Goal: Feedback & Contribution: Contribute content

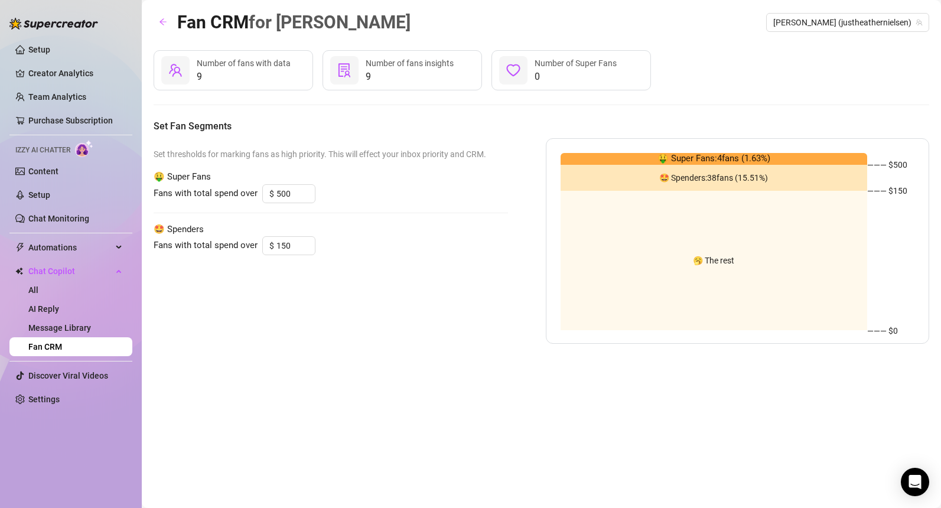
click at [631, 159] on div "🤑 Super Fans: 4 fans ( 1.63 %)" at bounding box center [713, 159] width 307 height 12
click at [67, 219] on link "Chat Monitoring" at bounding box center [58, 218] width 61 height 9
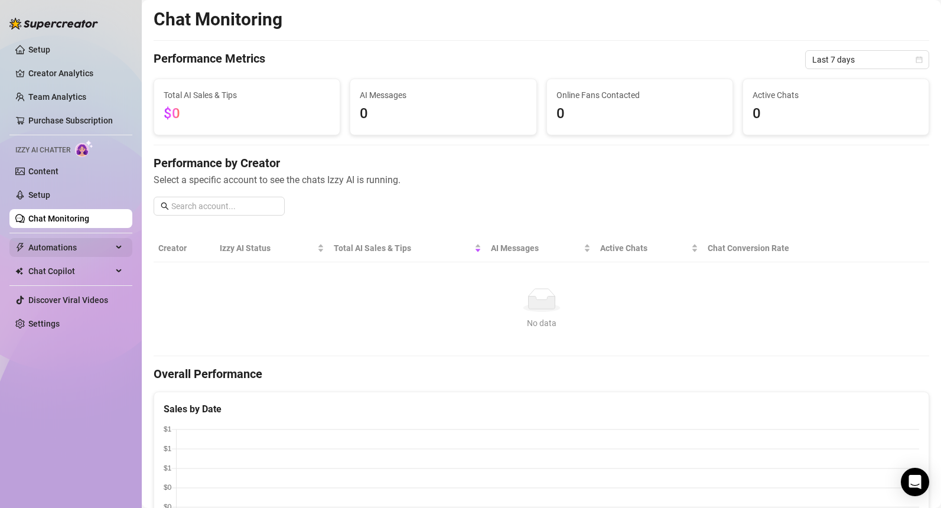
click at [118, 247] on icon at bounding box center [120, 247] width 6 height 0
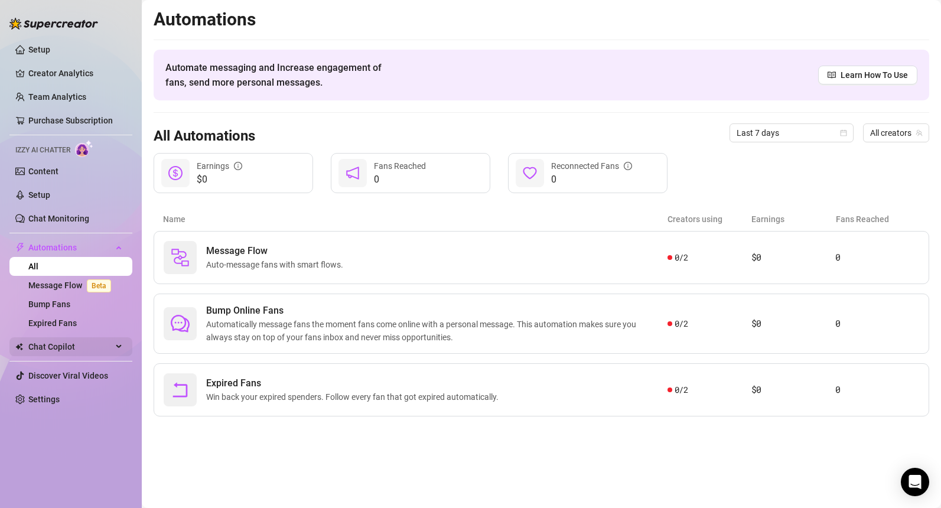
click at [119, 343] on div "Chat Copilot" at bounding box center [70, 346] width 123 height 19
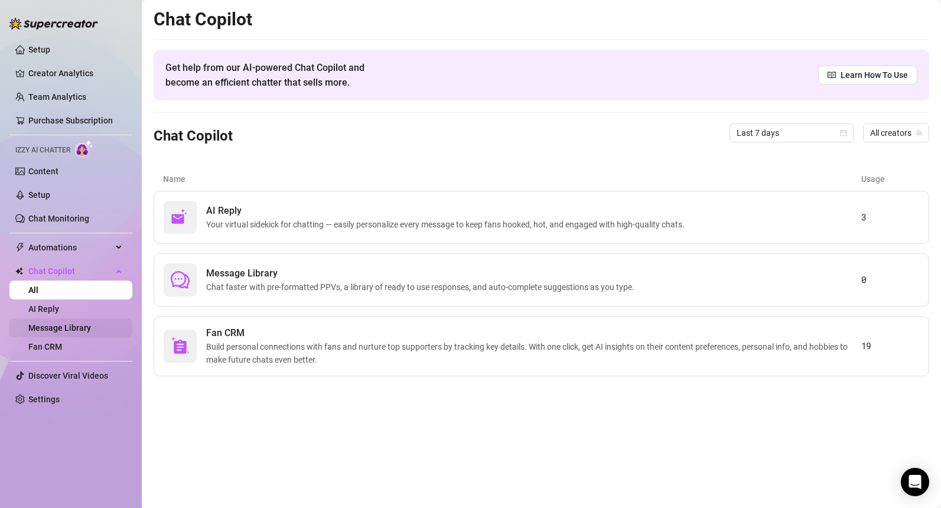
click at [67, 333] on link "Message Library" at bounding box center [59, 327] width 63 height 9
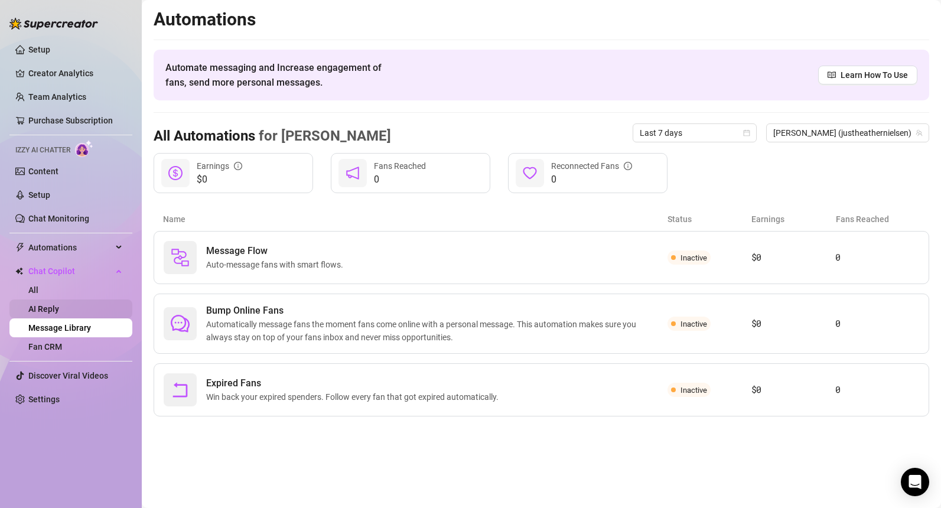
click at [59, 314] on link "AI Reply" at bounding box center [43, 308] width 31 height 9
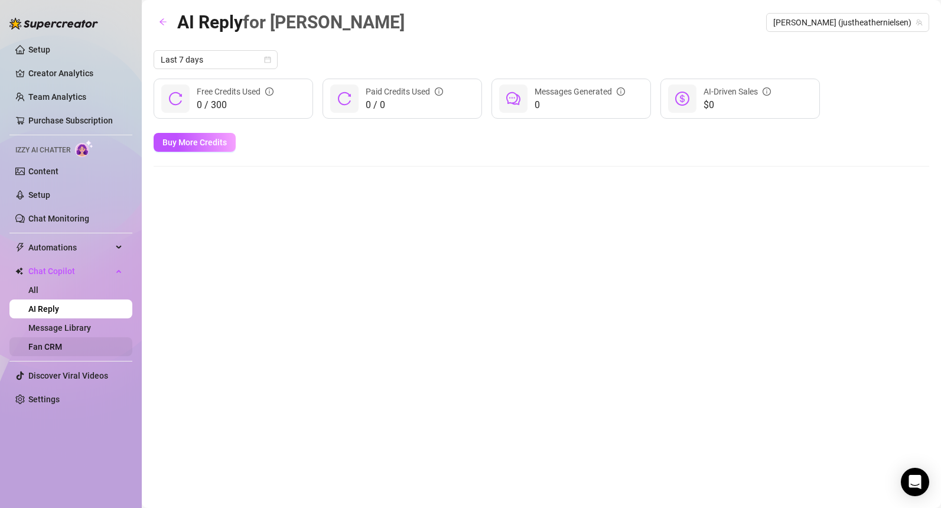
click at [54, 349] on link "Fan CRM" at bounding box center [45, 346] width 34 height 9
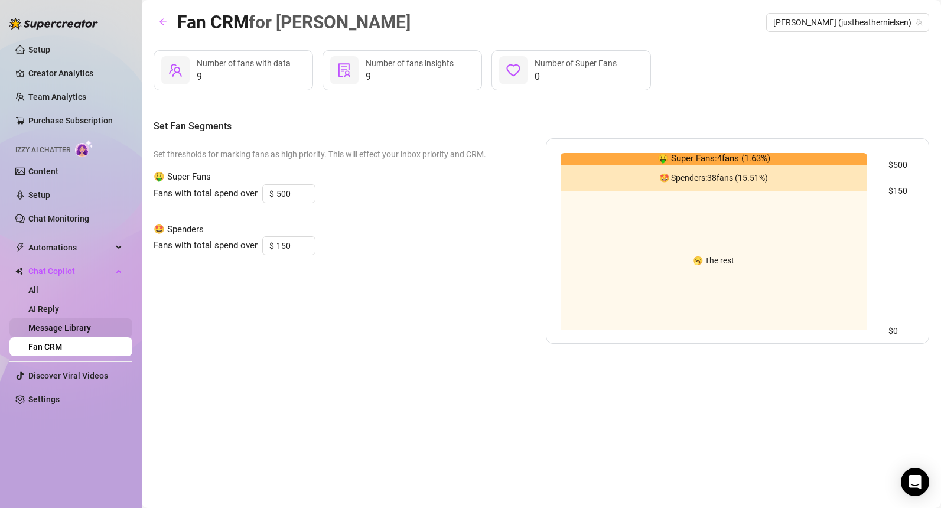
click at [80, 327] on link "Message Library" at bounding box center [59, 327] width 63 height 9
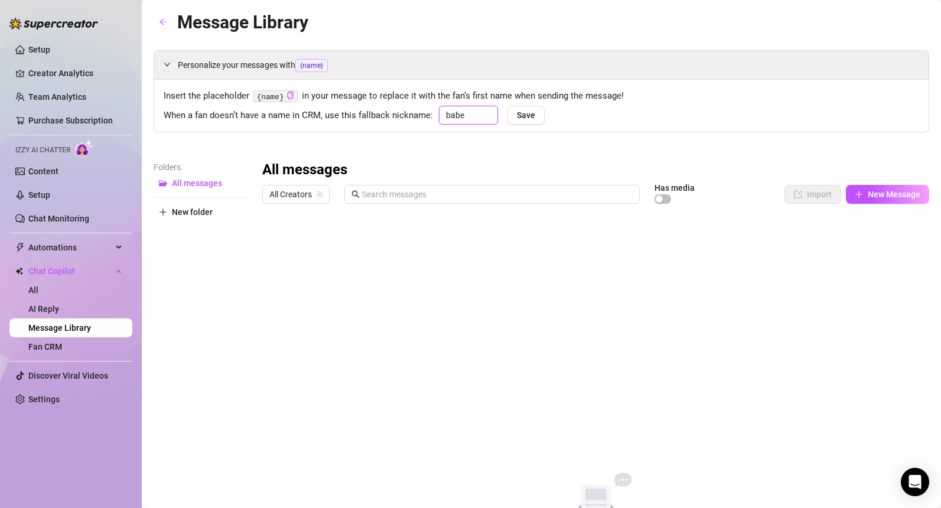
click at [469, 115] on input "babe" at bounding box center [468, 115] width 59 height 19
type input "b"
type input "hun"
click at [513, 119] on button "Save" at bounding box center [525, 115] width 37 height 19
click at [61, 102] on link "Team Analytics" at bounding box center [57, 96] width 58 height 9
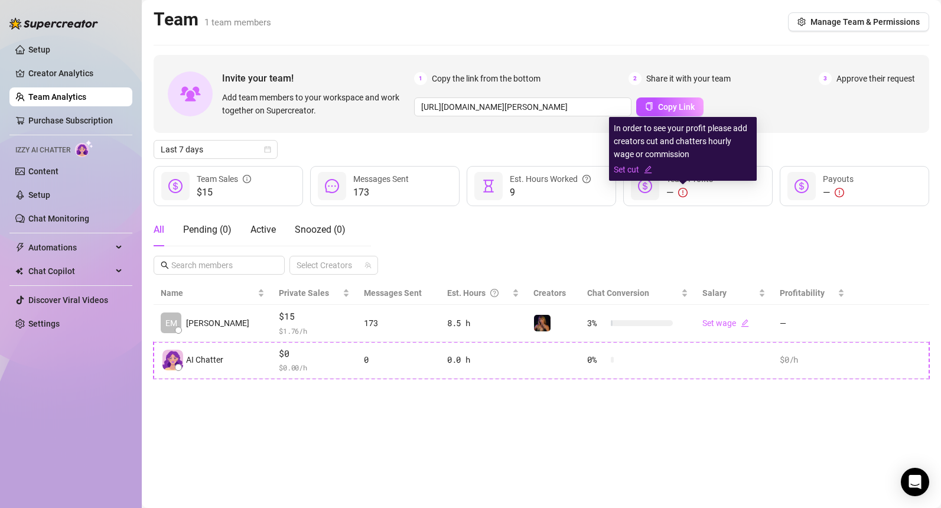
click at [687, 193] on icon "exclamation-circle" at bounding box center [682, 192] width 9 height 9
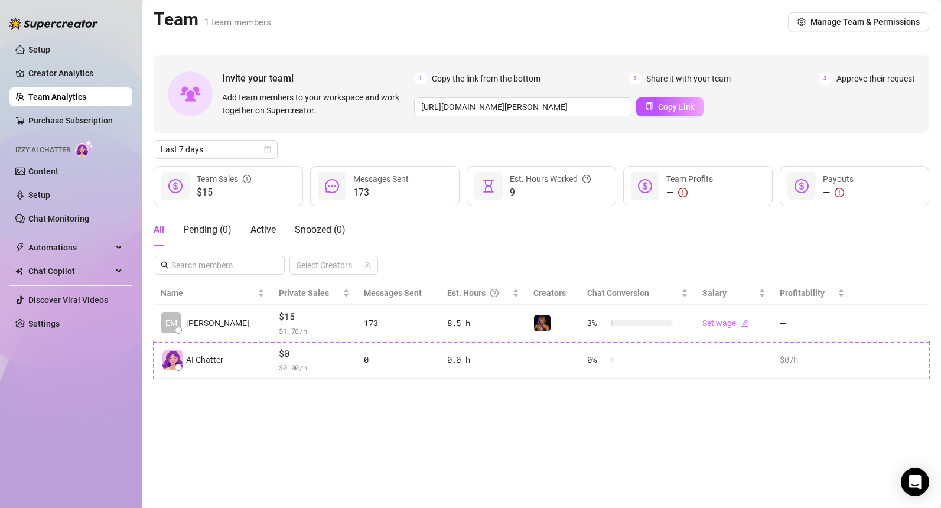
click at [521, 254] on div "All Pending ( 0 ) Active Snoozed ( 0 ) Select Creators" at bounding box center [541, 243] width 775 height 61
click at [827, 75] on span "3" at bounding box center [825, 78] width 13 height 13
click at [67, 119] on link "Purchase Subscription" at bounding box center [70, 120] width 84 height 9
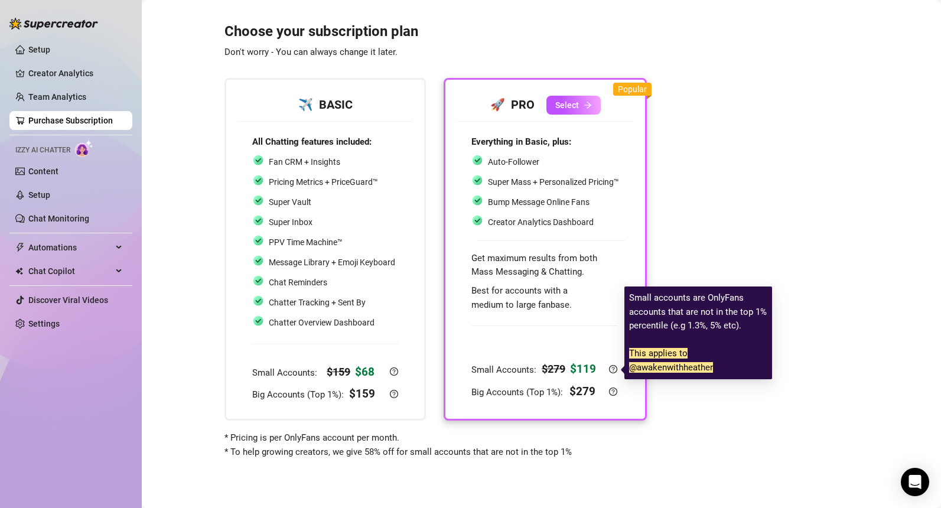
click at [613, 372] on icon "question-circle" at bounding box center [613, 369] width 8 height 8
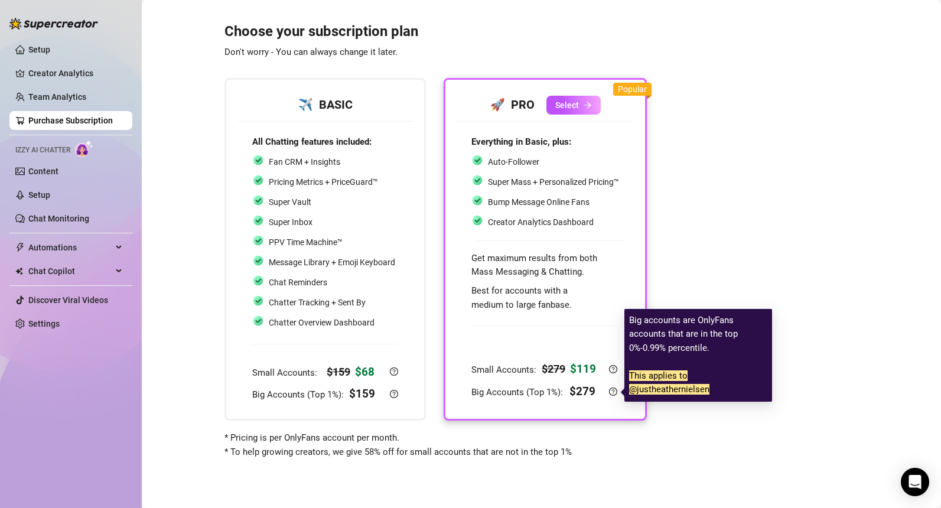
click at [612, 395] on icon "question-circle" at bounding box center [613, 391] width 8 height 8
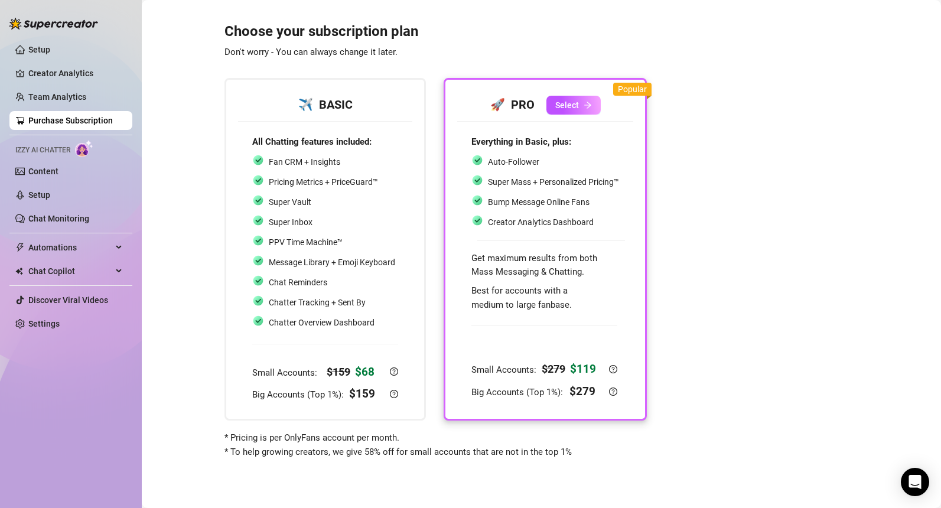
click at [593, 347] on div at bounding box center [544, 336] width 146 height 39
click at [43, 195] on link "Setup" at bounding box center [39, 194] width 22 height 9
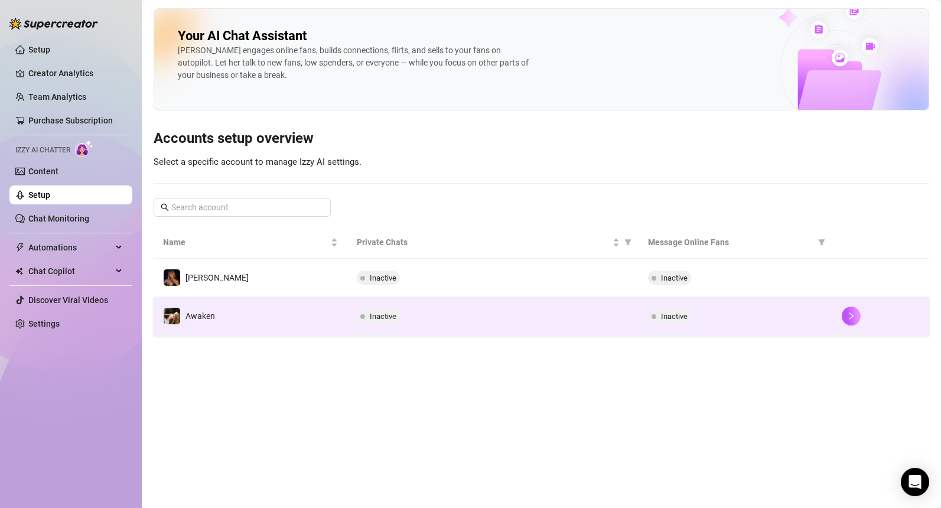
click at [381, 318] on span "Inactive" at bounding box center [383, 316] width 27 height 9
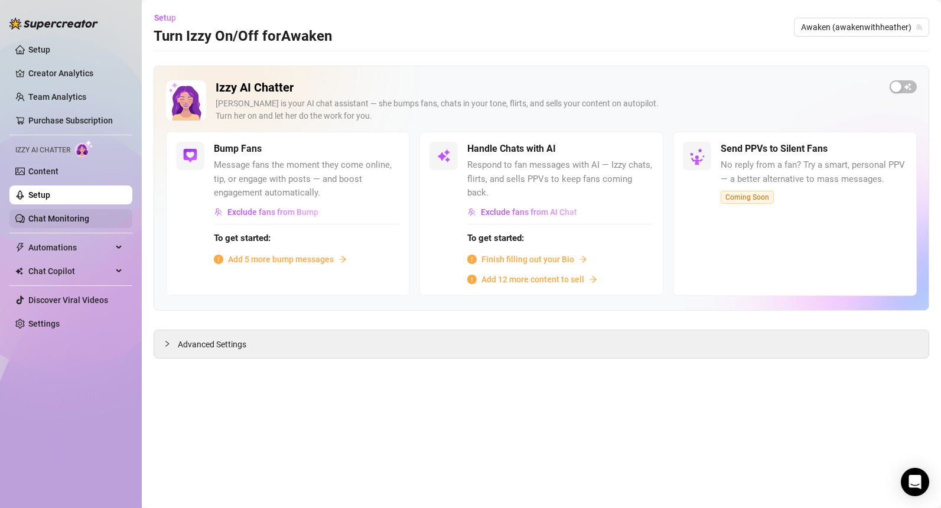
click at [64, 219] on link "Chat Monitoring" at bounding box center [58, 218] width 61 height 9
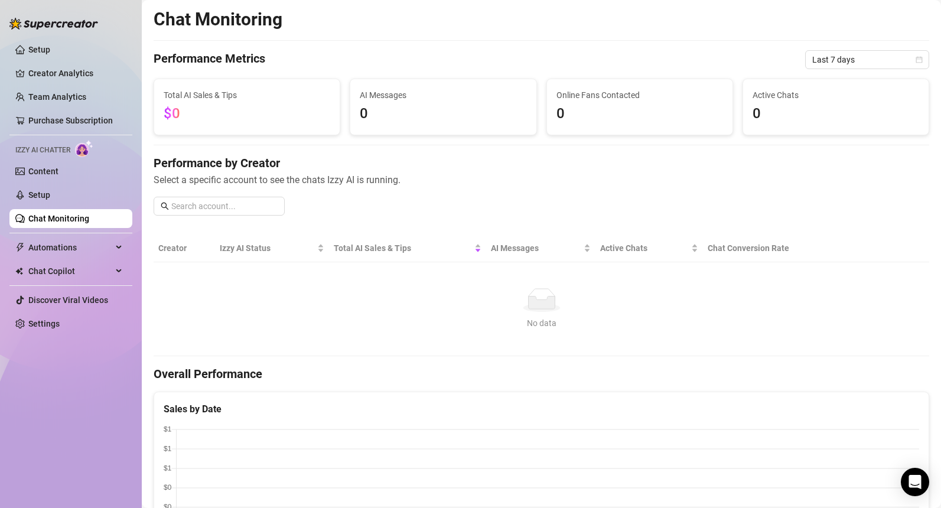
click at [94, 396] on div "Setup Creator Analytics Team Analytics Purchase Subscription Izzy AI Chatter Co…" at bounding box center [70, 248] width 123 height 497
click at [118, 245] on div "Automations" at bounding box center [70, 247] width 123 height 19
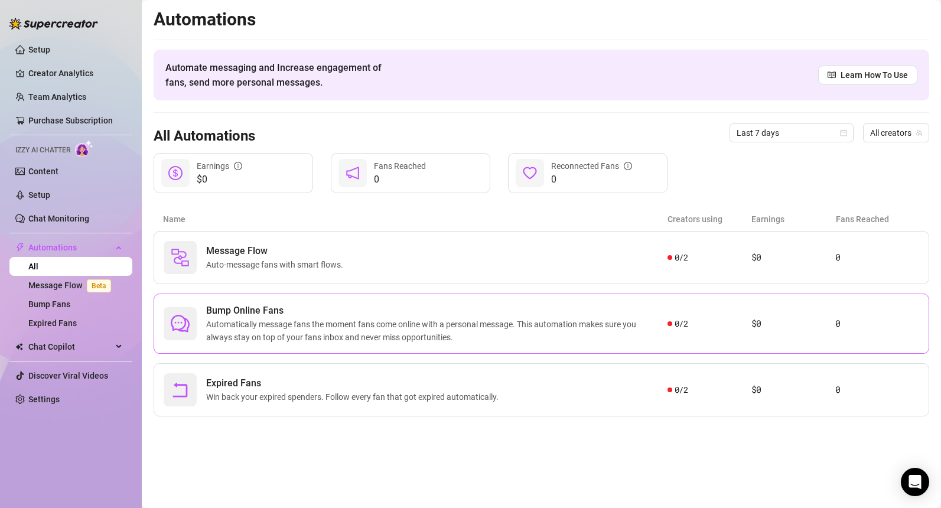
click at [482, 337] on span "Automatically message fans the moment fans come online with a personal message.…" at bounding box center [436, 331] width 461 height 26
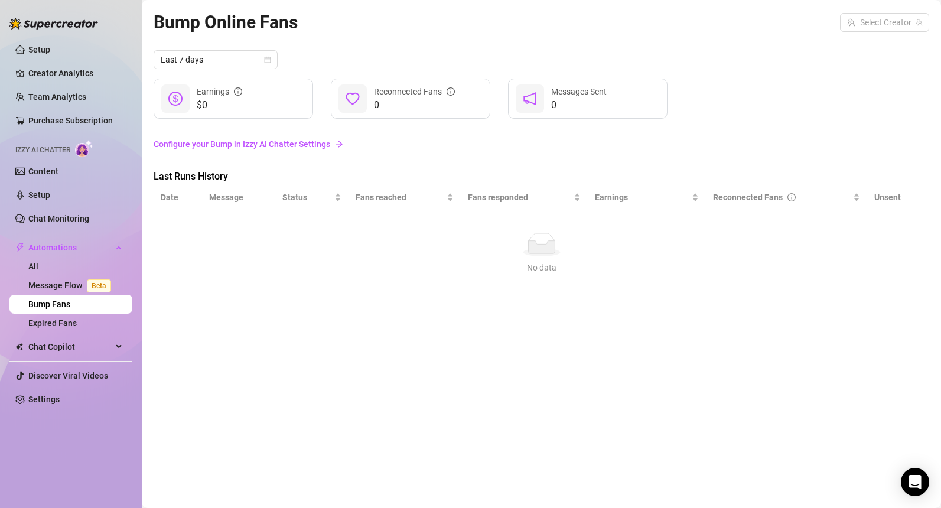
click at [265, 144] on link "Configure your Bump in Izzy AI Chatter Settings" at bounding box center [541, 144] width 775 height 13
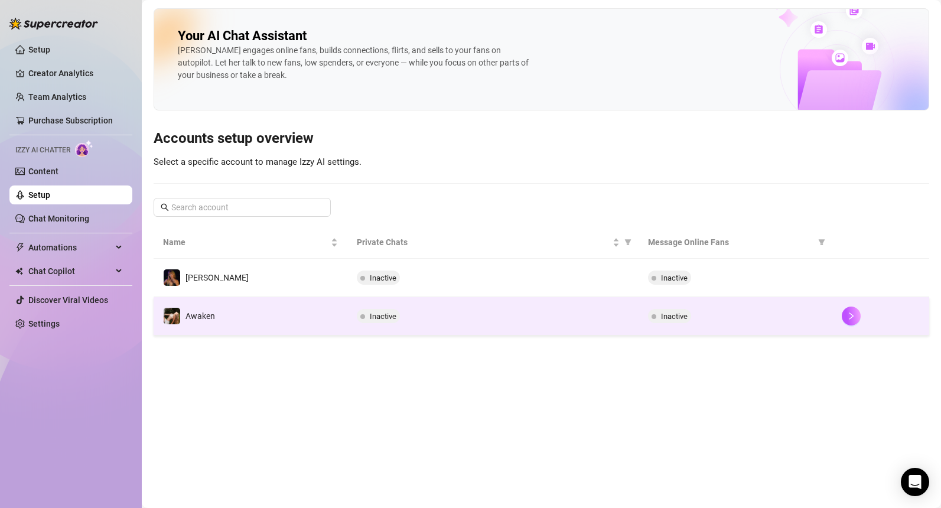
click at [307, 319] on td "Awaken" at bounding box center [251, 316] width 194 height 38
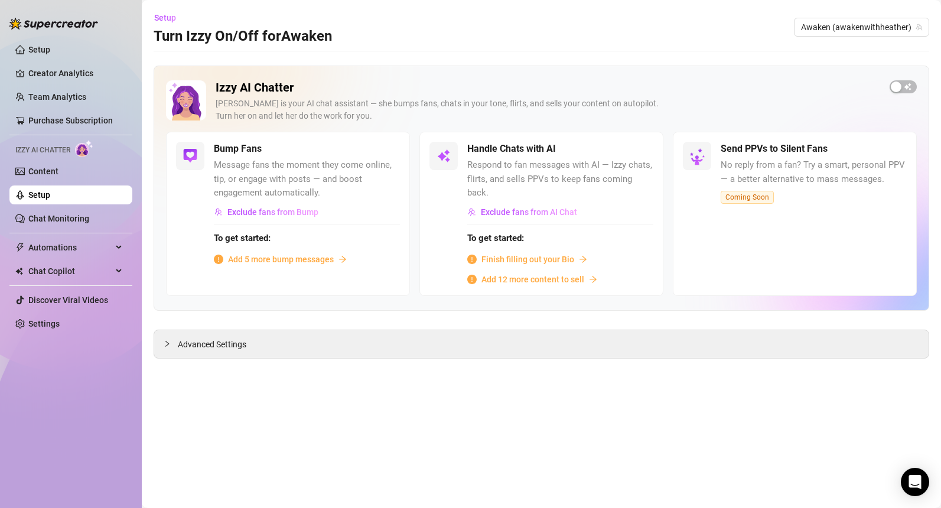
click at [539, 273] on span "Add 12 more content to sell" at bounding box center [532, 279] width 103 height 13
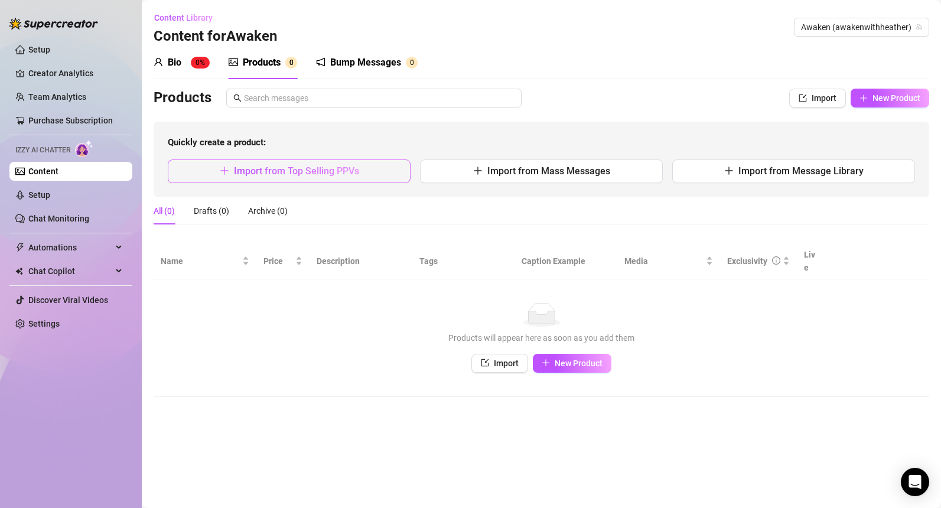
click at [228, 170] on icon "plus" at bounding box center [224, 170] width 9 height 9
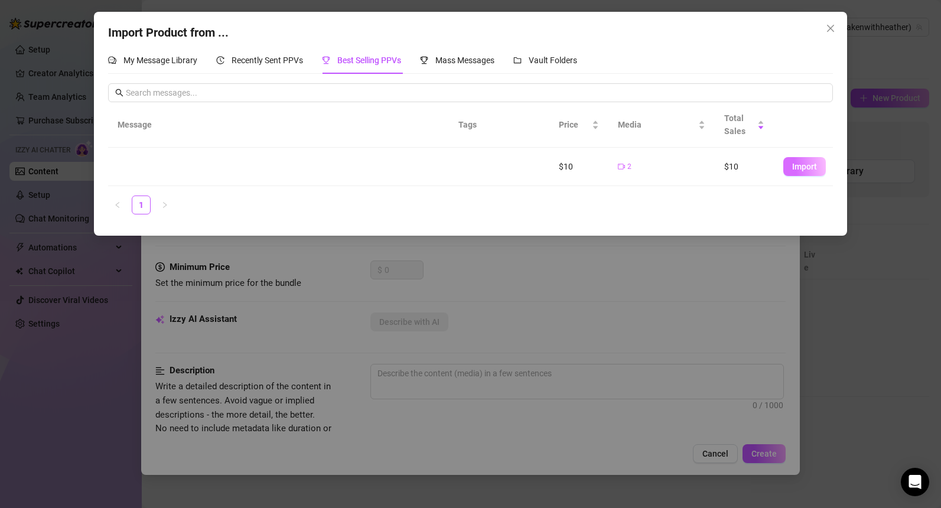
click at [806, 162] on span "Import" at bounding box center [804, 166] width 25 height 9
click at [807, 167] on span "Import" at bounding box center [804, 166] width 25 height 9
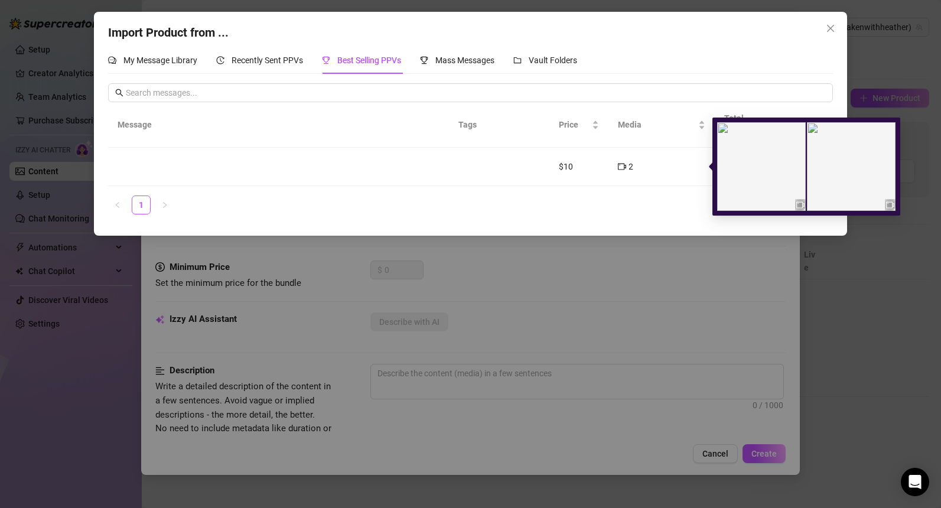
click at [626, 168] on div "2" at bounding box center [625, 166] width 15 height 13
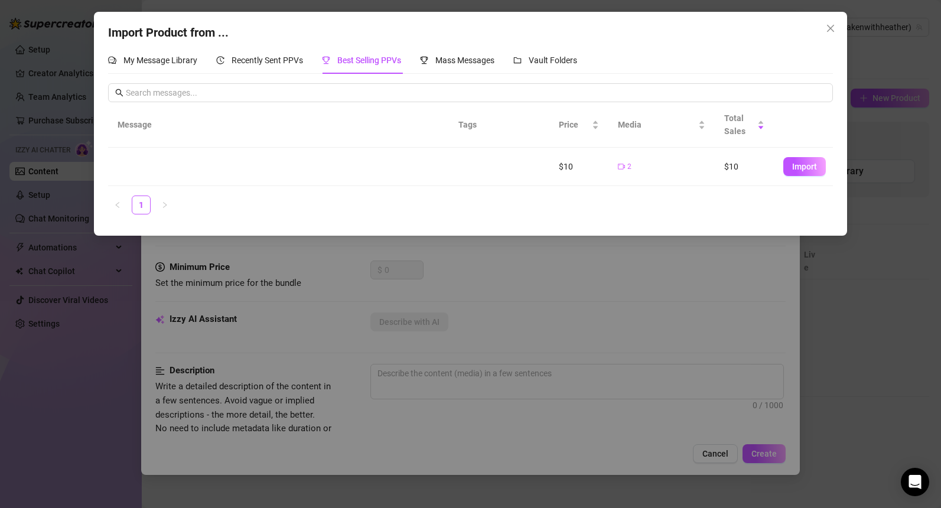
click at [630, 199] on ul "1" at bounding box center [470, 204] width 724 height 19
click at [808, 161] on button "Import" at bounding box center [804, 166] width 43 height 19
click at [807, 160] on button "Import" at bounding box center [804, 166] width 43 height 19
click at [472, 63] on span "Mass Messages" at bounding box center [464, 60] width 59 height 9
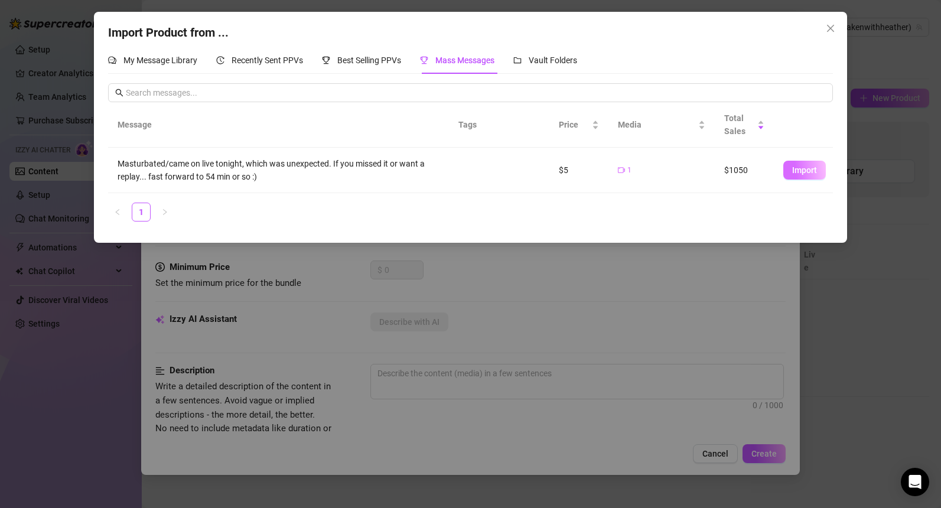
click at [797, 170] on span "Import" at bounding box center [804, 169] width 25 height 9
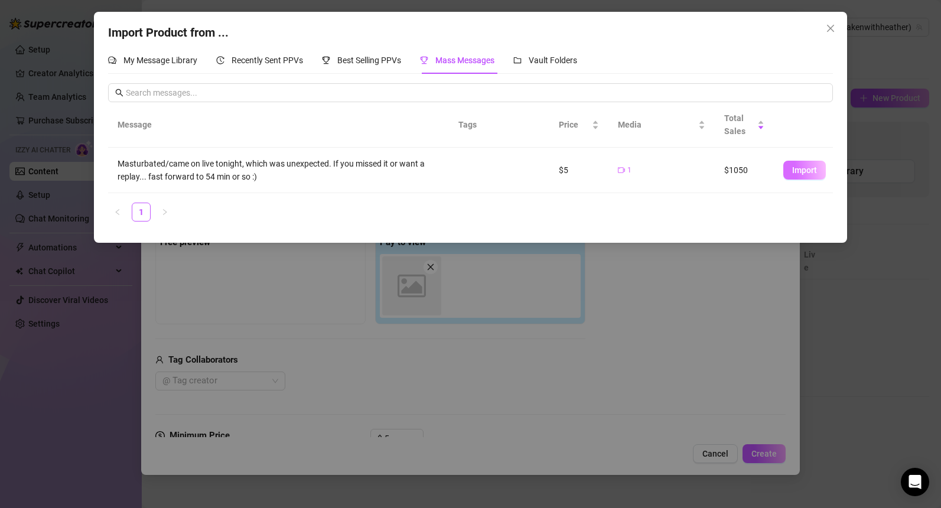
type textarea "Masturbated/came on live tonight, which was unexpected. If you missed it or wan…"
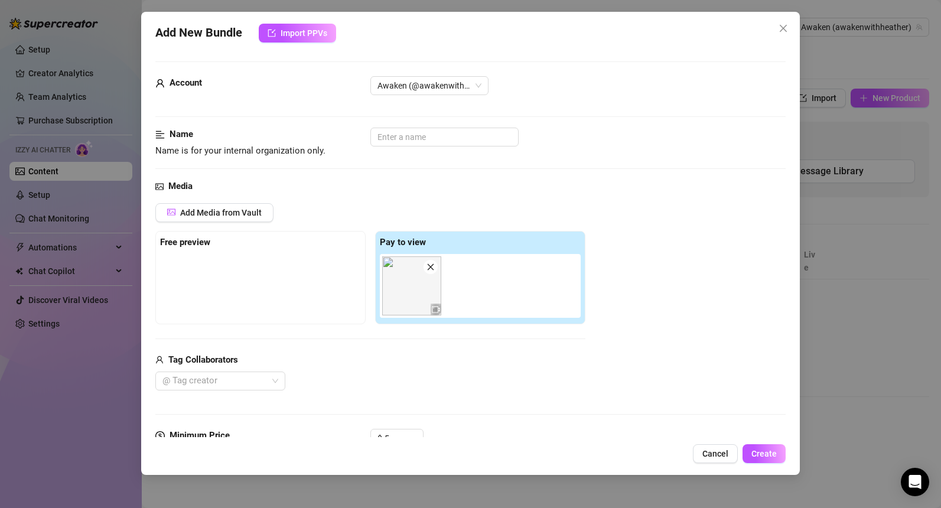
click at [408, 289] on img at bounding box center [411, 285] width 59 height 59
click at [410, 286] on img at bounding box center [411, 285] width 59 height 59
click at [424, 307] on img at bounding box center [411, 285] width 59 height 59
click at [220, 381] on div at bounding box center [214, 381] width 113 height 17
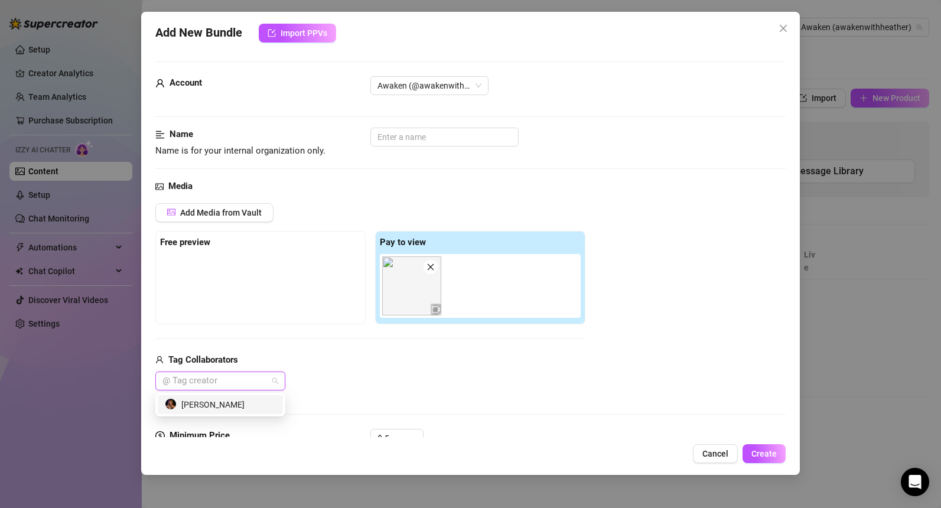
click at [219, 408] on div "[PERSON_NAME]" at bounding box center [220, 404] width 111 height 13
click at [282, 341] on div "Add Media from Vault Free preview Pay to view Tag Collaborators [PERSON_NAME]" at bounding box center [370, 297] width 430 height 188
click at [418, 289] on img at bounding box center [411, 285] width 59 height 59
click at [400, 138] on input "text" at bounding box center [444, 137] width 148 height 19
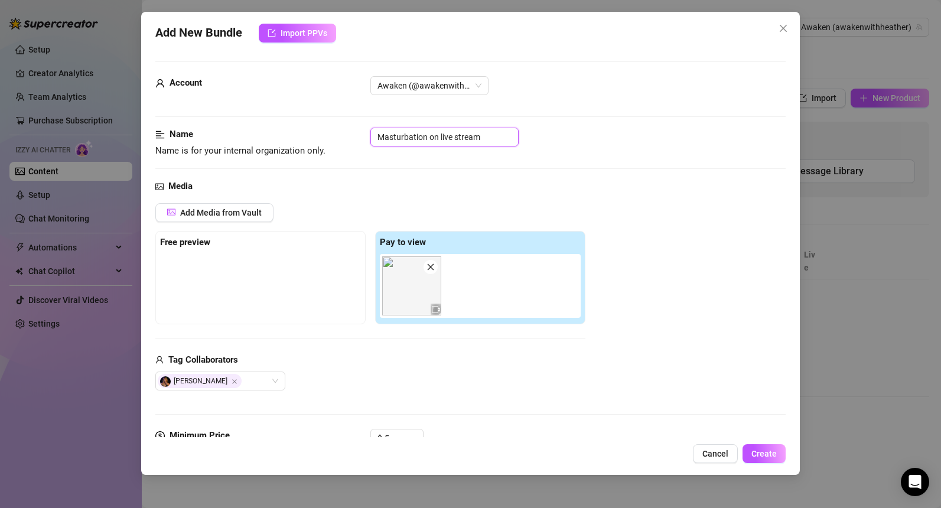
type input "Masturbation on live stream"
click at [317, 428] on div "Media Add Media from Vault Free preview Pay to view Tag Collaborators [PERSON_N…" at bounding box center [470, 304] width 630 height 249
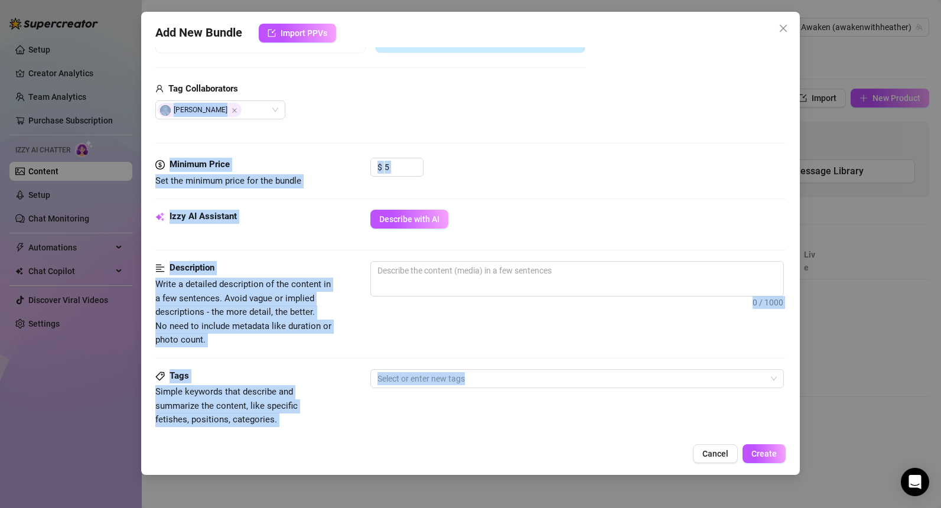
scroll to position [438, 0]
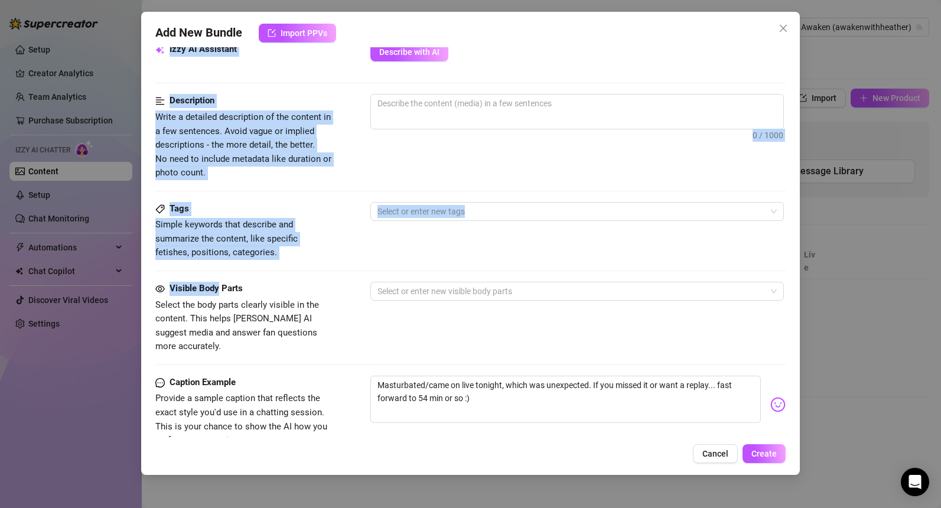
drag, startPoint x: 255, startPoint y: 360, endPoint x: 239, endPoint y: 191, distance: 169.1
click at [239, 195] on form "Account Awaken (@awakenwithheather) Name Name is for your internal organization…" at bounding box center [470, 119] width 630 height 992
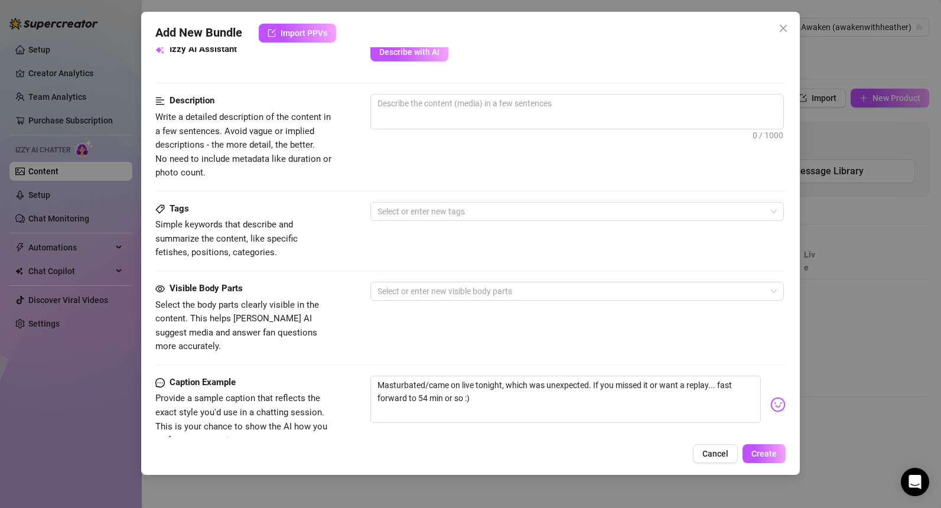
click at [273, 87] on div "Izzy AI Assistant Describe with AI" at bounding box center [470, 68] width 630 height 51
click at [273, 71] on div "Izzy AI Assistant Describe with AI" at bounding box center [470, 58] width 630 height 30
drag, startPoint x: 273, startPoint y: 71, endPoint x: 239, endPoint y: -15, distance: 92.8
click at [239, 0] on html "Setup Creator Analytics Team Analytics Purchase Subscription Izzy AI Chatter Co…" at bounding box center [470, 254] width 941 height 508
click at [296, 196] on div "Description Write a detailed description of the content in a few sentences. Avo…" at bounding box center [470, 147] width 630 height 107
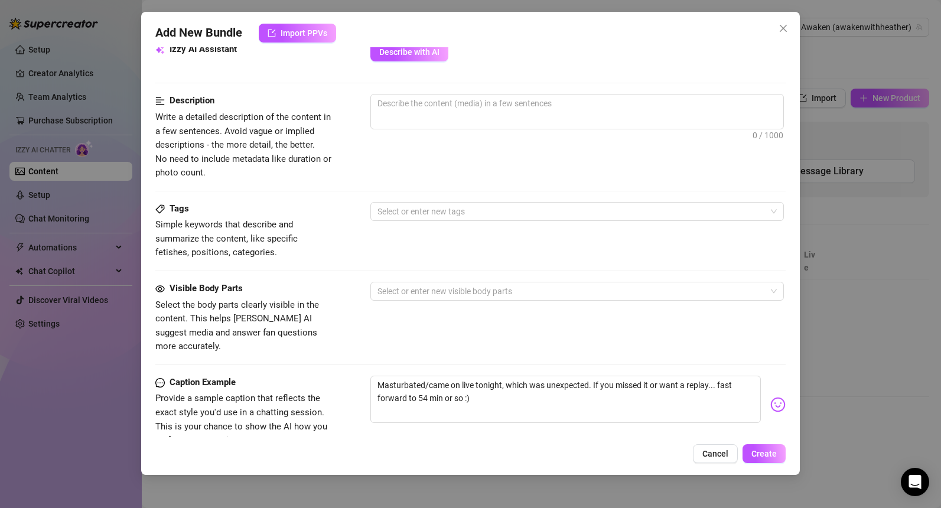
click at [225, 73] on div "Izzy AI Assistant Describe with AI" at bounding box center [470, 68] width 630 height 51
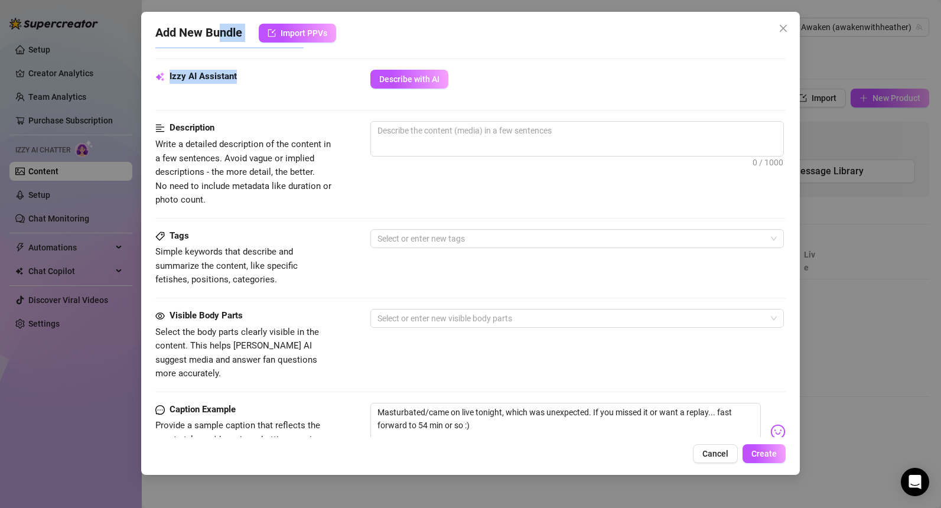
scroll to position [159, 0]
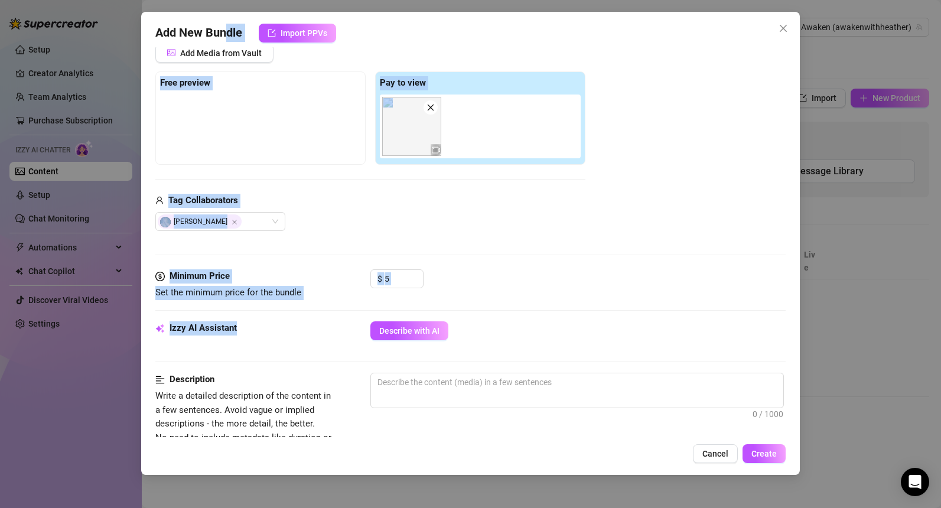
drag, startPoint x: 225, startPoint y: 73, endPoint x: 223, endPoint y: 38, distance: 34.3
click at [223, 37] on div "Add New Bundle Import PPVs Account Awaken (@awakenwithheather) Name Name is for…" at bounding box center [470, 243] width 659 height 463
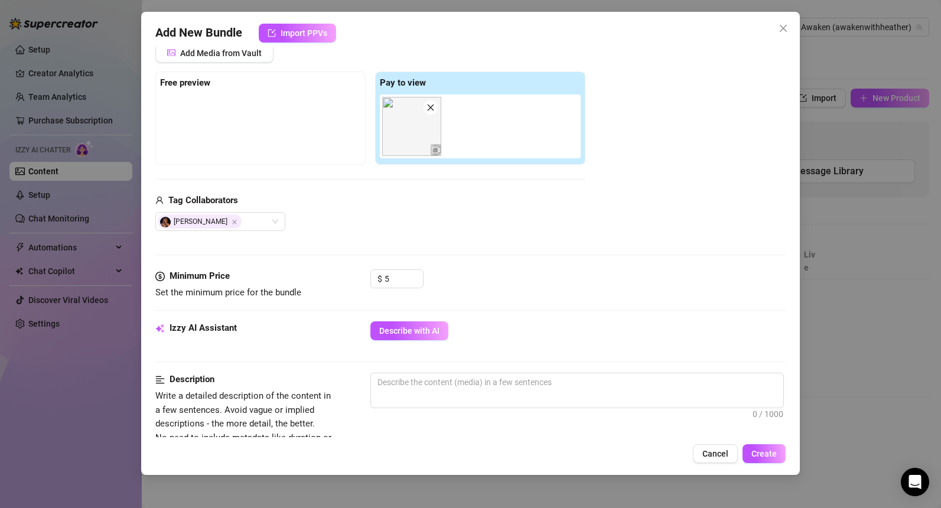
click at [266, 365] on div "Izzy AI Assistant Describe with AI" at bounding box center [470, 346] width 630 height 51
click at [392, 277] on input "5" at bounding box center [403, 279] width 38 height 18
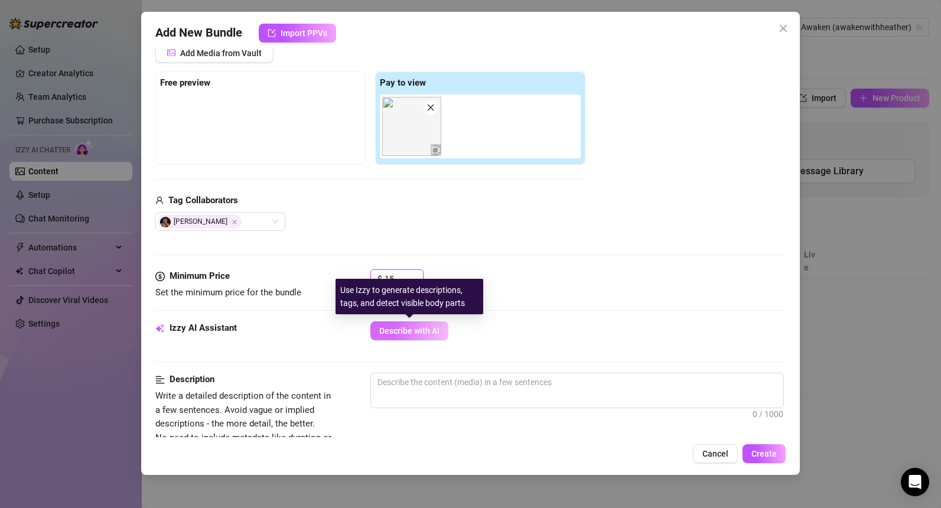
type input "15"
click at [429, 333] on span "Describe with AI" at bounding box center [409, 330] width 60 height 9
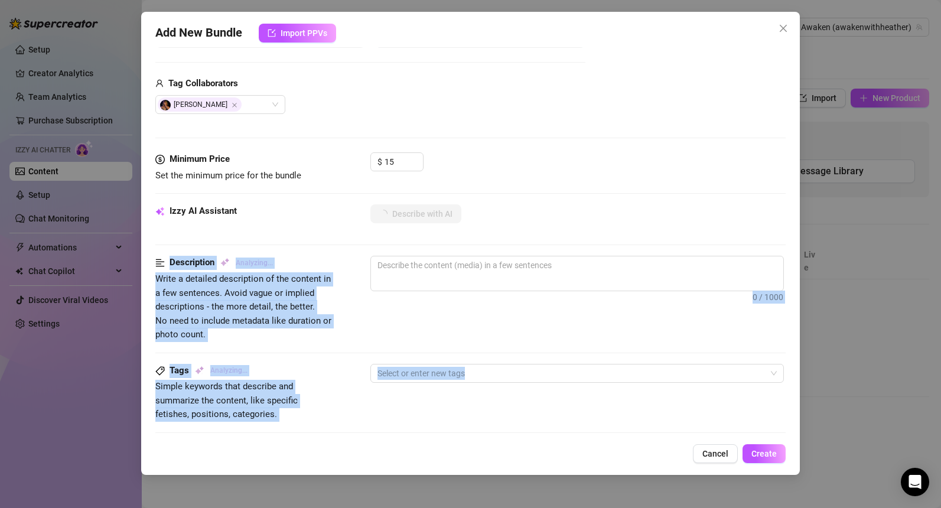
drag, startPoint x: 289, startPoint y: 335, endPoint x: 284, endPoint y: 424, distance: 88.7
click at [289, 432] on form "Account Awaken (@awakenwithheather) Name Name is for your internal organization…" at bounding box center [470, 281] width 630 height 992
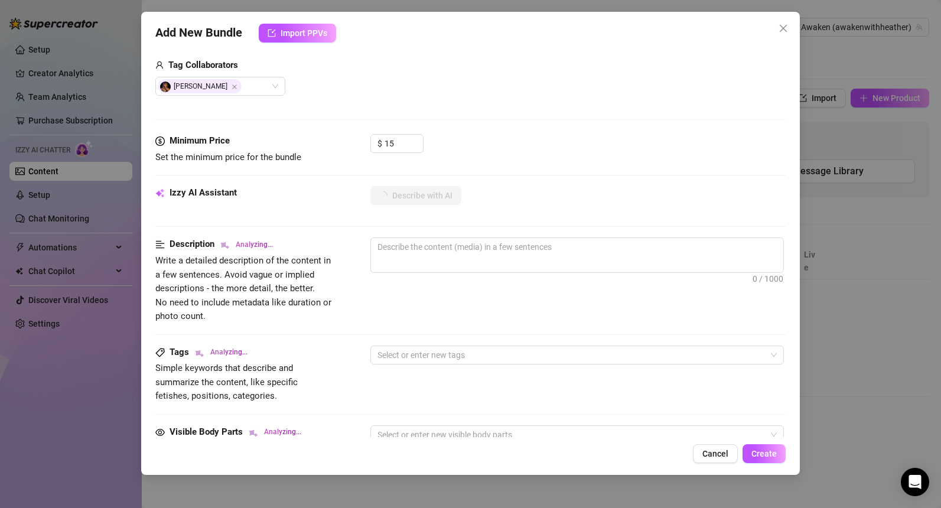
click at [314, 350] on div "Tags Analyzing..." at bounding box center [243, 353] width 177 height 14
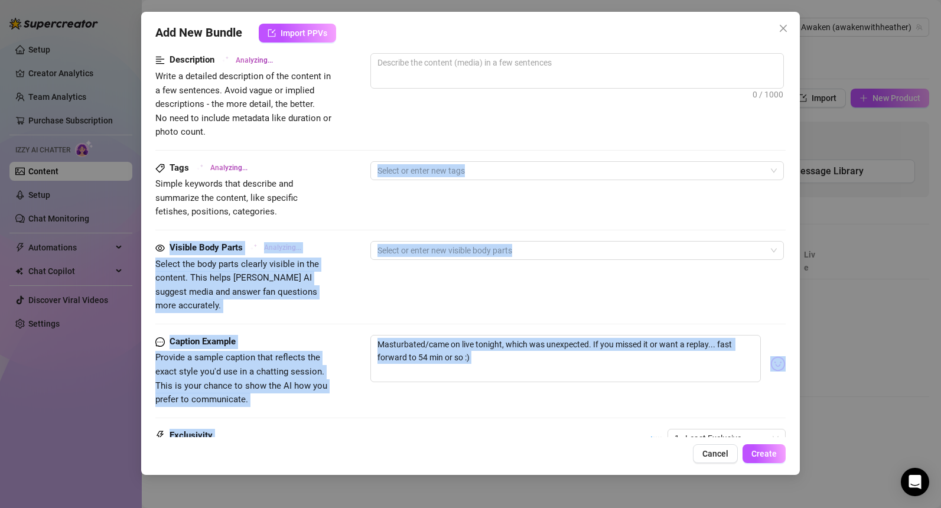
scroll to position [602, 0]
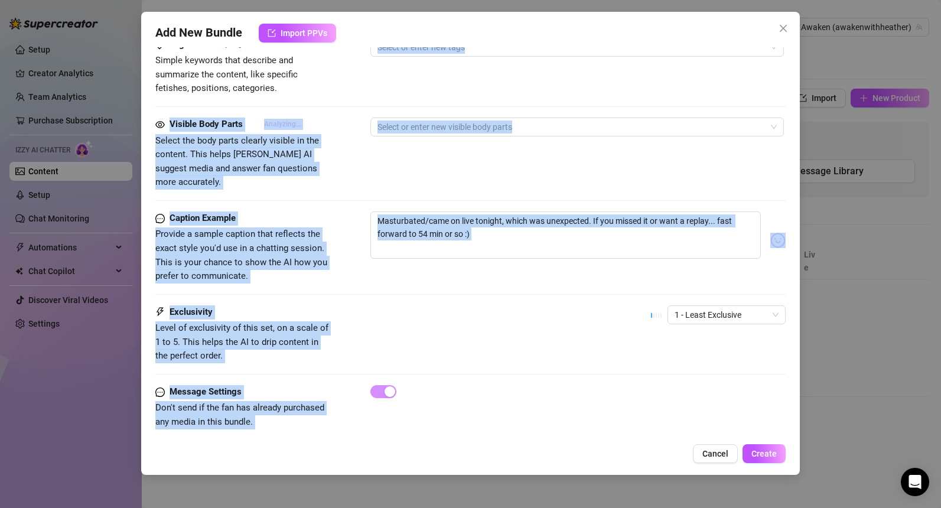
drag, startPoint x: 323, startPoint y: 407, endPoint x: 317, endPoint y: 454, distance: 47.7
click at [320, 457] on div "Add New Bundle Import PPVs Account Awaken (@awakenwithheather) Name Name is for…" at bounding box center [470, 243] width 659 height 463
click at [278, 305] on div "Exclusivity" at bounding box center [243, 312] width 177 height 14
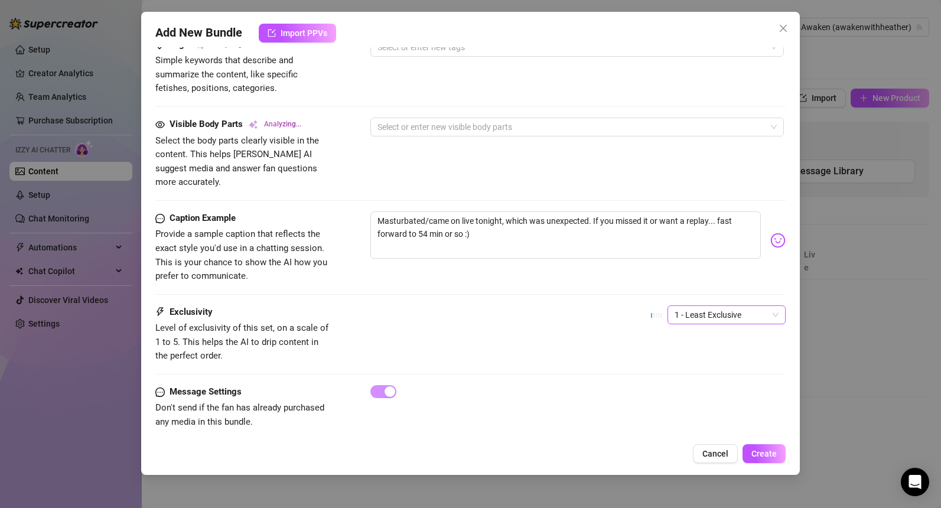
click at [772, 306] on span "1 - Least Exclusive" at bounding box center [726, 315] width 104 height 18
click at [695, 366] on div "3" at bounding box center [726, 362] width 99 height 13
drag, startPoint x: 282, startPoint y: 367, endPoint x: 285, endPoint y: 342, distance: 25.6
click at [285, 343] on div "Exclusivity Level of exclusivity of this set, on a scale of 1 to 5. This helps …" at bounding box center [470, 345] width 630 height 80
click at [719, 306] on span "3" at bounding box center [726, 315] width 104 height 18
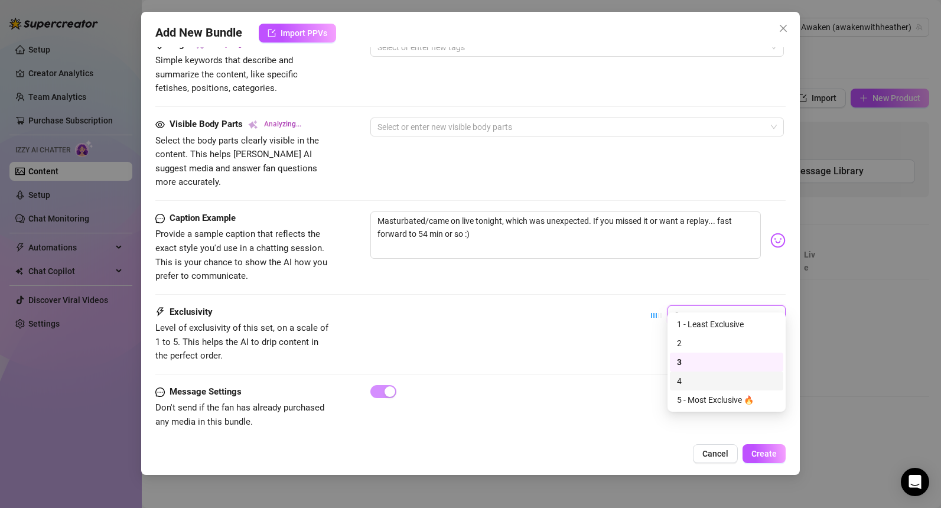
click at [711, 384] on div "4" at bounding box center [726, 380] width 99 height 13
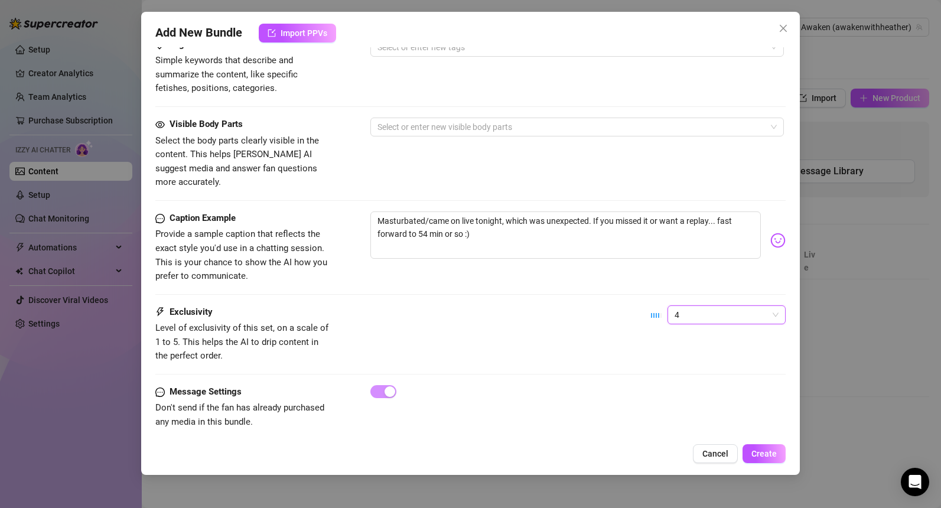
click at [340, 133] on div "Visible Body Parts Select the body parts clearly visible in the content. This h…" at bounding box center [470, 154] width 630 height 72
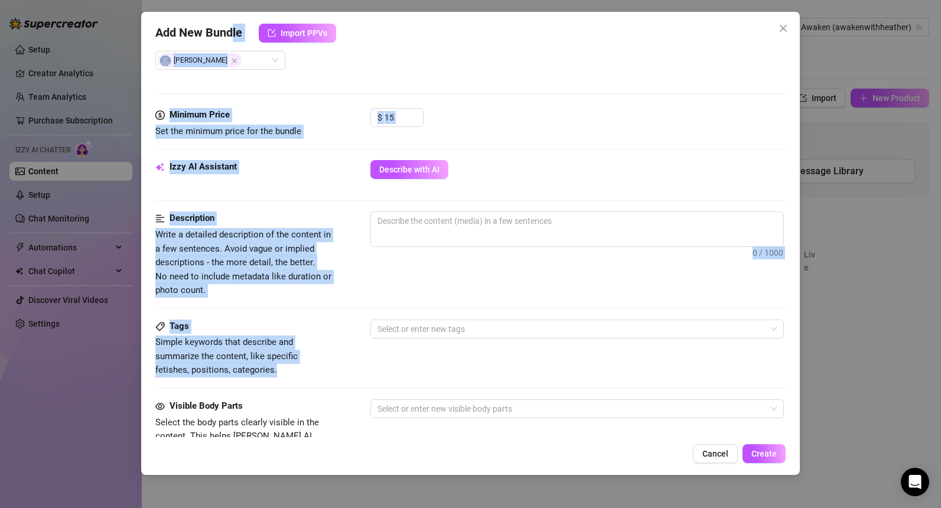
drag, startPoint x: 240, startPoint y: 98, endPoint x: 233, endPoint y: 40, distance: 58.9
click at [233, 38] on div "Add New Bundle Import PPVs Account Awaken (@awakenwithheather) Name Name is for…" at bounding box center [470, 243] width 659 height 463
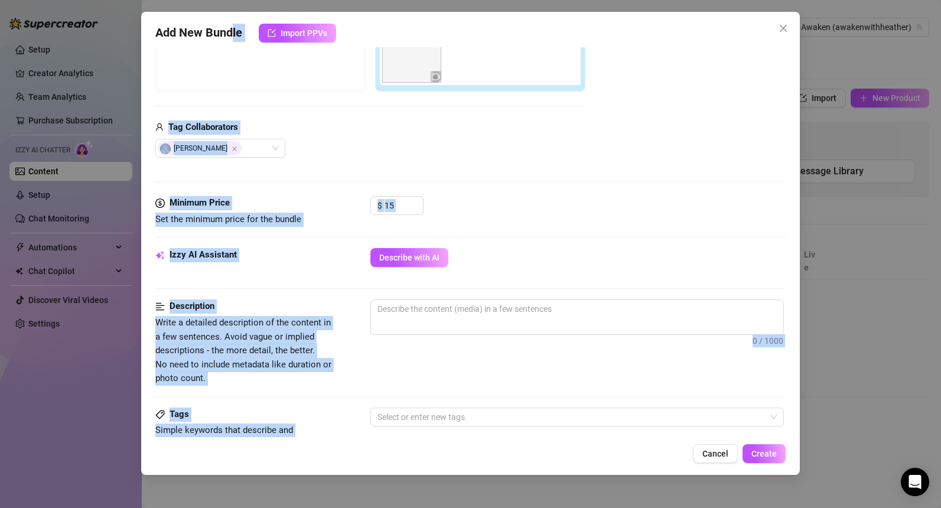
click at [301, 277] on div "Izzy AI Assistant Describe with AI" at bounding box center [470, 263] width 630 height 30
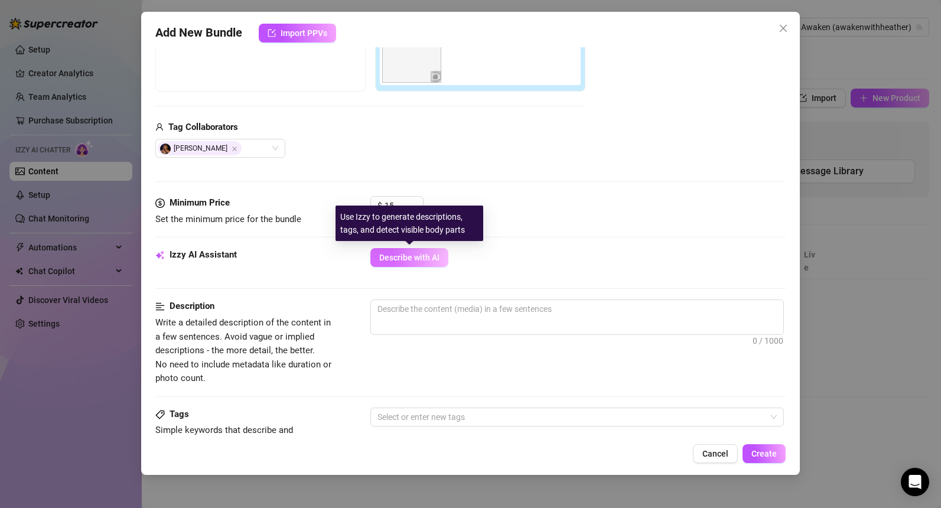
click at [409, 262] on span "Describe with AI" at bounding box center [409, 257] width 60 height 9
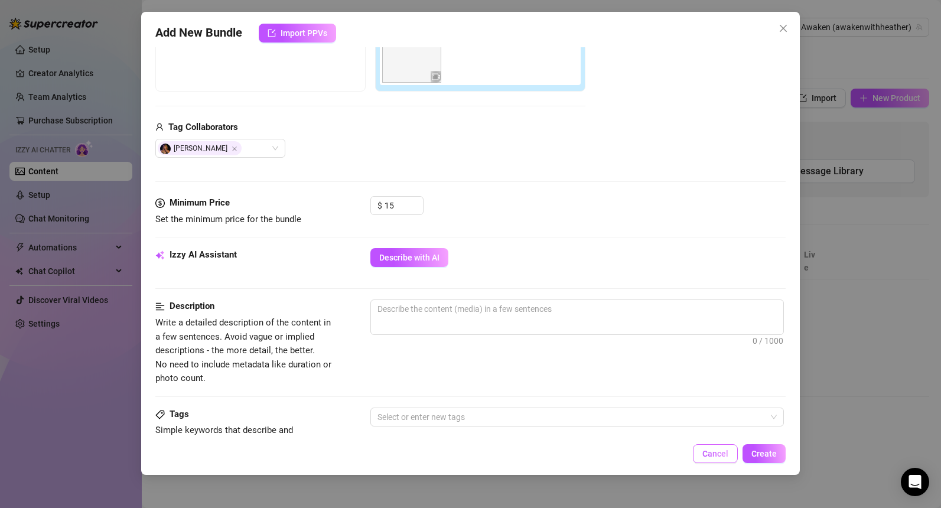
click at [716, 457] on span "Cancel" at bounding box center [715, 453] width 26 height 9
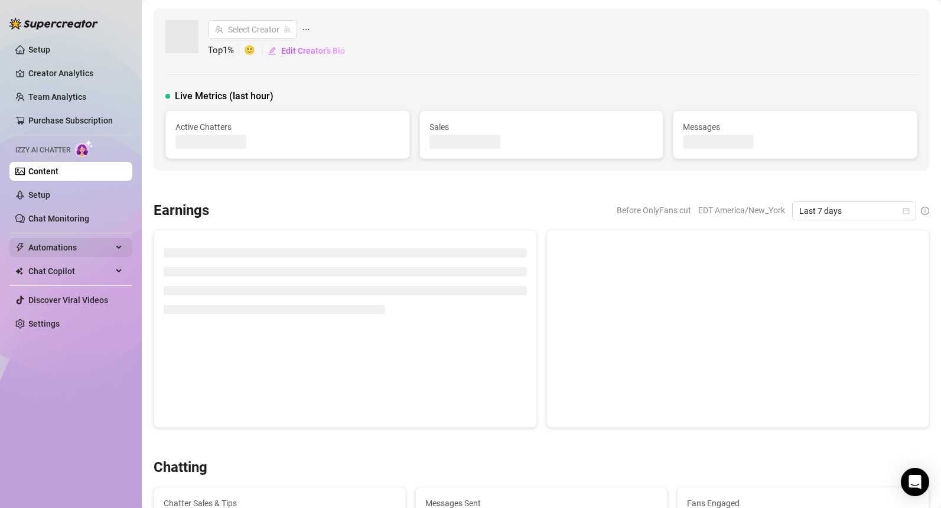
click at [48, 245] on span "Automations" at bounding box center [70, 247] width 84 height 19
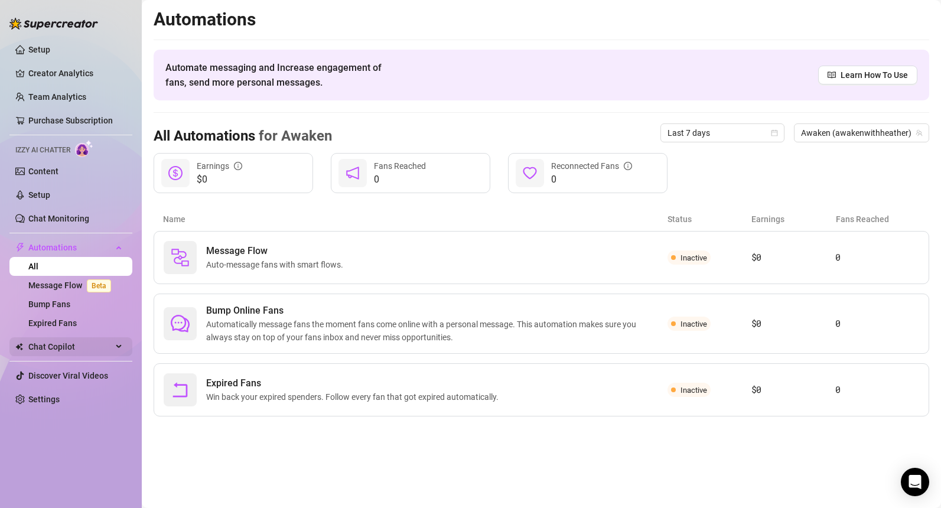
click at [73, 353] on span "Chat Copilot" at bounding box center [70, 346] width 84 height 19
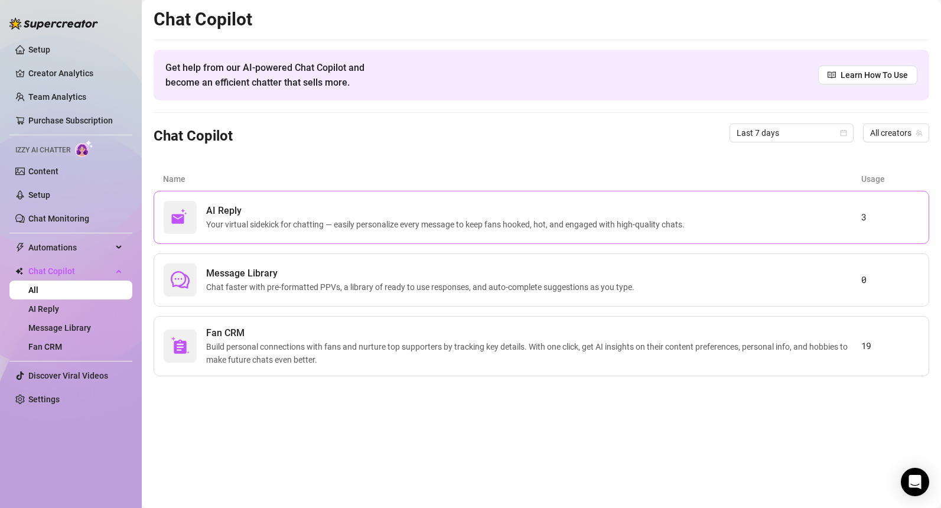
click at [335, 218] on span "Your virtual sidekick for chatting — easily personalize every message to keep f…" at bounding box center [447, 224] width 483 height 13
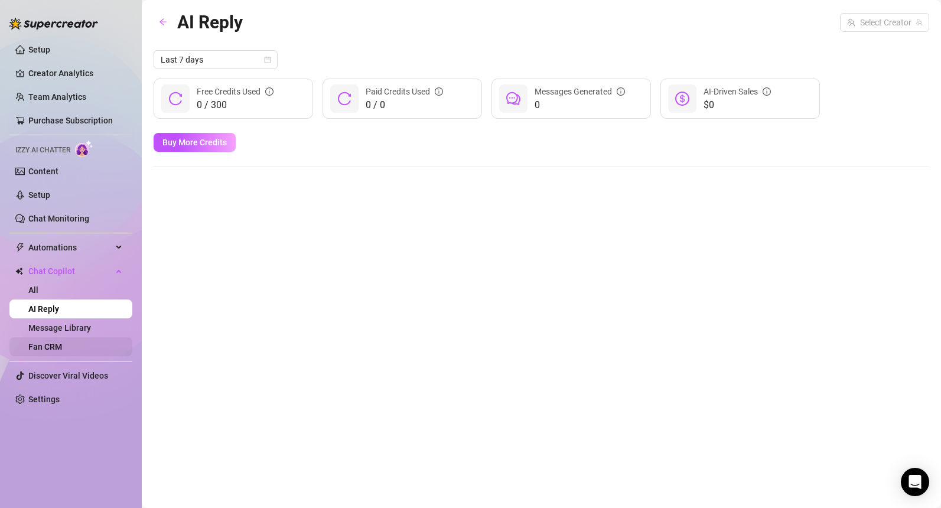
click at [50, 348] on link "Fan CRM" at bounding box center [45, 346] width 34 height 9
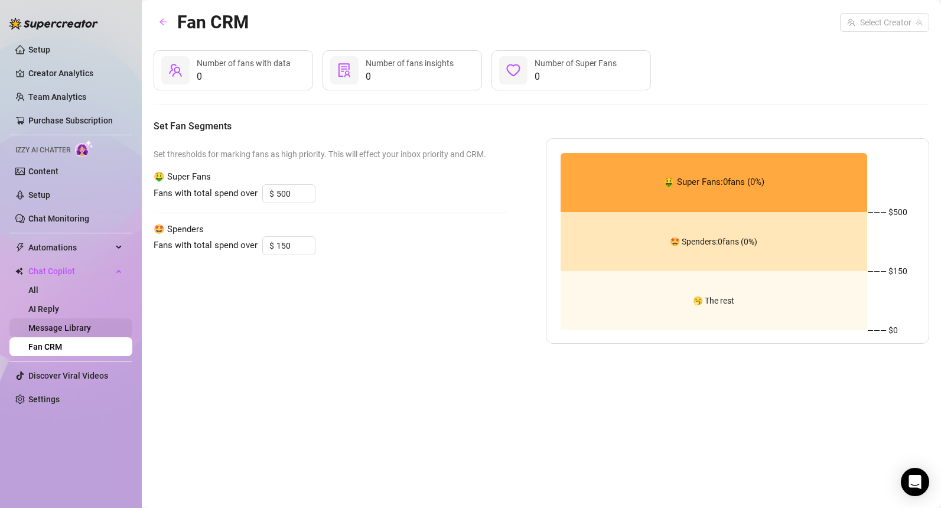
click at [53, 333] on link "Message Library" at bounding box center [59, 327] width 63 height 9
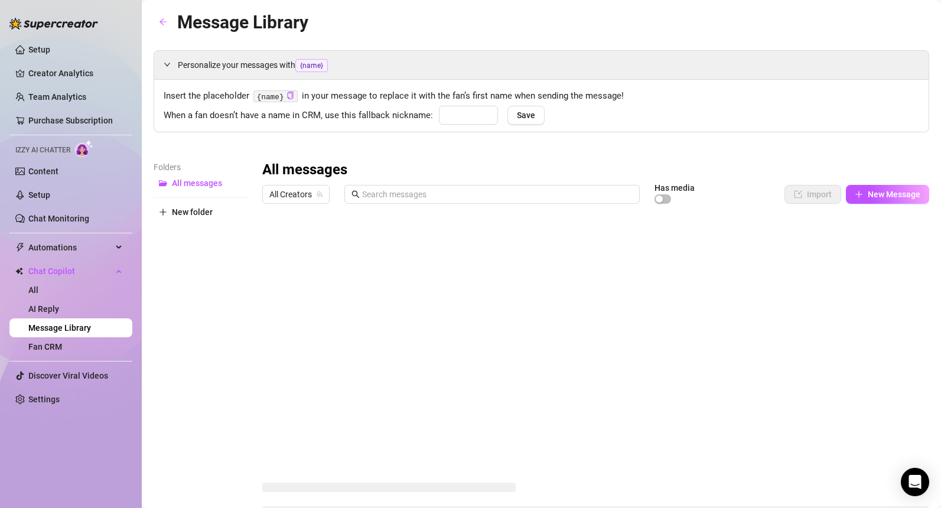
type input "hun"
click at [891, 191] on span "New Message" at bounding box center [894, 194] width 53 height 9
type textarea "Type your message here..."
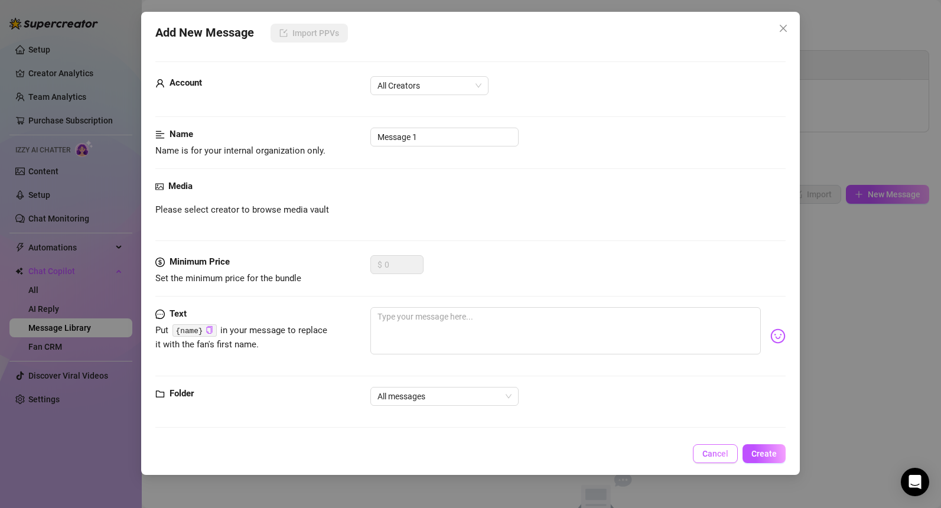
click at [705, 457] on span "Cancel" at bounding box center [715, 453] width 26 height 9
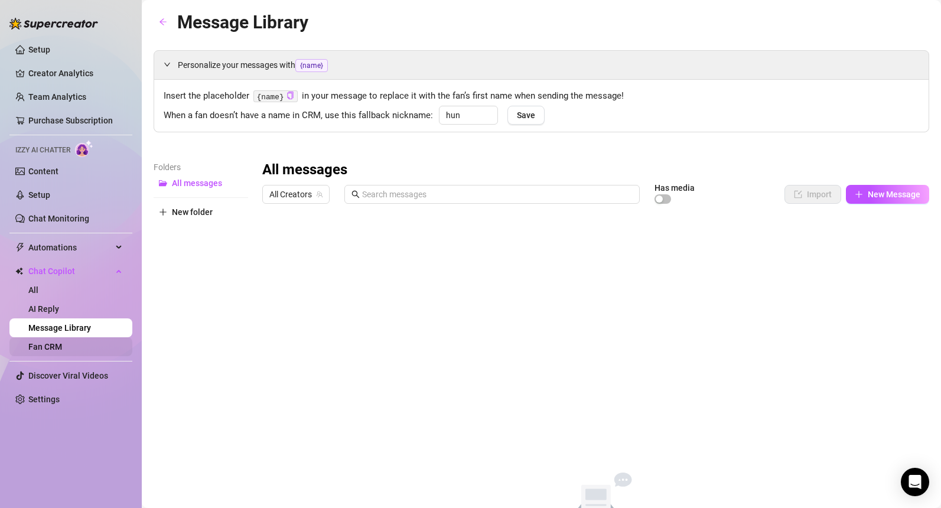
click at [41, 351] on link "Fan CRM" at bounding box center [45, 346] width 34 height 9
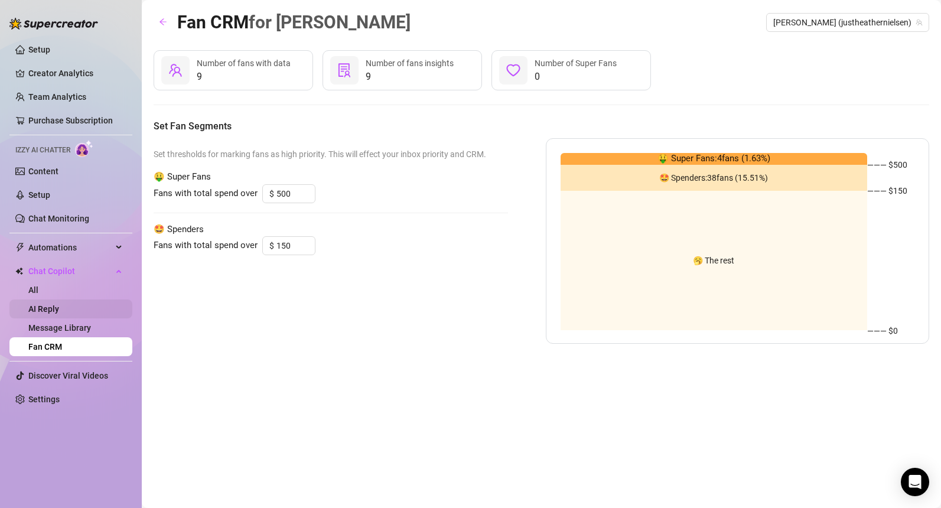
click at [42, 307] on link "AI Reply" at bounding box center [43, 308] width 31 height 9
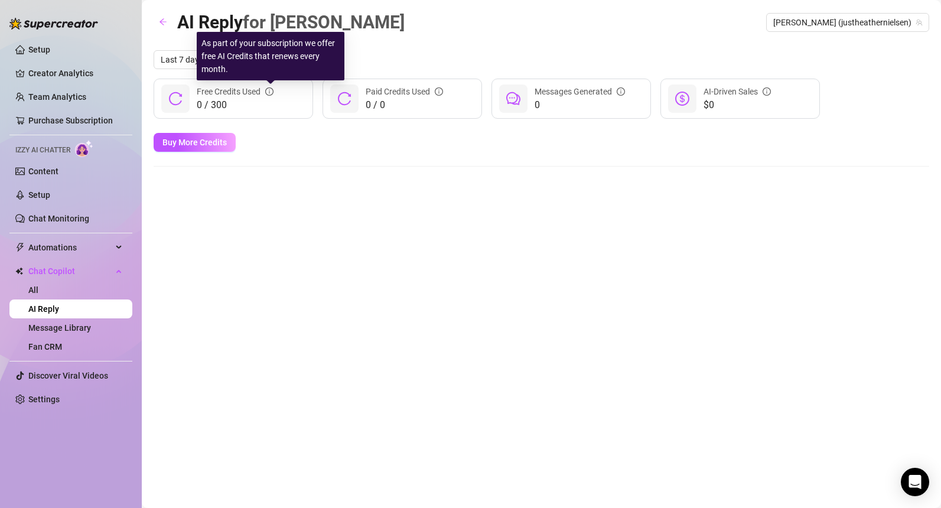
click at [269, 90] on icon "info-circle" at bounding box center [269, 91] width 8 height 8
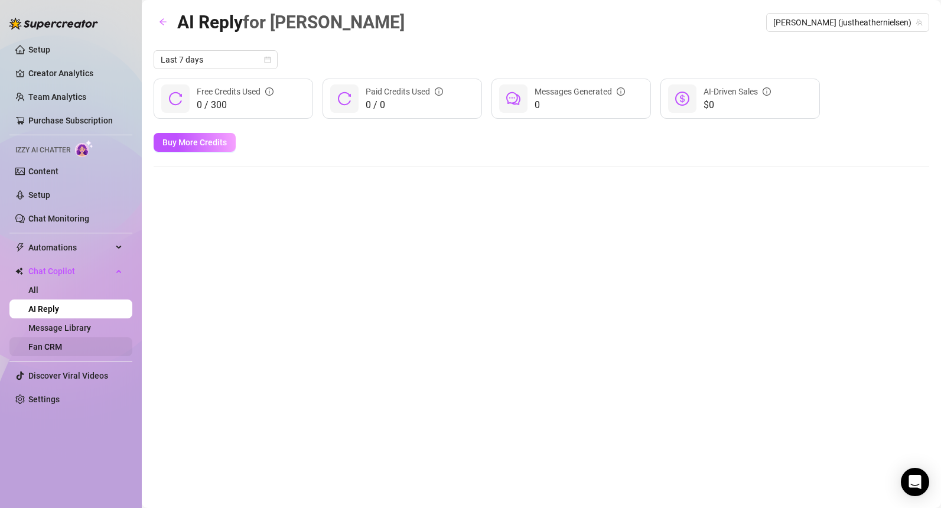
click at [45, 351] on link "Fan CRM" at bounding box center [45, 346] width 34 height 9
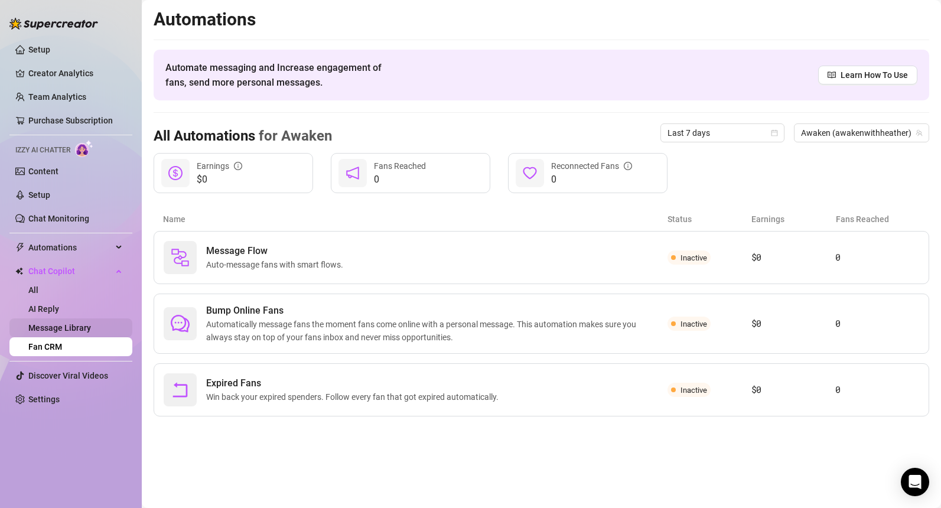
click at [62, 324] on link "Message Library" at bounding box center [59, 327] width 63 height 9
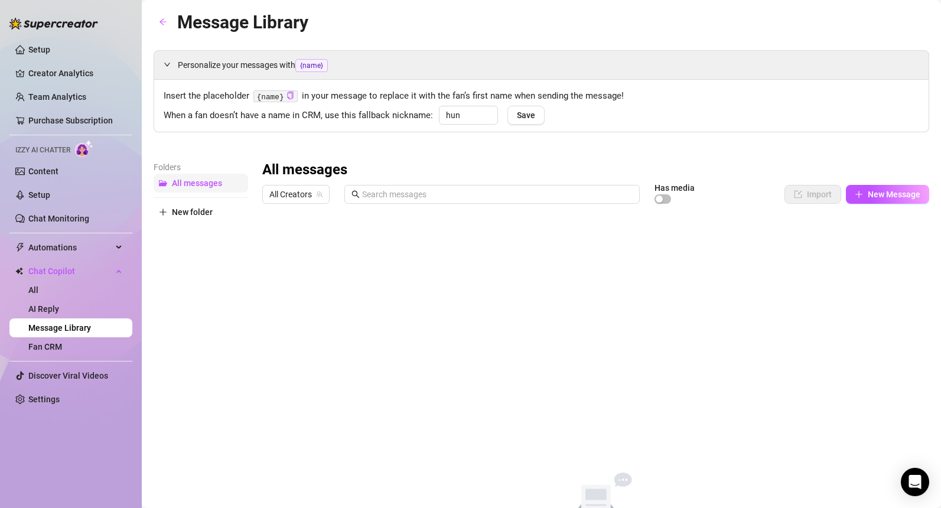
click at [187, 179] on span "All messages" at bounding box center [197, 182] width 50 height 9
click at [59, 310] on link "AI Reply" at bounding box center [43, 308] width 31 height 9
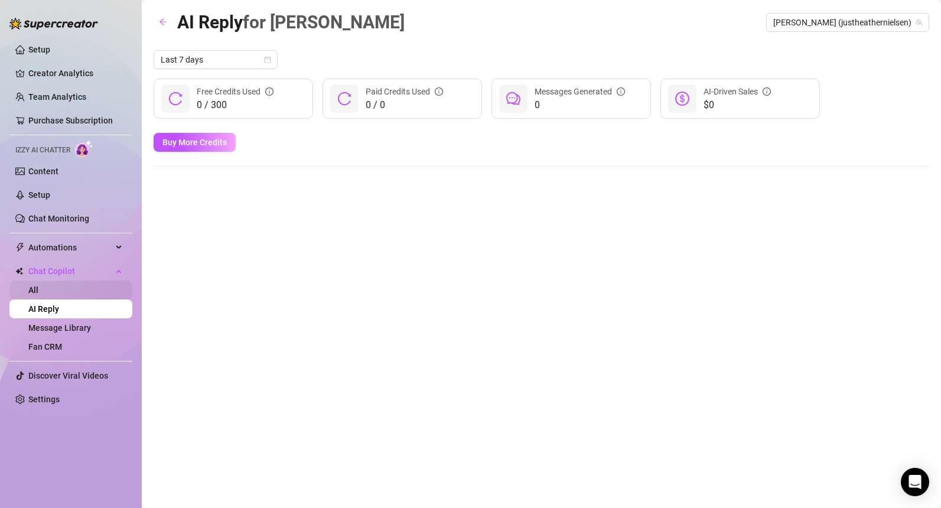
click at [38, 289] on link "All" at bounding box center [33, 289] width 10 height 9
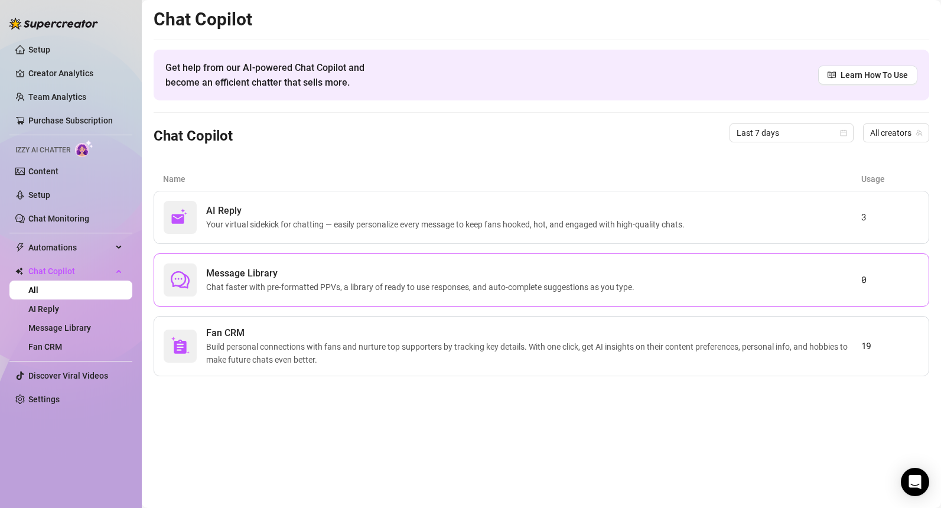
click at [537, 294] on div "Message Library Chat faster with pre-formatted PPVs, a library of ready to use …" at bounding box center [513, 279] width 698 height 33
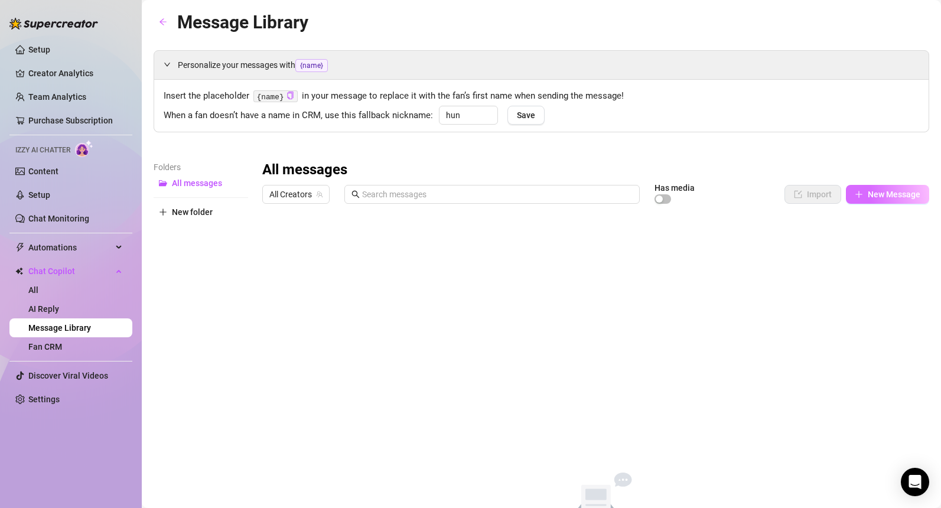
click at [869, 193] on span "New Message" at bounding box center [894, 194] width 53 height 9
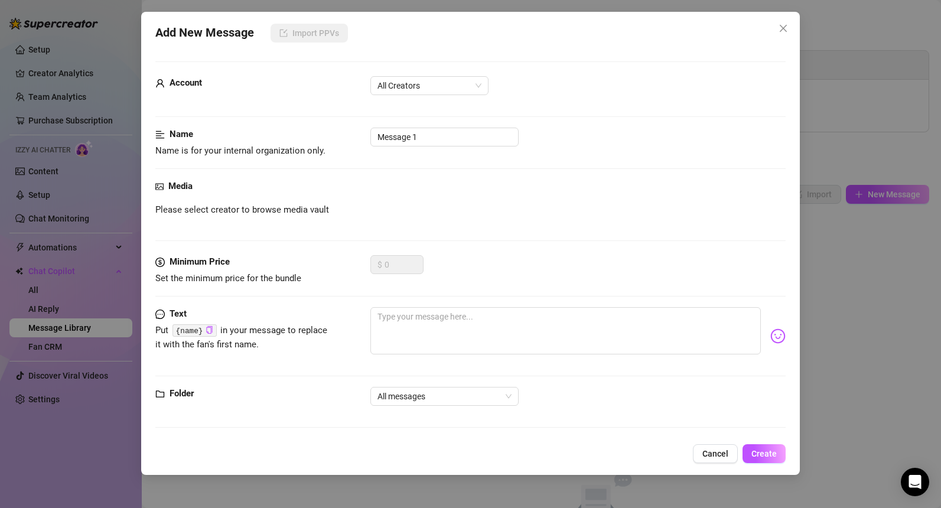
click at [184, 430] on div "Folder All messages" at bounding box center [470, 412] width 630 height 51
drag, startPoint x: 214, startPoint y: 383, endPoint x: 233, endPoint y: 426, distance: 47.1
click at [233, 426] on form "Account All Creators Name Name is for your internal organization only. Message …" at bounding box center [470, 248] width 630 height 377
click at [280, 195] on div "Media Please select creator to browse media vault" at bounding box center [470, 216] width 630 height 76
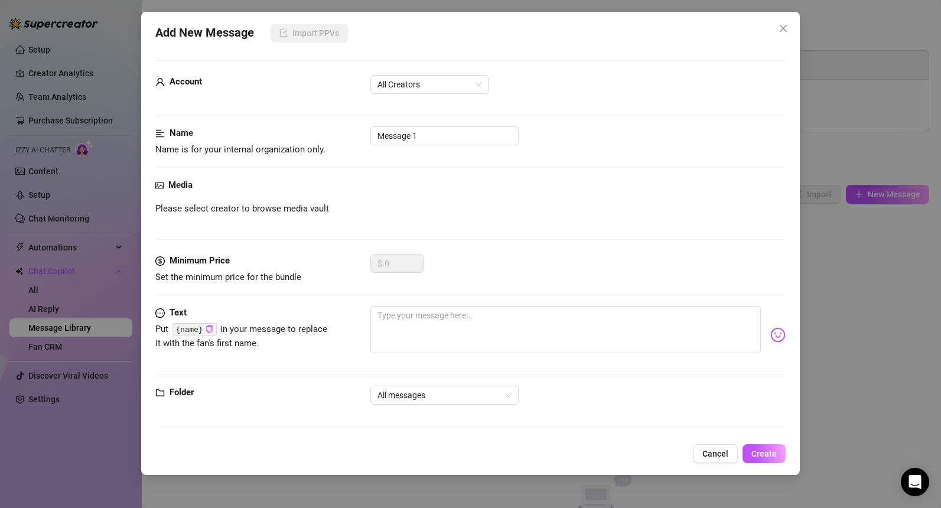
click at [199, 178] on div "Media" at bounding box center [470, 185] width 630 height 14
click at [164, 183] on div "Media" at bounding box center [470, 185] width 630 height 14
click at [253, 454] on div "Cancel Create" at bounding box center [470, 453] width 630 height 19
click at [448, 87] on span "All Creators" at bounding box center [429, 85] width 104 height 18
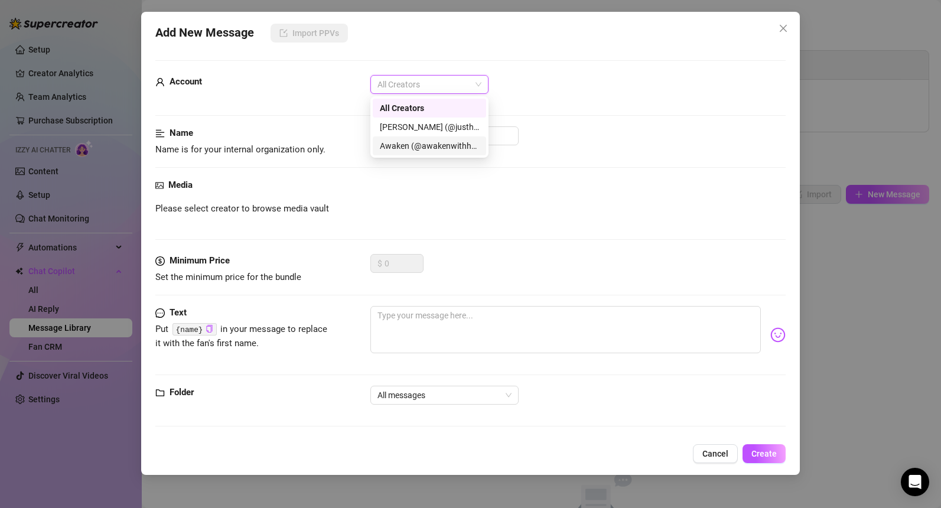
click at [438, 143] on div "Awaken (@awakenwithheather)" at bounding box center [429, 145] width 99 height 13
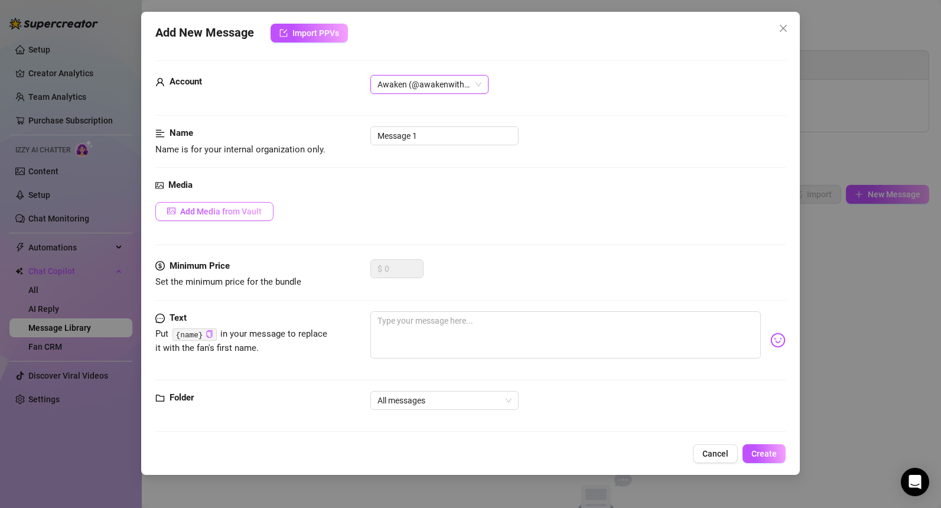
click at [201, 209] on span "Add Media from Vault" at bounding box center [221, 211] width 82 height 9
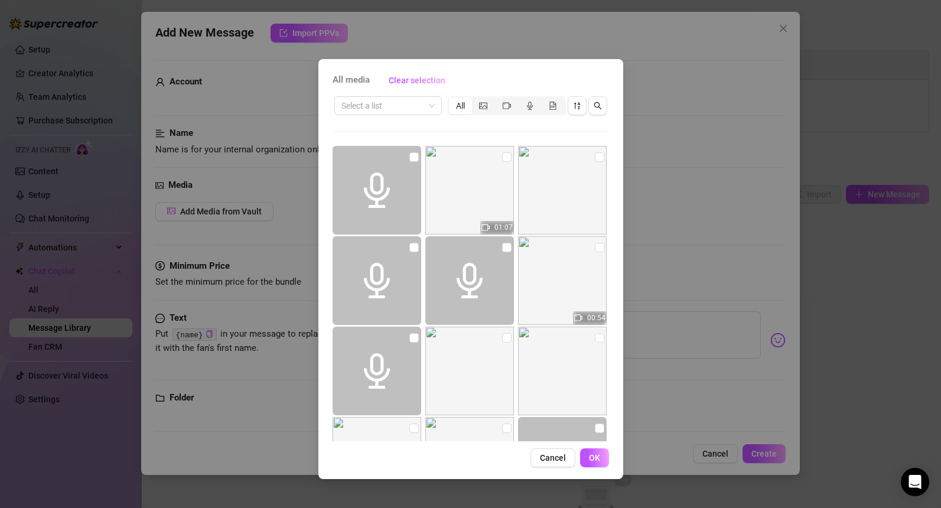
click at [240, 465] on div "All media Clear selection Select a list All 01:07 00:54 00:51 01:06 09:12 00:10…" at bounding box center [470, 254] width 941 height 508
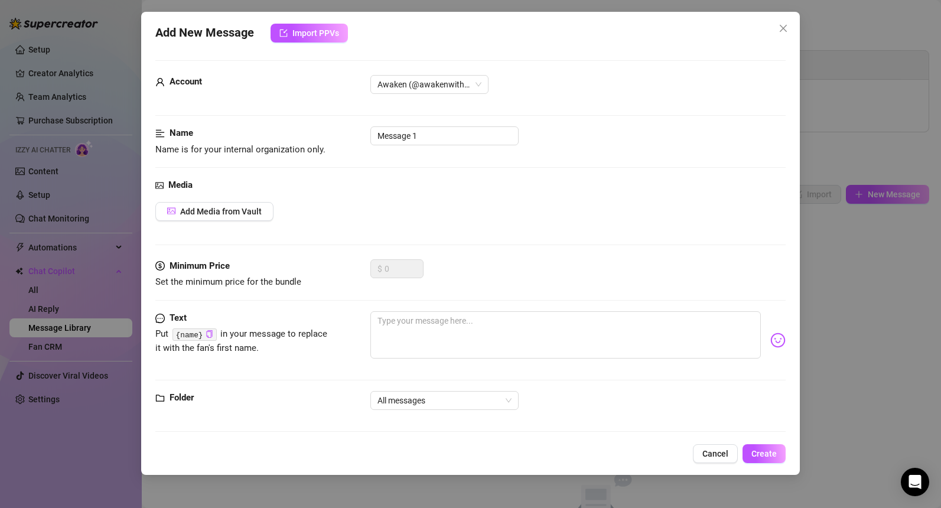
click at [77, 431] on div "Add New Message Import PPVs Account Awaken (@awakenwithheather) Name Name is fo…" at bounding box center [470, 254] width 941 height 508
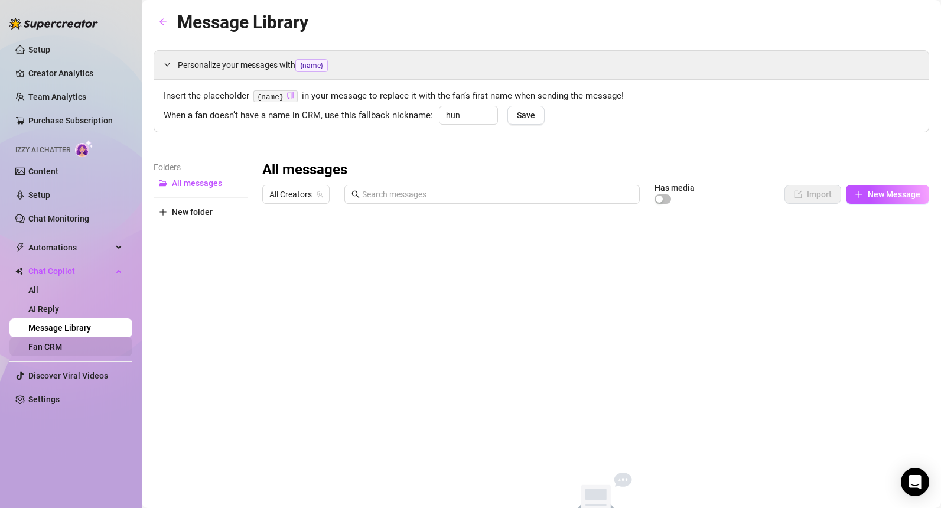
click at [49, 351] on link "Fan CRM" at bounding box center [45, 346] width 34 height 9
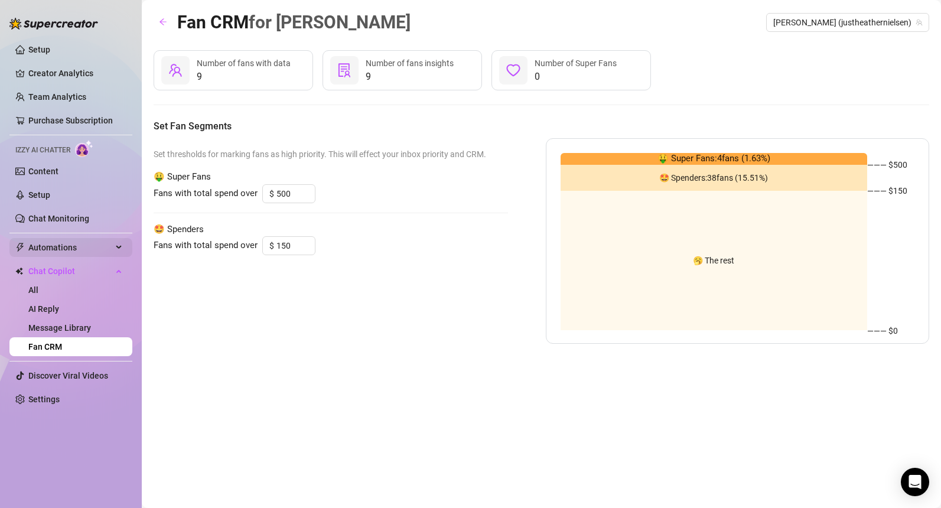
click at [115, 243] on div "Automations" at bounding box center [70, 247] width 123 height 19
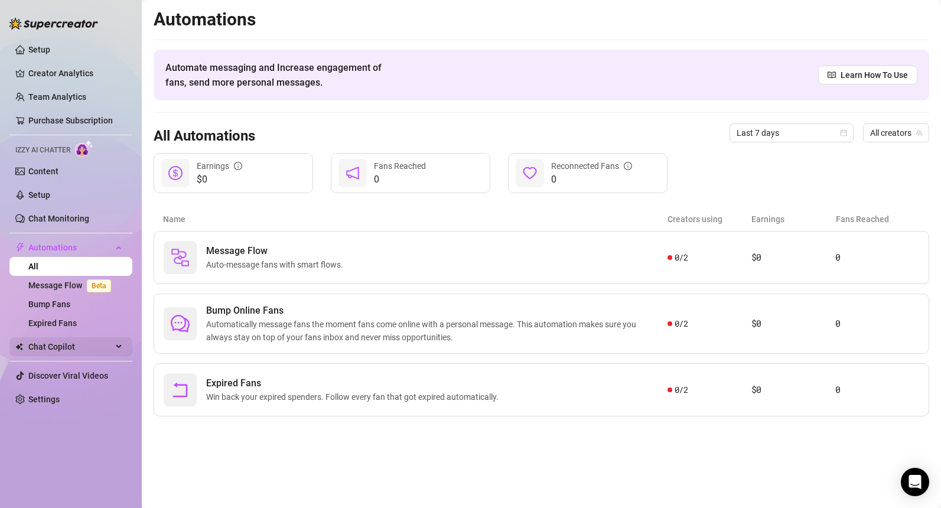
click at [112, 346] on div "Chat Copilot" at bounding box center [70, 346] width 123 height 19
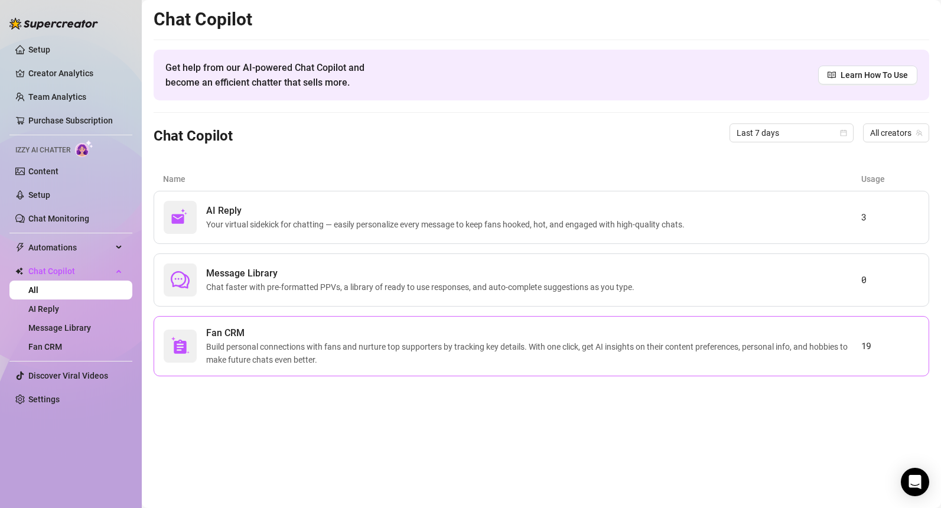
click at [242, 361] on span "Build personal connections with fans and nurture top supporters by tracking key…" at bounding box center [533, 353] width 655 height 26
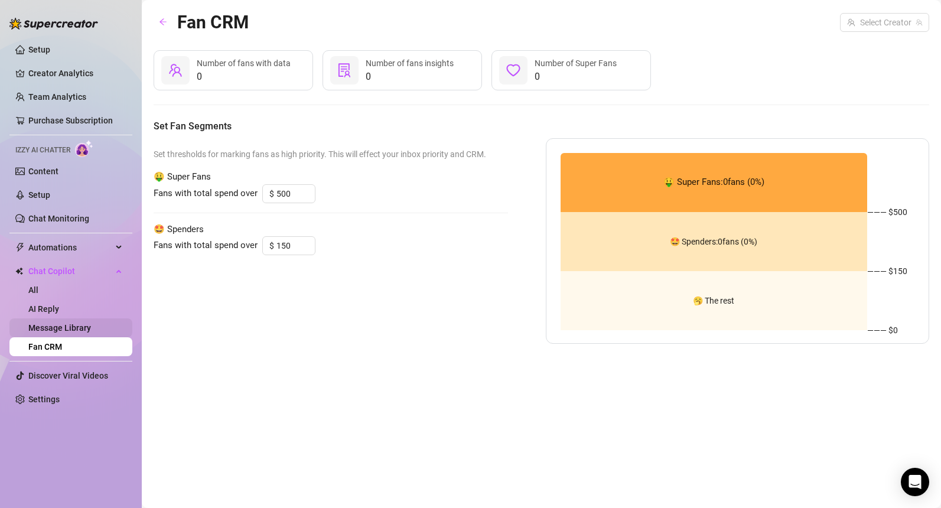
click at [90, 333] on link "Message Library" at bounding box center [59, 327] width 63 height 9
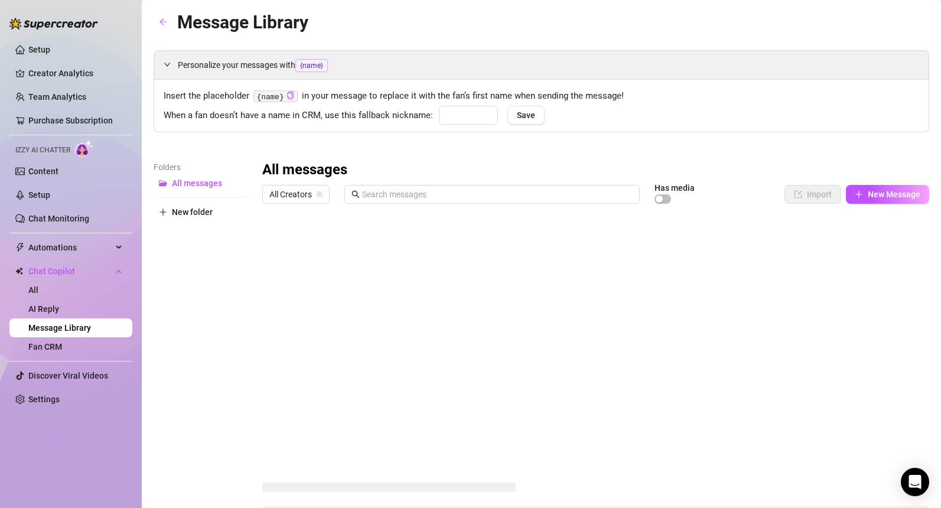
type input "hun"
click at [41, 194] on link "Setup" at bounding box center [39, 194] width 22 height 9
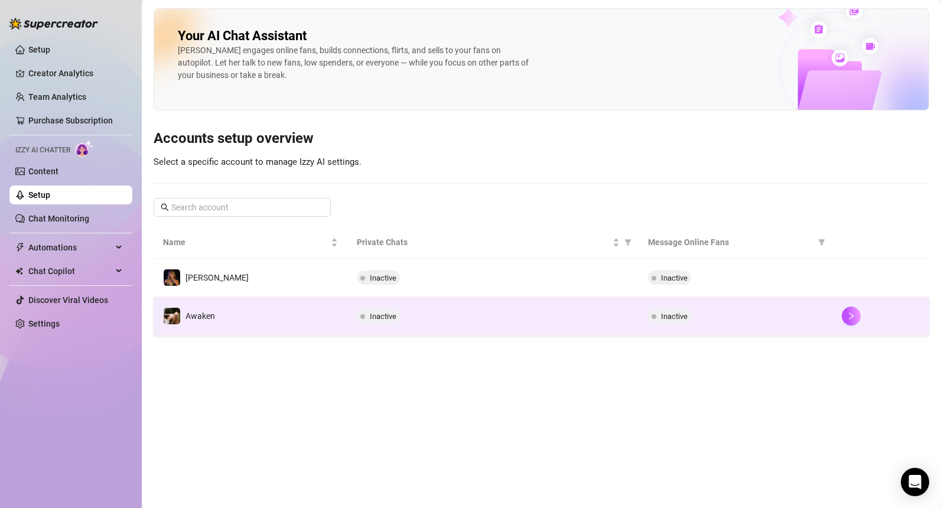
click at [234, 328] on td "Awaken" at bounding box center [251, 316] width 194 height 38
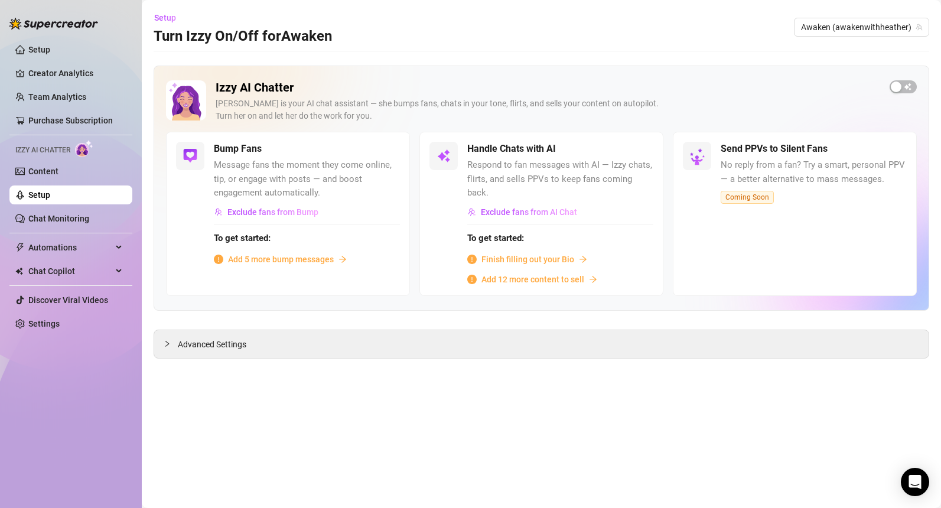
click at [313, 258] on span "Add 5 more bump messages" at bounding box center [281, 259] width 106 height 13
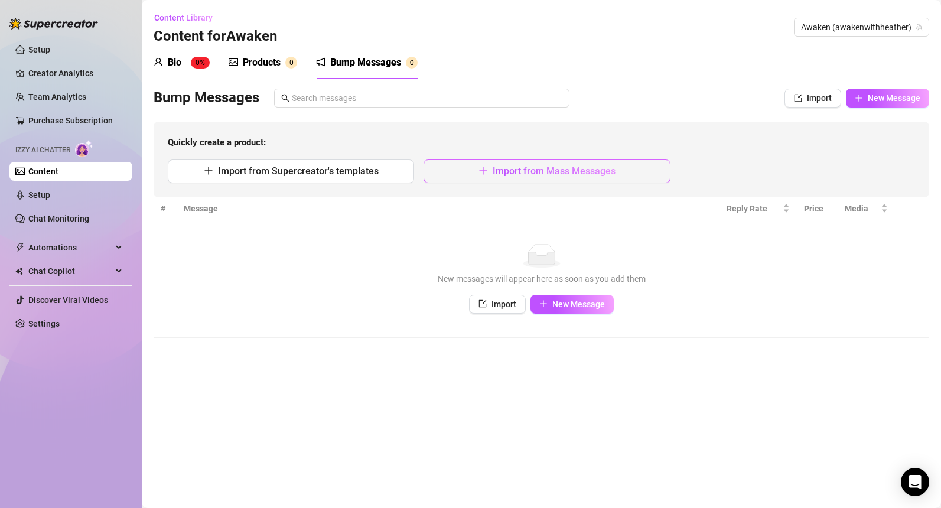
click at [483, 172] on icon "plus" at bounding box center [483, 171] width 1 height 8
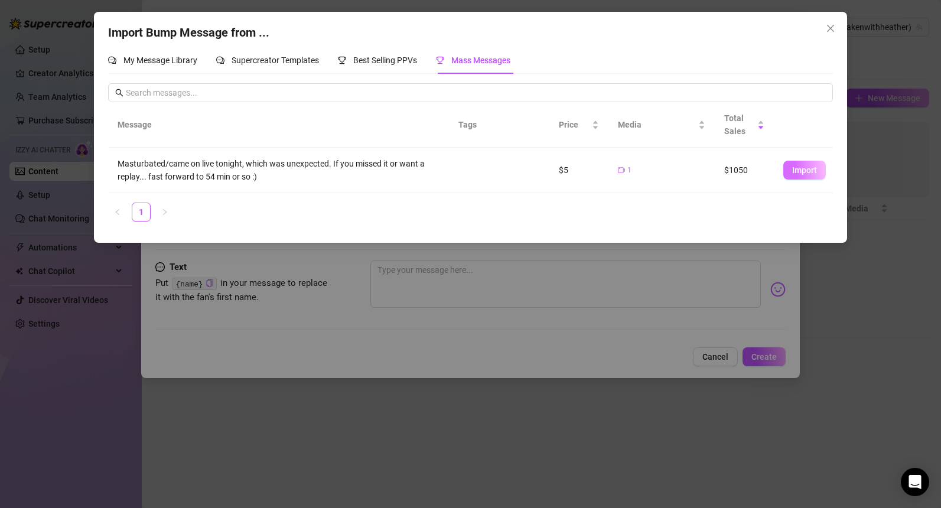
click at [811, 170] on span "Import" at bounding box center [804, 169] width 25 height 9
type textarea "Masturbated/came on live tonight, which was unexpected. If you missed it or wan…"
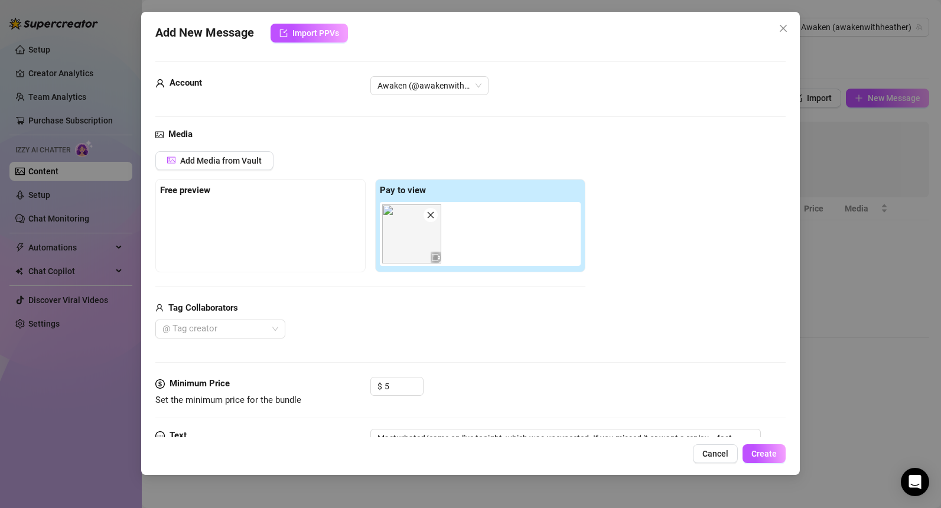
click at [325, 316] on div "Tag Collaborators @ Tag creator" at bounding box center [370, 320] width 430 height 38
click at [325, 310] on div "Tag Collaborators" at bounding box center [370, 308] width 430 height 14
click at [706, 342] on div "Media Add Media from Vault Free preview Pay to view Tag Collaborators @ Tag cre…" at bounding box center [470, 252] width 630 height 249
click at [391, 384] on input "5" at bounding box center [403, 386] width 38 height 18
type input "15"
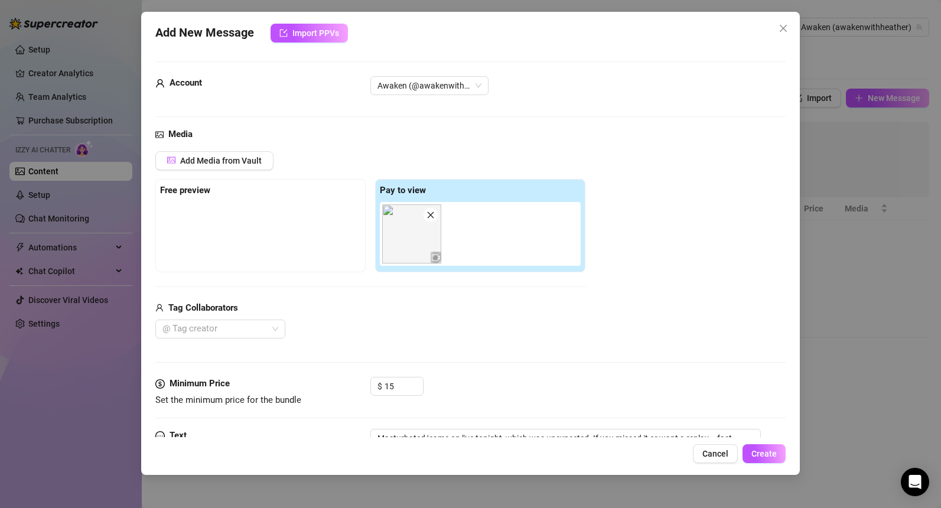
click at [240, 374] on div "Media Add Media from Vault Free preview Pay to view Tag Collaborators @ Tag cre…" at bounding box center [470, 252] width 630 height 249
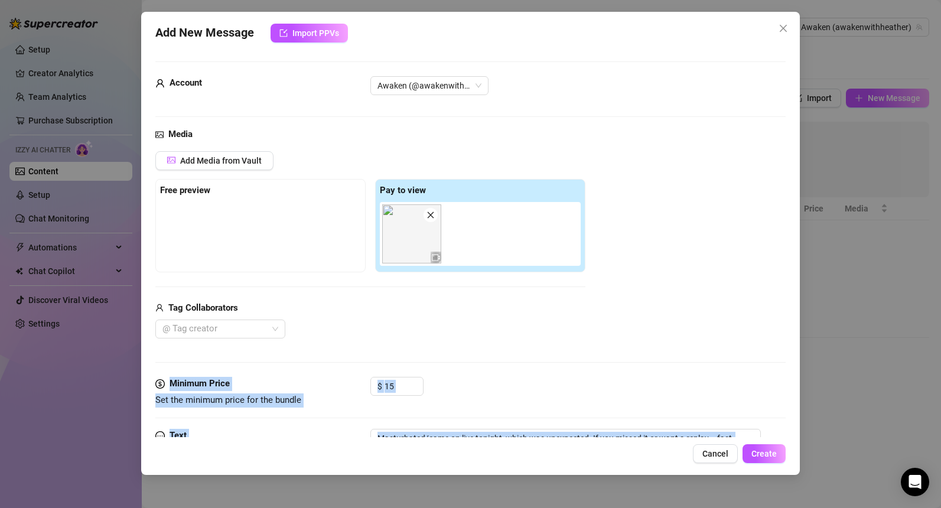
scroll to position [71, 0]
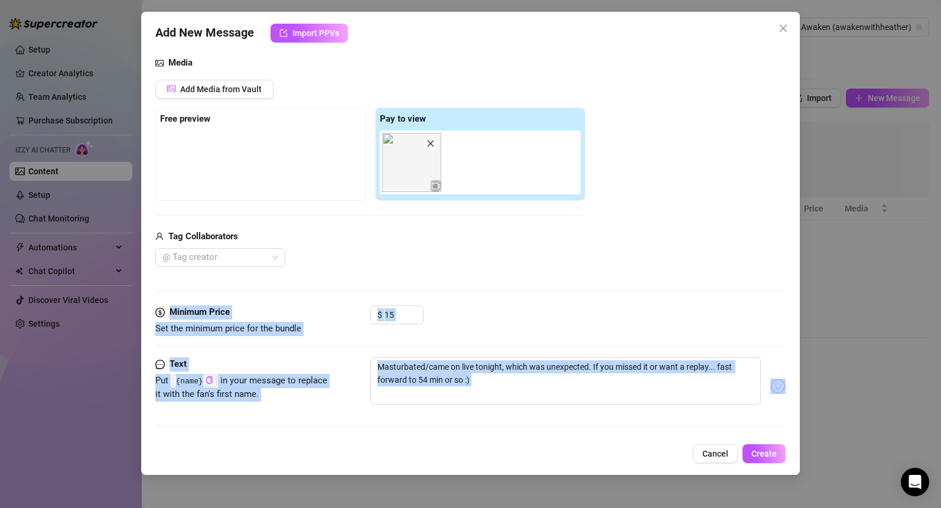
drag, startPoint x: 240, startPoint y: 374, endPoint x: 238, endPoint y: 447, distance: 72.1
click at [239, 447] on div "Add New Message Import PPVs Account Awaken (@awakenwithheather) Media Add Media…" at bounding box center [470, 243] width 659 height 463
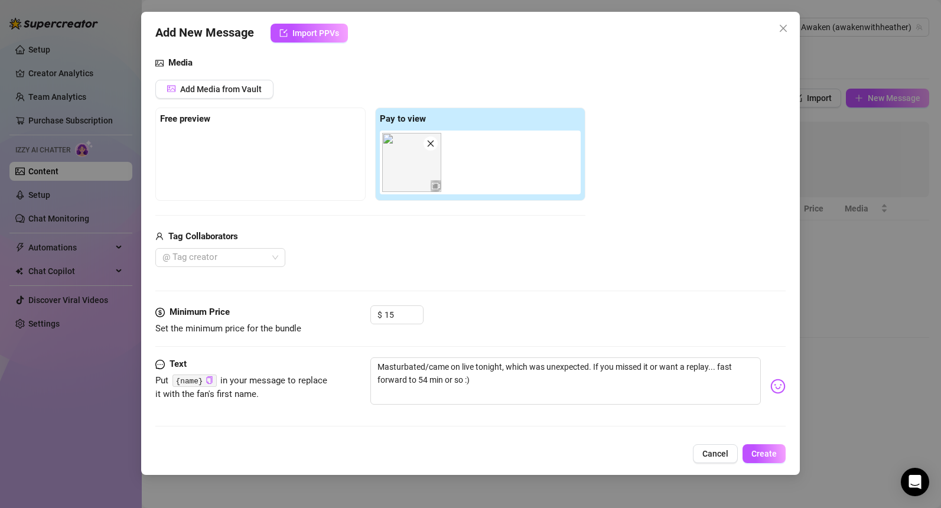
click at [249, 360] on div "Text" at bounding box center [243, 364] width 177 height 14
click at [478, 383] on textarea "Masturbated/came on live tonight, which was unexpected. If you missed it or wan…" at bounding box center [565, 380] width 390 height 47
type textarea "Masturbated/came on live tonight, which was unexpected. If you missed it or wan…"
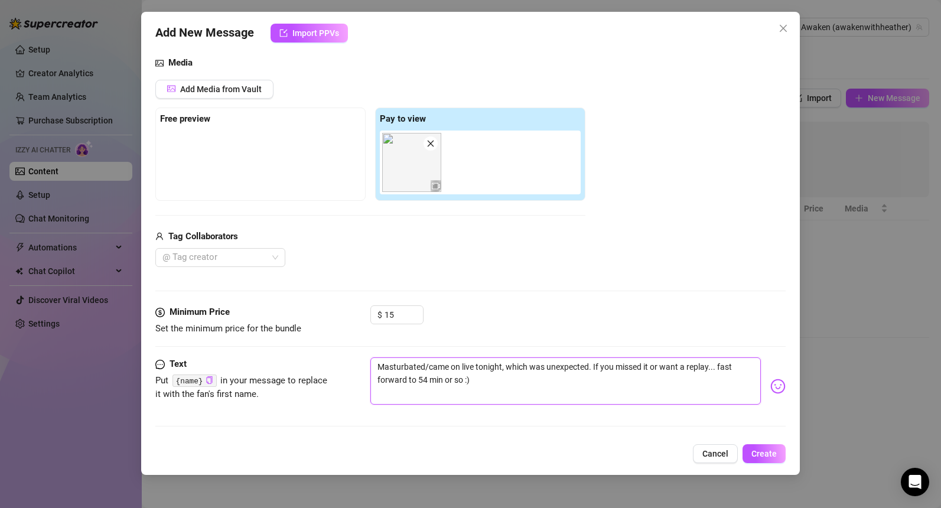
type textarea "Masturbated/came on live tonight, which was unexpected. If you missed it or wan…"
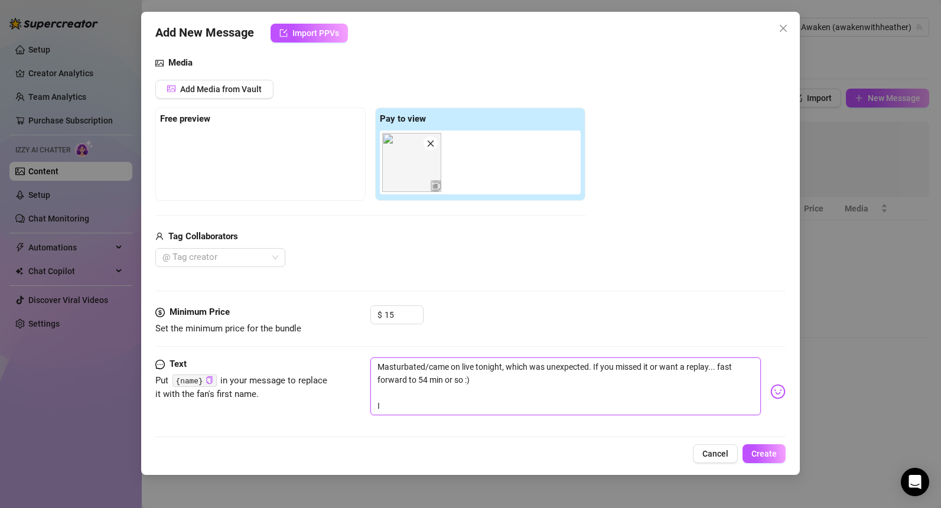
type textarea "Masturbated/came on live tonight, which was unexpected. If you missed it or wan…"
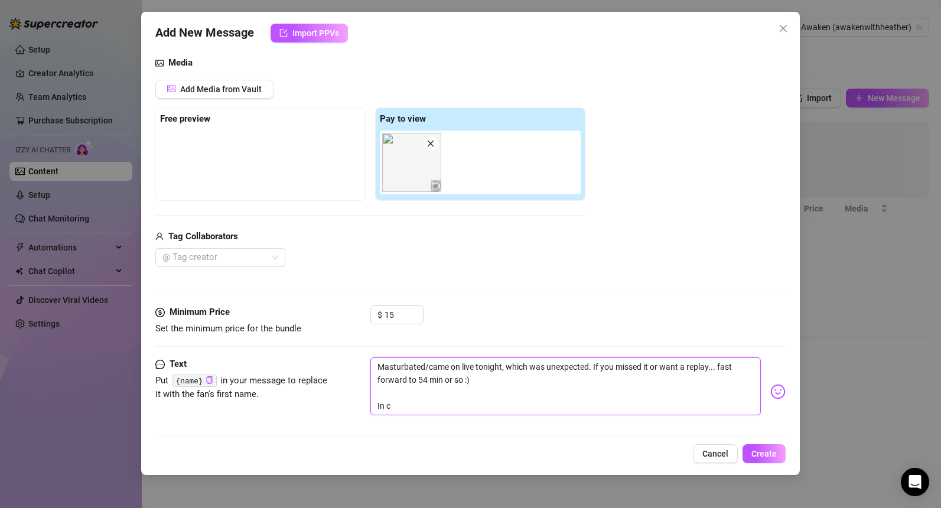
type textarea "Masturbated/came on live tonight, which was unexpected. If you missed it or wan…"
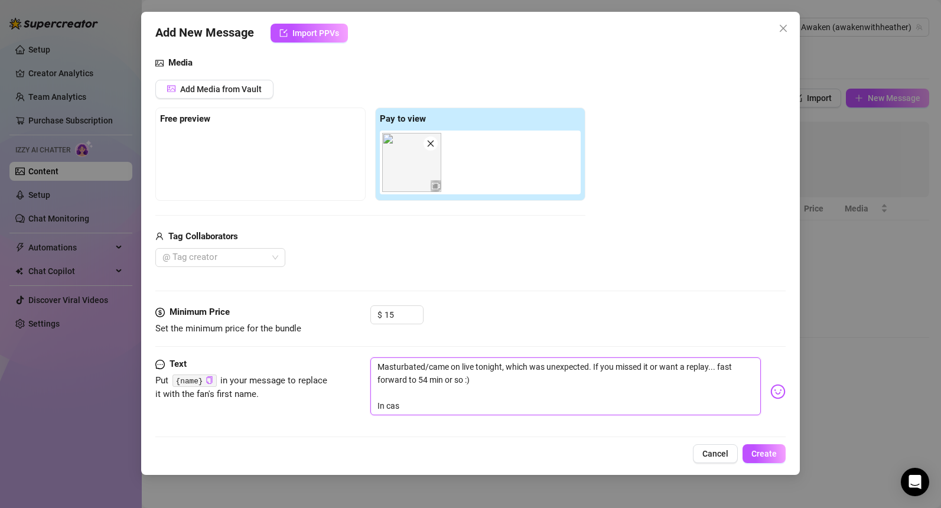
type textarea "Masturbated/came on live tonight, which was unexpected. If you missed it or wan…"
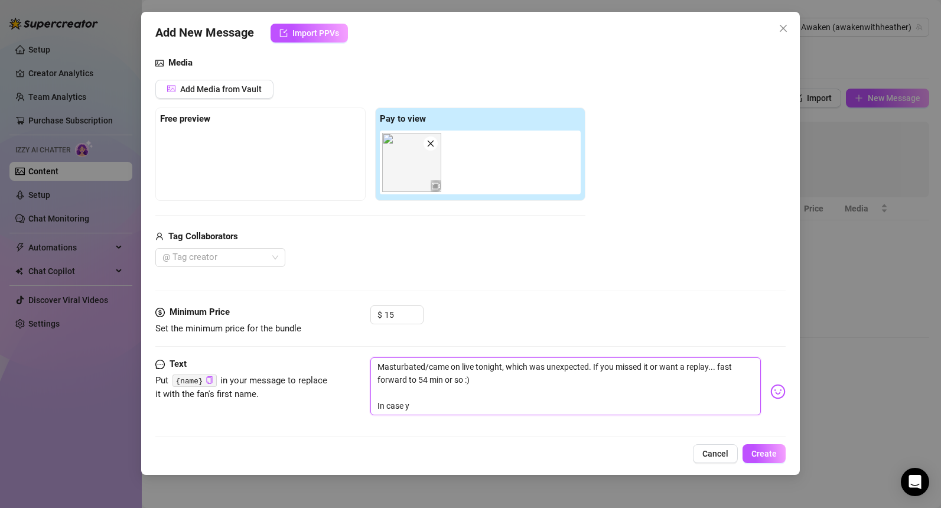
type textarea "Masturbated/came on live tonight, which was unexpected. If you missed it or wan…"
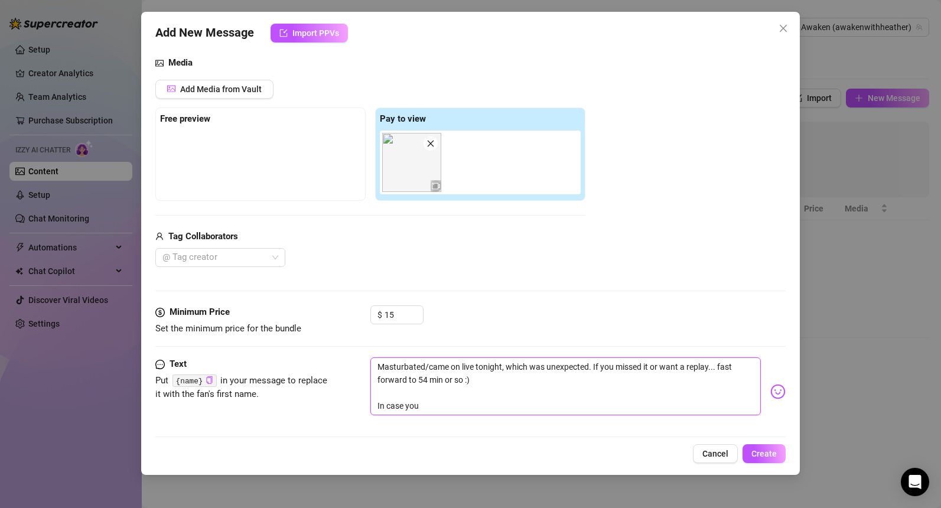
type textarea "Masturbated/came on live tonight, which was unexpected. If you missed it or wan…"
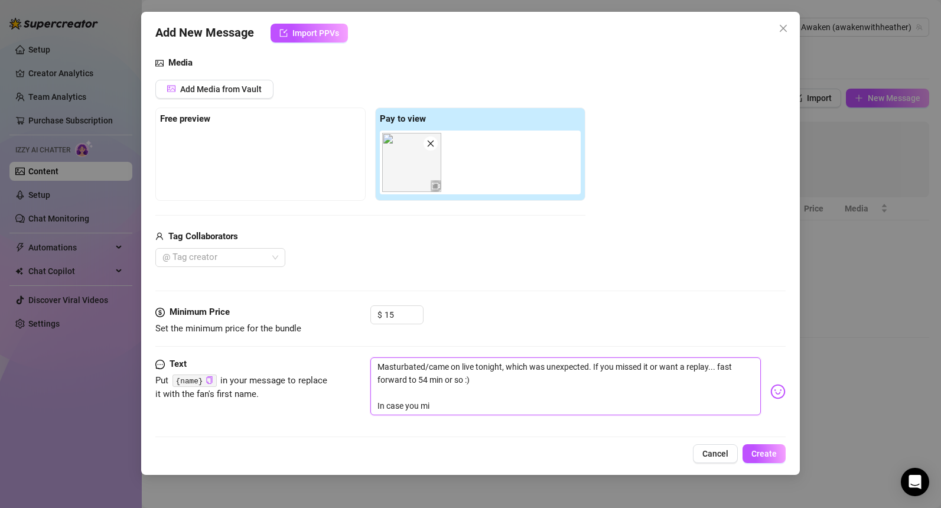
type textarea "Masturbated/came on live tonight, which was unexpected. If you missed it or wan…"
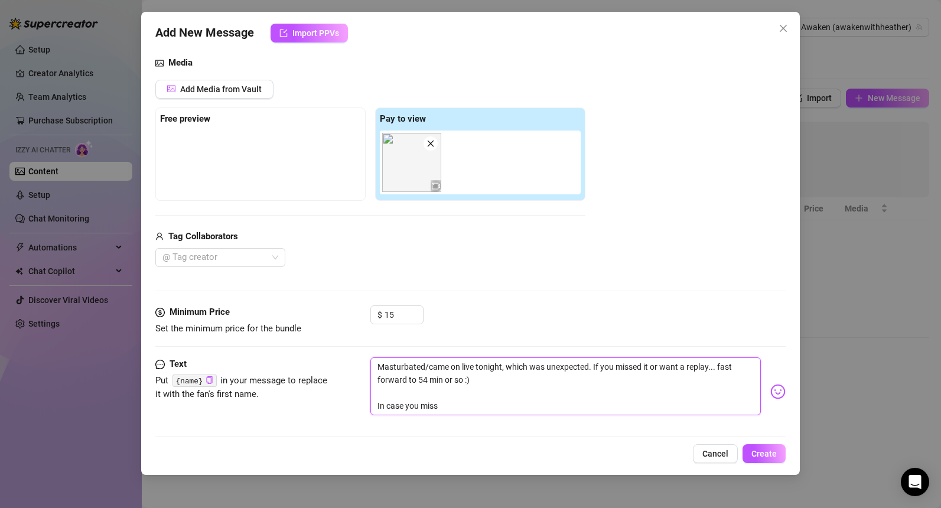
type textarea "Masturbated/came on live tonight, which was unexpected. If you missed it or wan…"
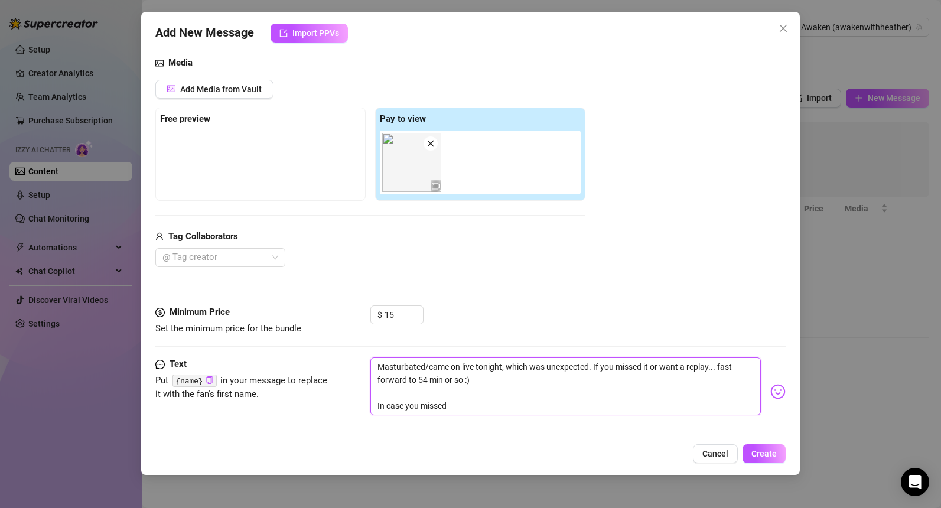
type textarea "Masturbated/came on live tonight, which was unexpected. If you missed it or wan…"
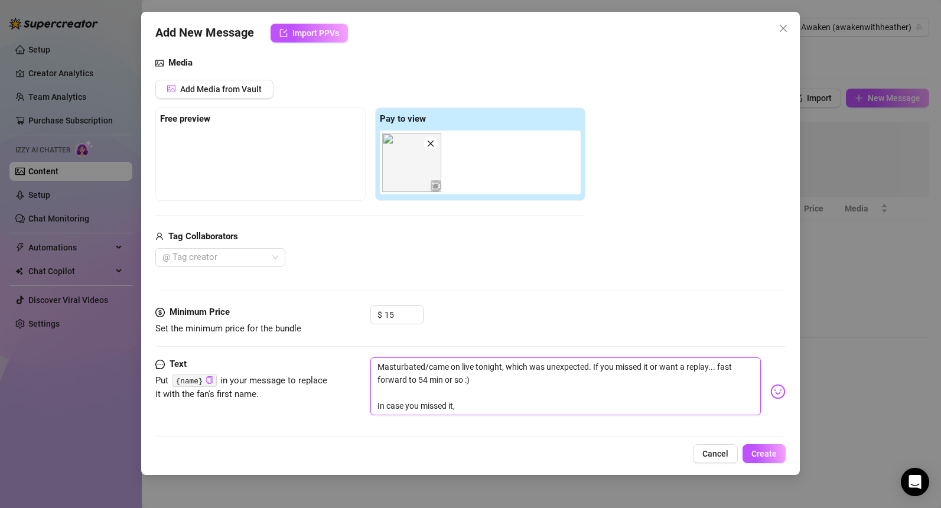
type textarea "Masturbated/came on live tonight, which was unexpected. If you missed it or wan…"
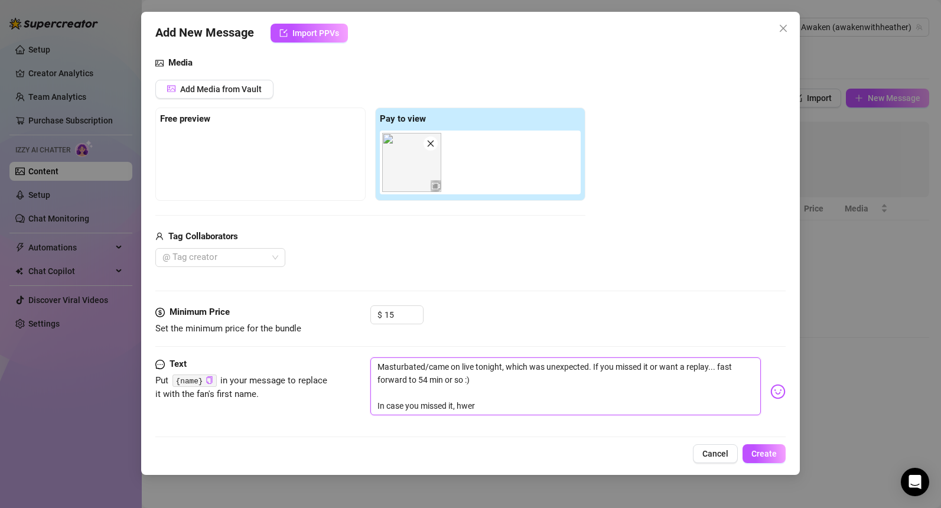
type textarea "Masturbated/came on live tonight, which was unexpected. If you missed it or wan…"
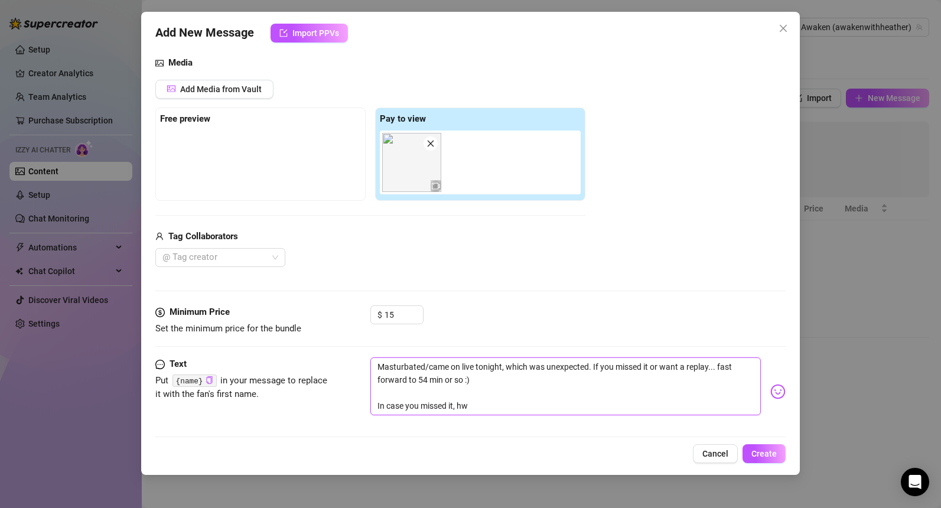
type textarea "Masturbated/came on live tonight, which was unexpected. If you missed it or wan…"
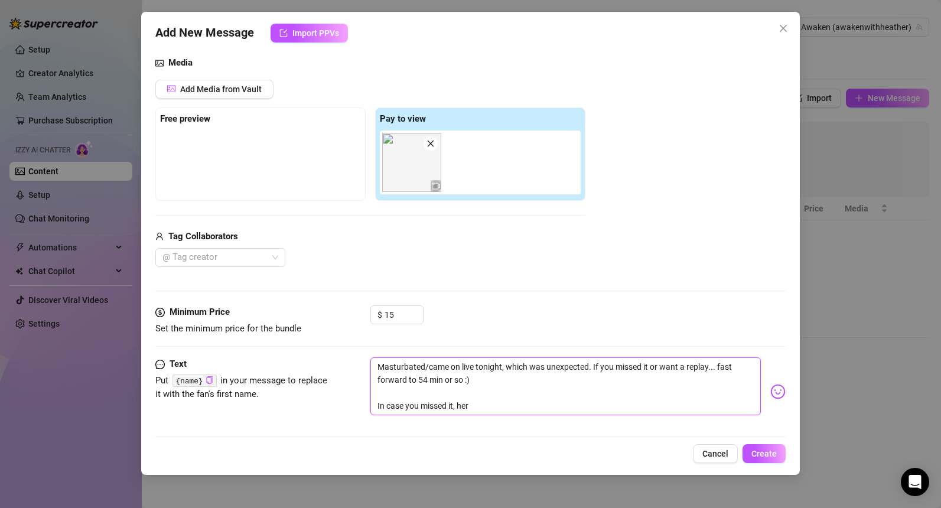
type textarea "Masturbated/came on live tonight, which was unexpected. If you missed it or wan…"
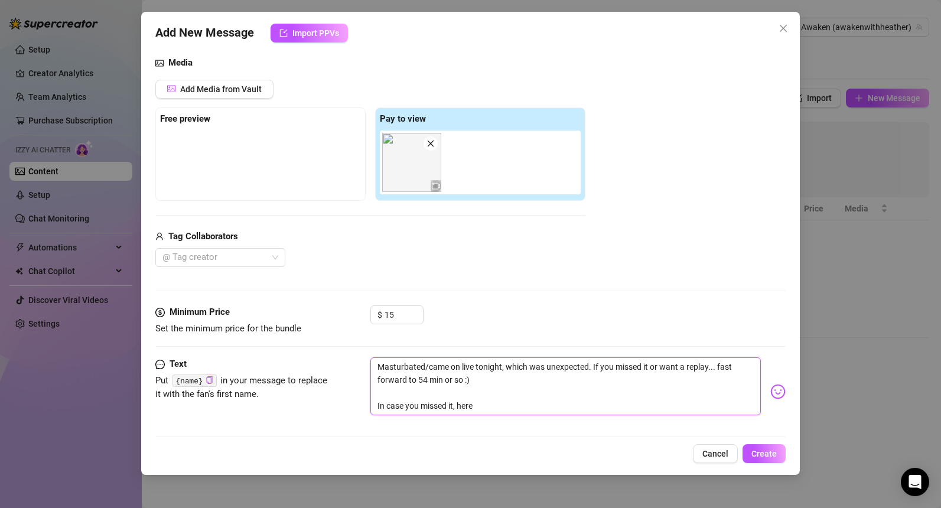
type textarea "Masturbated/came on live tonight, which was unexpected. If you missed it or wan…"
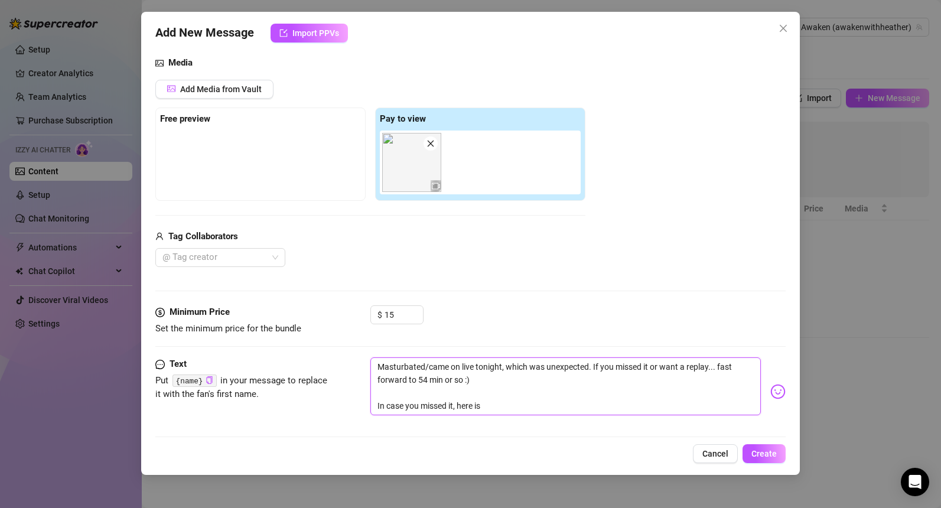
type textarea "Masturbated/came on live tonight, which was unexpected. If you missed it or wan…"
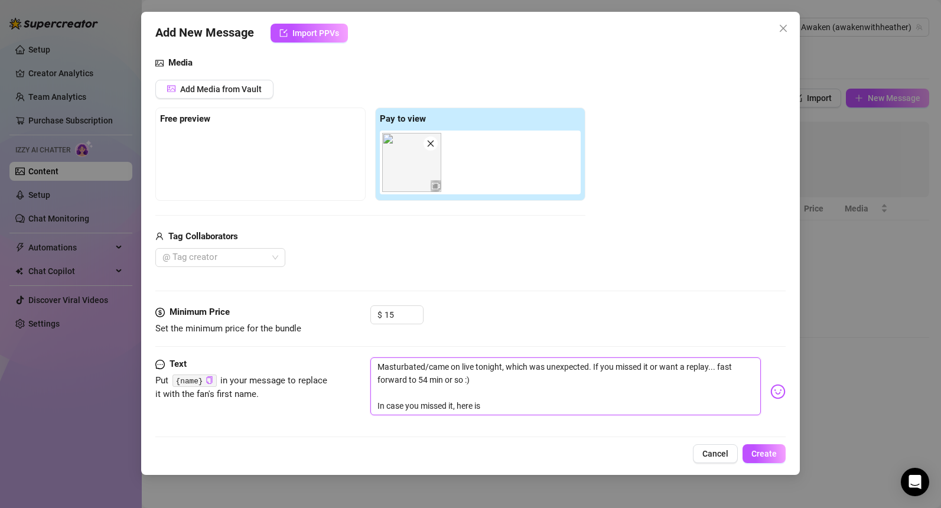
type textarea "Masturbated/came on live tonight, which was unexpected. If you missed it or wan…"
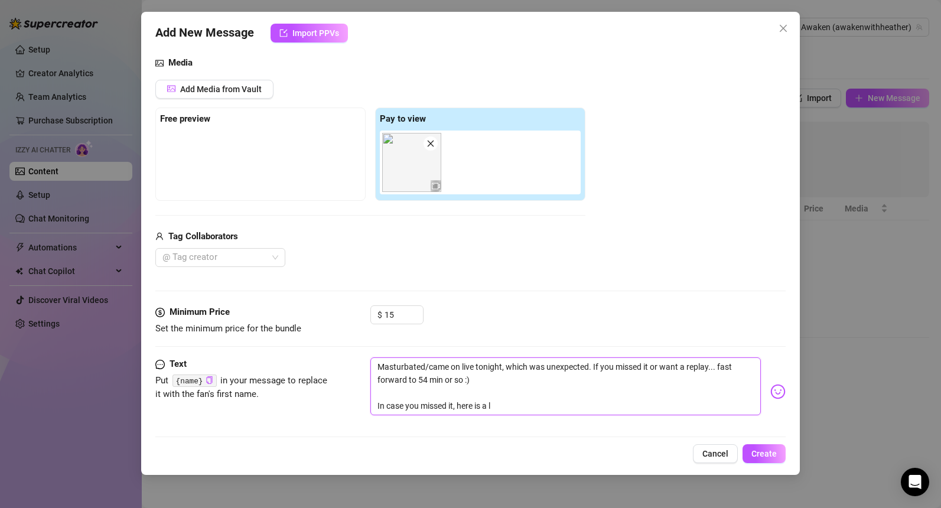
type textarea "Masturbated/came on live tonight, which was unexpected. If you missed it or wan…"
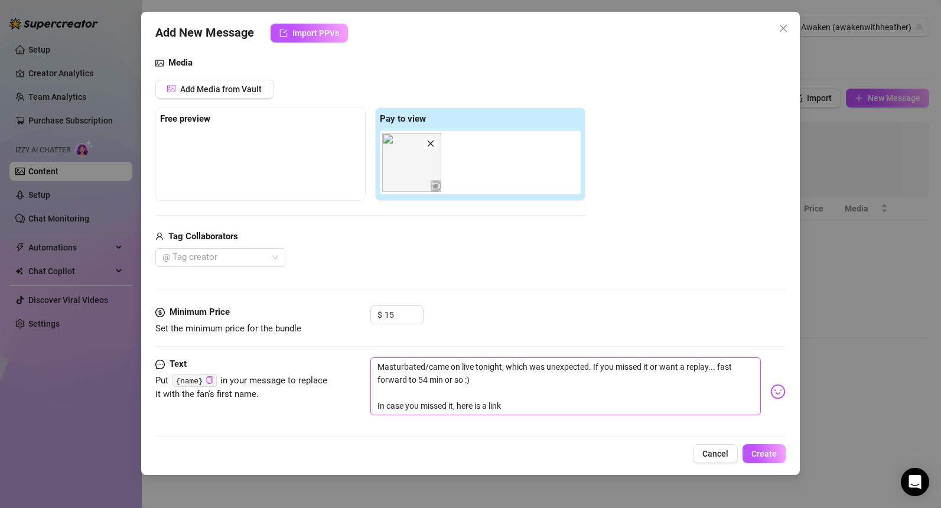
type textarea "Masturbated/came on live tonight, which was unexpected. If you missed it or wan…"
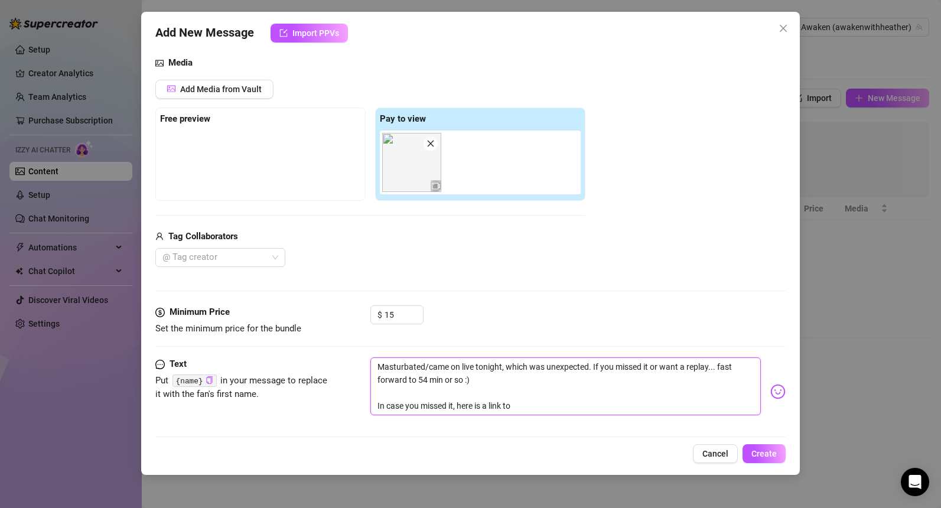
type textarea "Masturbated/came on live tonight, which was unexpected. If you missed it or wan…"
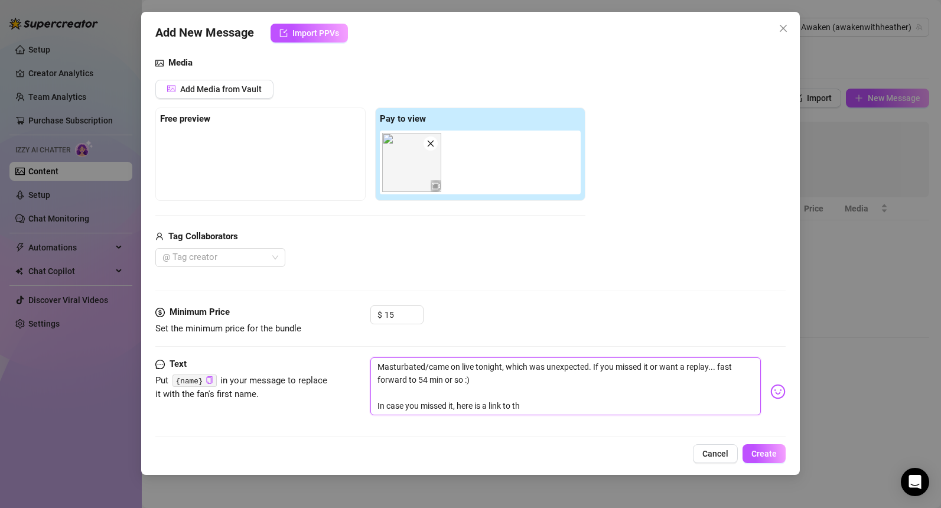
type textarea "Masturbated/came on live tonight, which was unexpected. If you missed it or wan…"
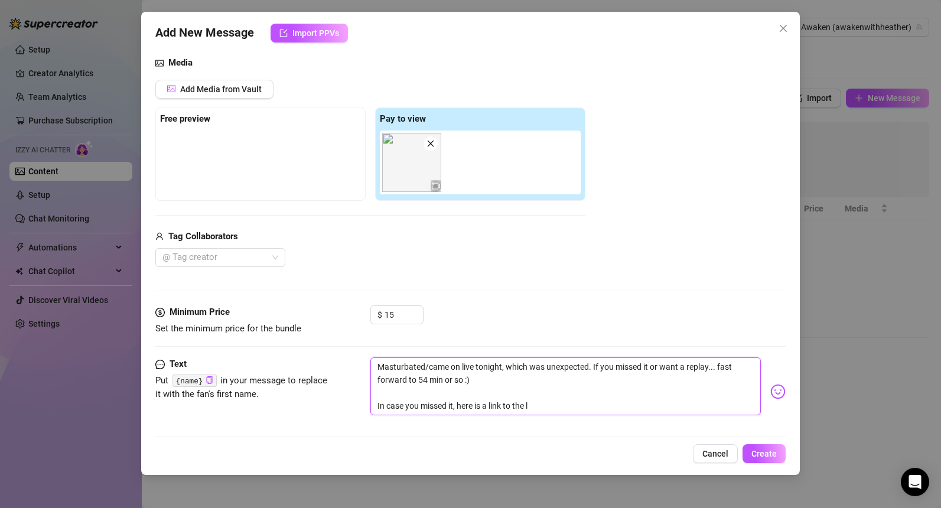
type textarea "Masturbated/came on live tonight, which was unexpected. If you missed it or wan…"
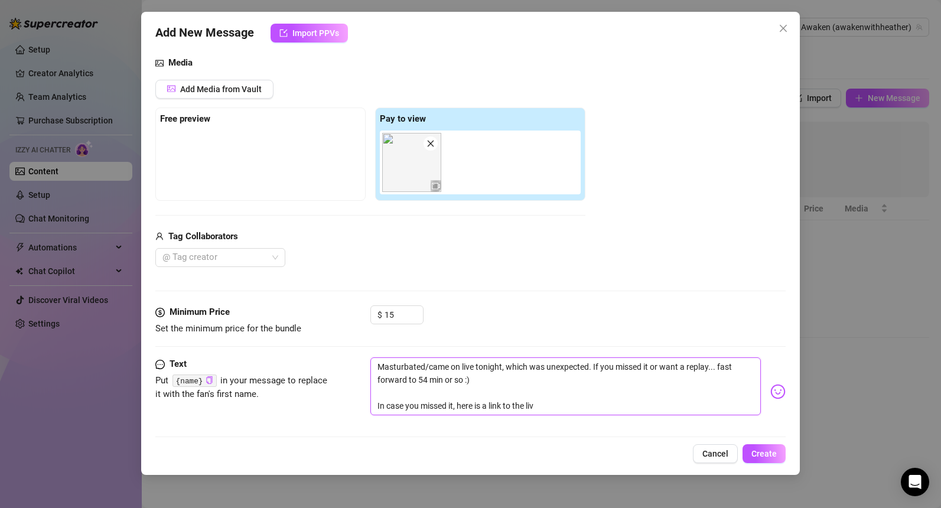
type textarea "Masturbated/came on live tonight, which was unexpected. If you missed it or wan…"
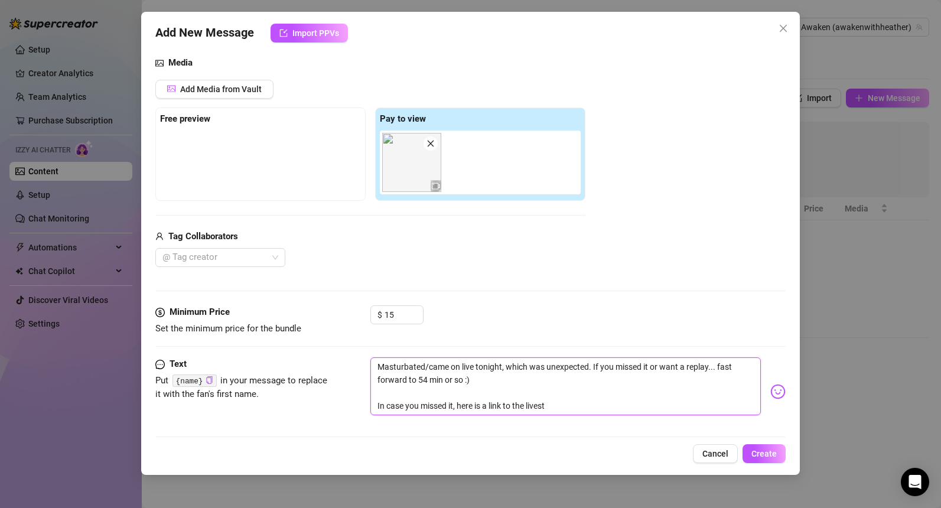
type textarea "Masturbated/came on live tonight, which was unexpected. If you missed it or wan…"
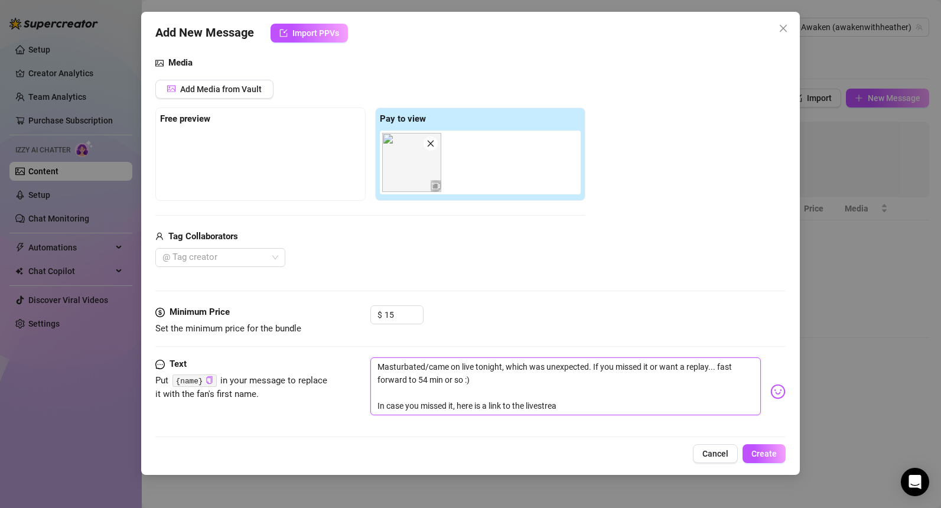
type textarea "Masturbated/came on live tonight, which was unexpected. If you missed it or wan…"
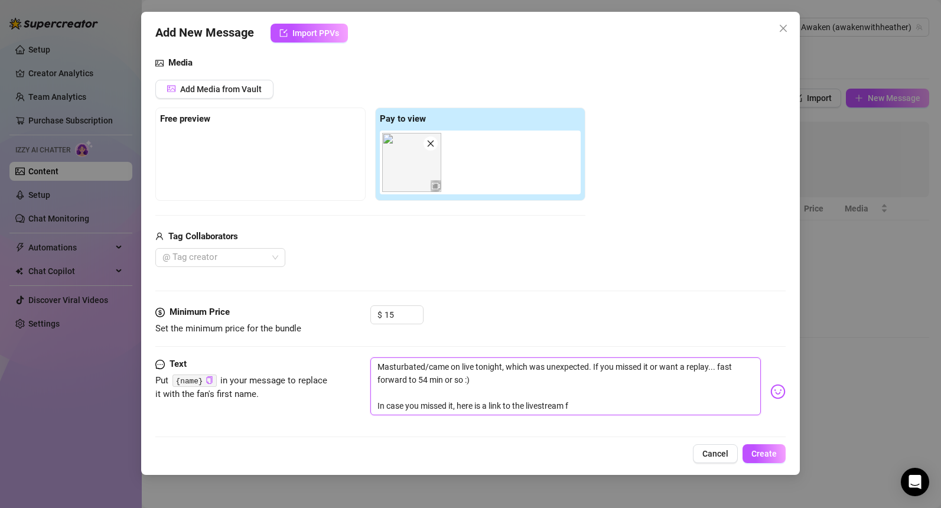
type textarea "Masturbated/came on live tonight, which was unexpected. If you missed it or wan…"
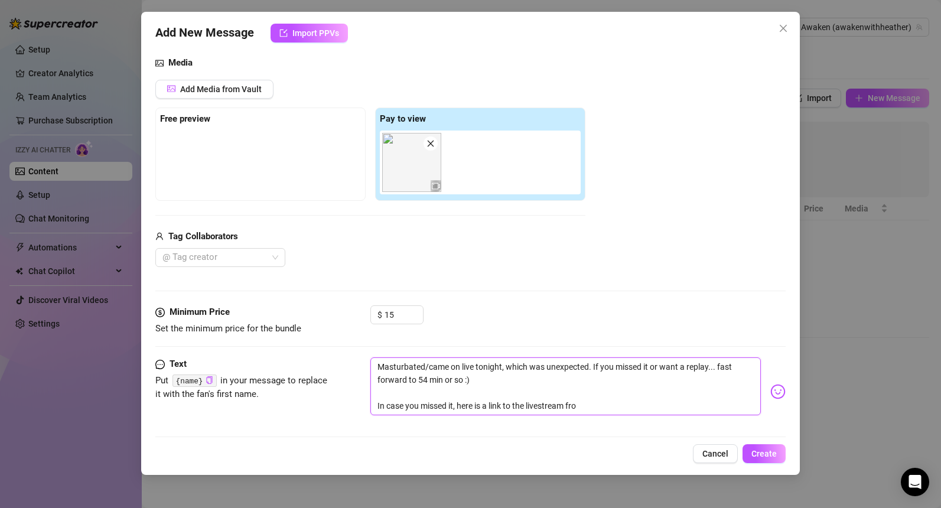
type textarea "Masturbated/came on live tonight, which was unexpected. If you missed it or wan…"
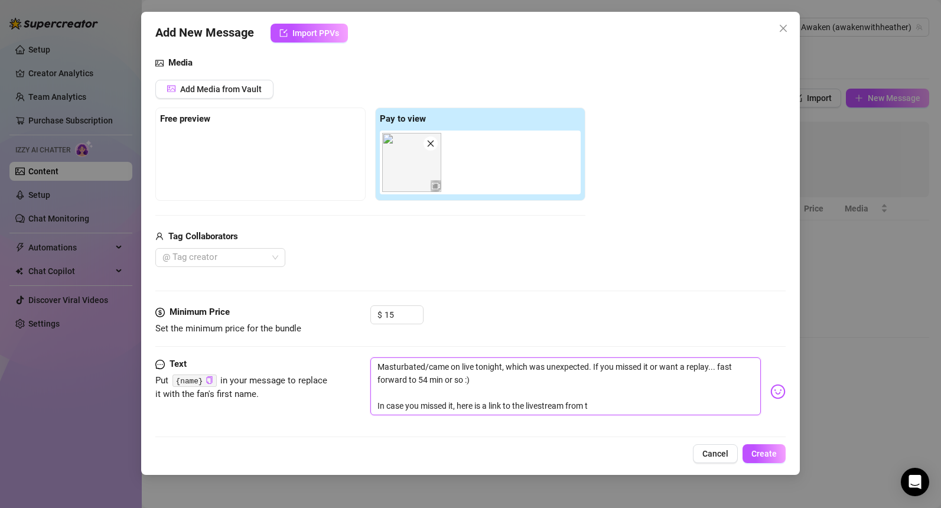
type textarea "Masturbated/came on live tonight, which was unexpected. If you missed it or wan…"
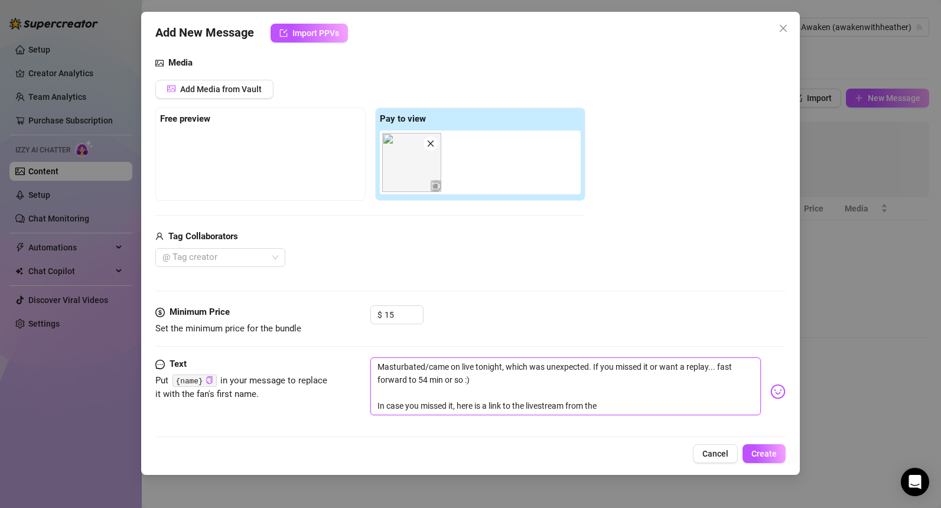
type textarea "Masturbated/came on live tonight, which was unexpected. If you missed it or wan…"
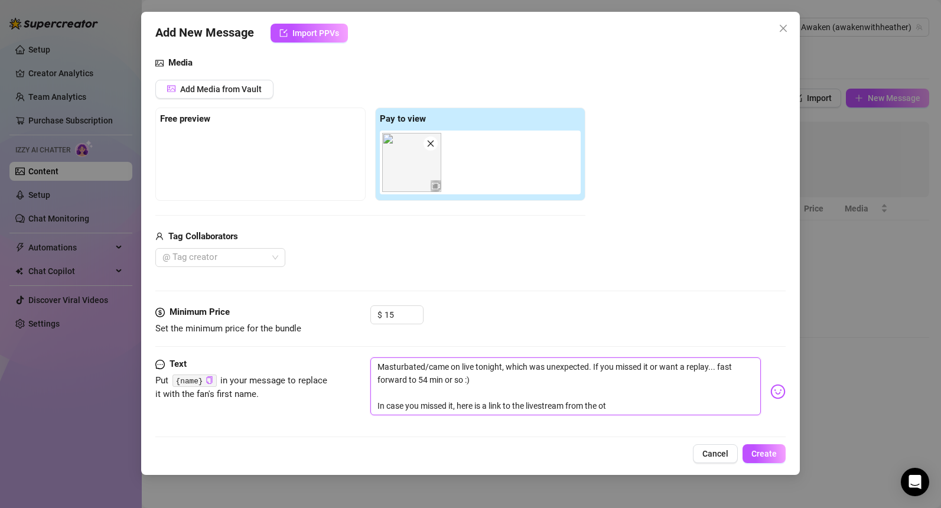
type textarea "Masturbated/came on live tonight, which was unexpected. If you missed it or wan…"
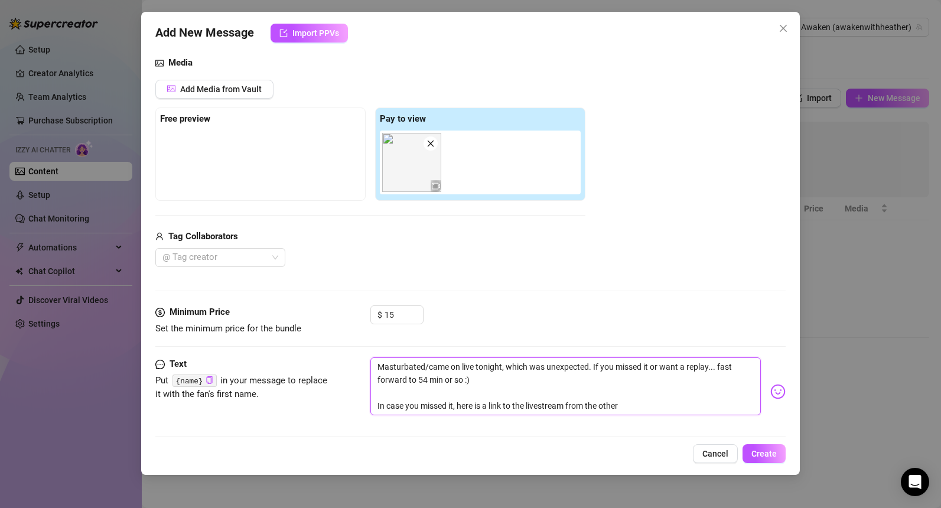
type textarea "Masturbated/came on live tonight, which was unexpected. If you missed it or wan…"
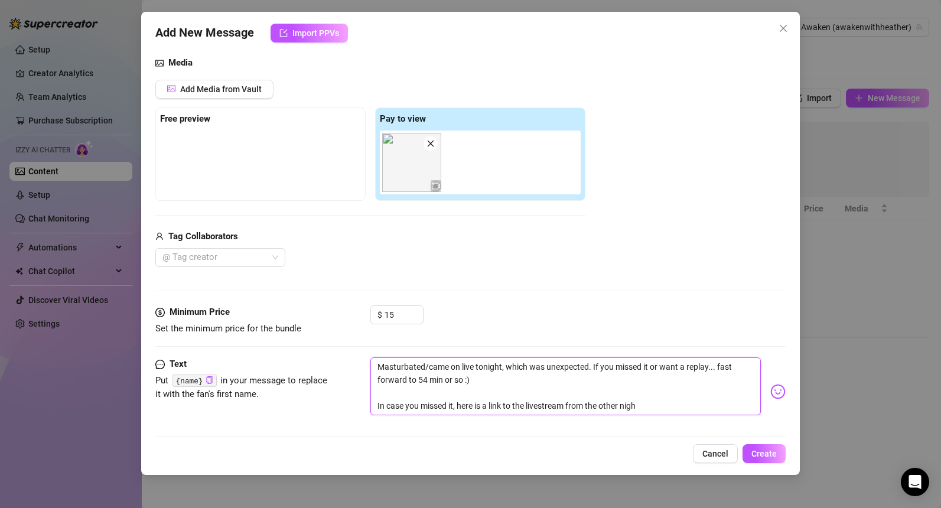
type textarea "Masturbated/came on live tonight, which was unexpected. If you missed it or wan…"
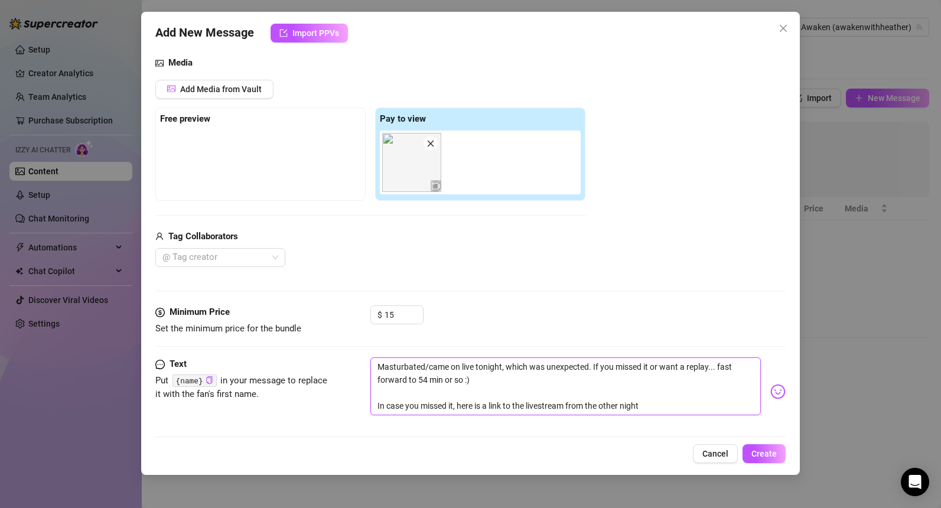
type textarea "Masturbated/came on live tonight, which was unexpected. If you missed it or wan…"
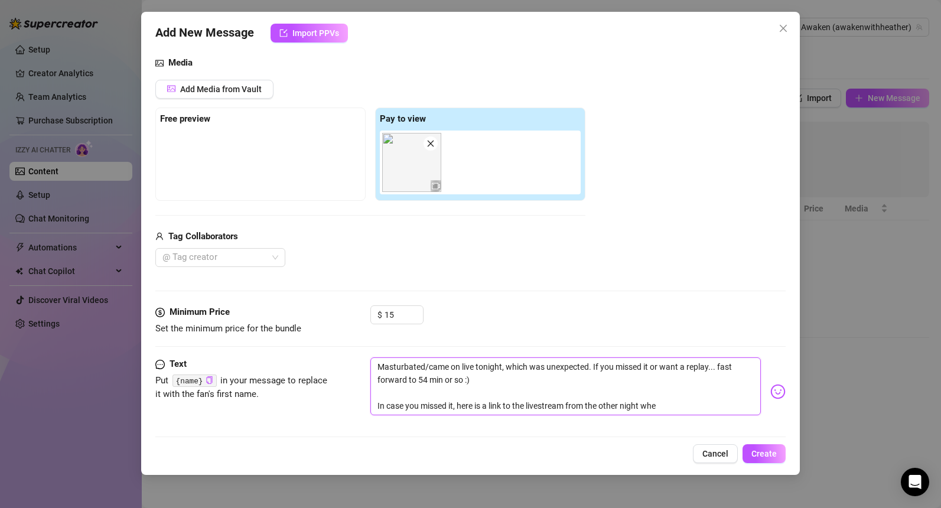
type textarea "Masturbated/came on live tonight, which was unexpected. If you missed it or wan…"
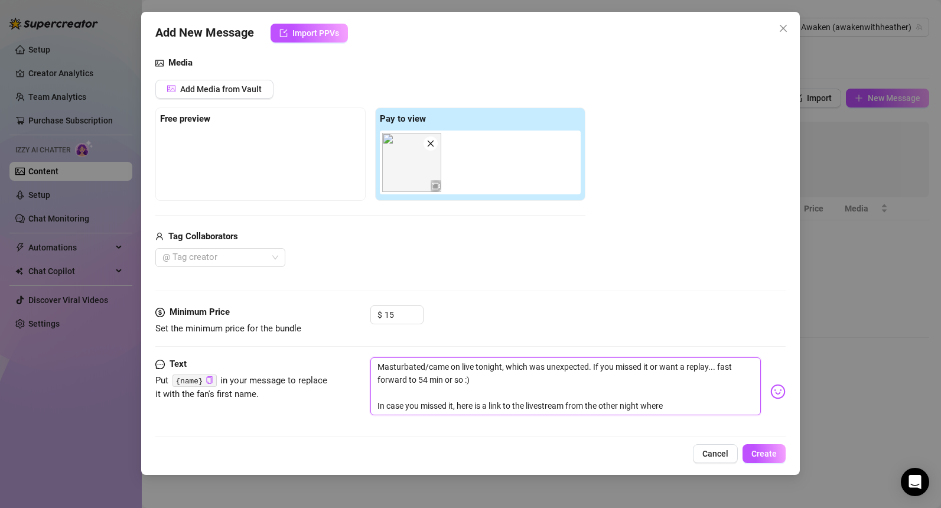
type textarea "Masturbated/came on live tonight, which was unexpected. If you missed it or wan…"
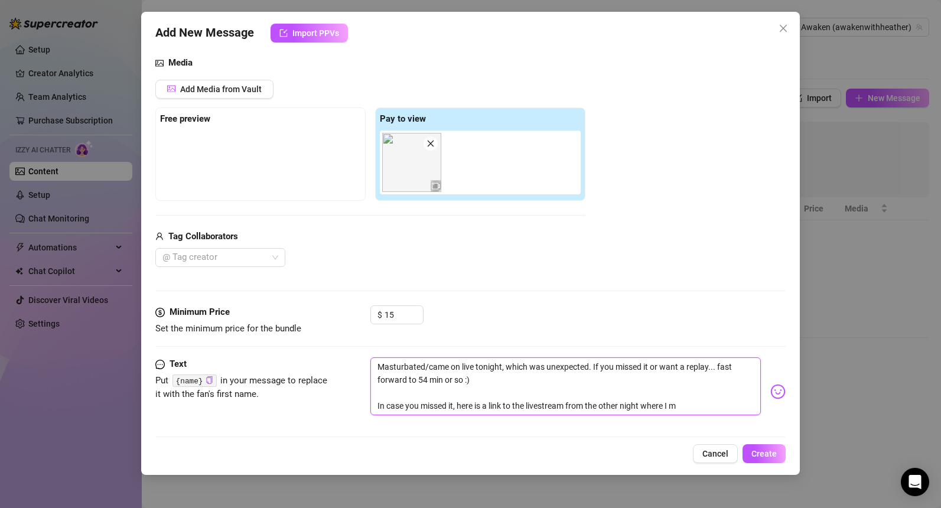
type textarea "Masturbated/came on live tonight, which was unexpected. If you missed it or wan…"
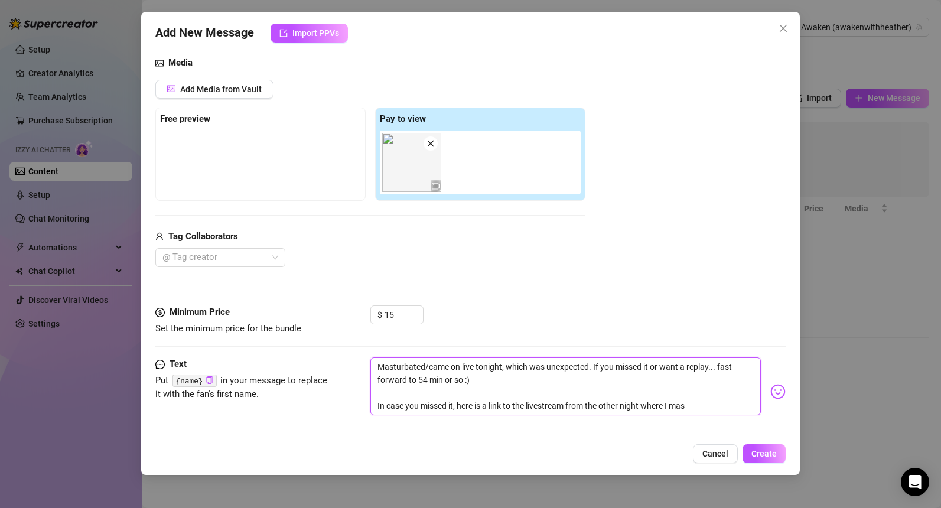
type textarea "Masturbated/came on live tonight, which was unexpected. If you missed it or wan…"
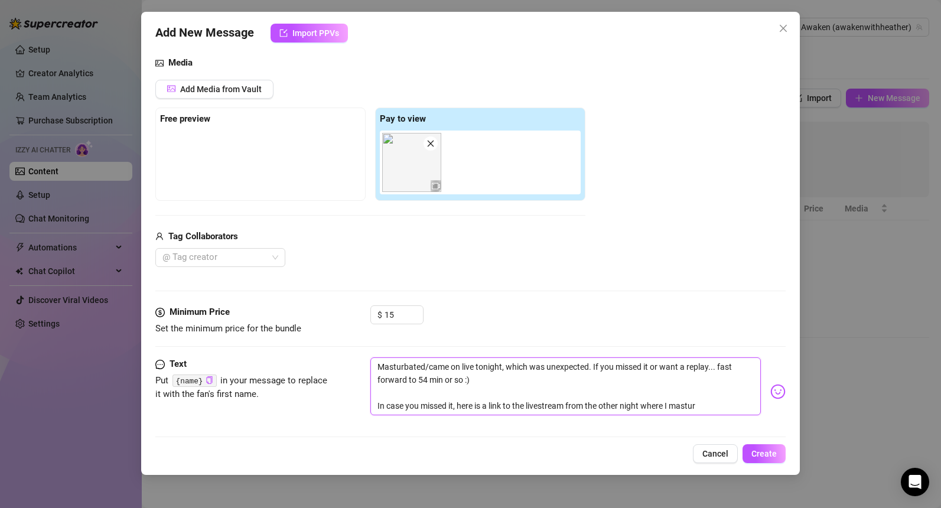
type textarea "Masturbated/came on live tonight, which was unexpected. If you missed it or wan…"
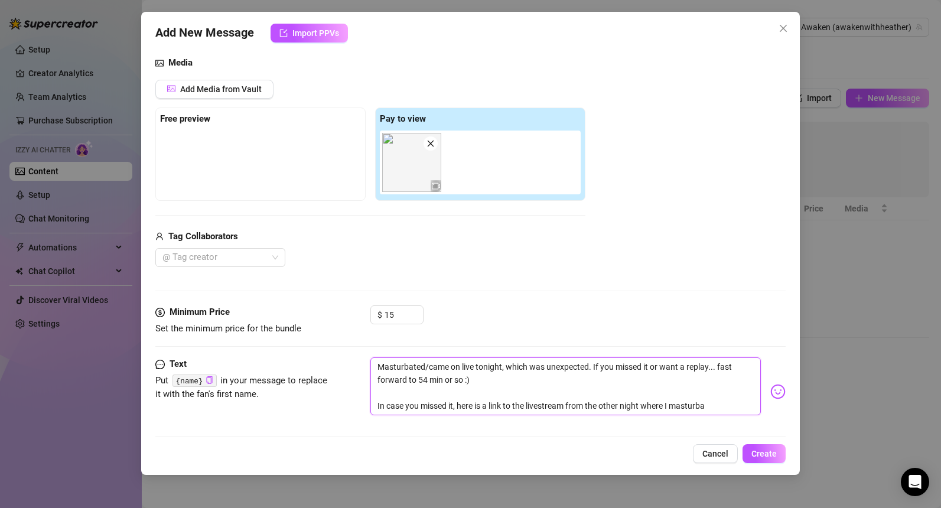
type textarea "Masturbated/came on live tonight, which was unexpected. If you missed it or wan…"
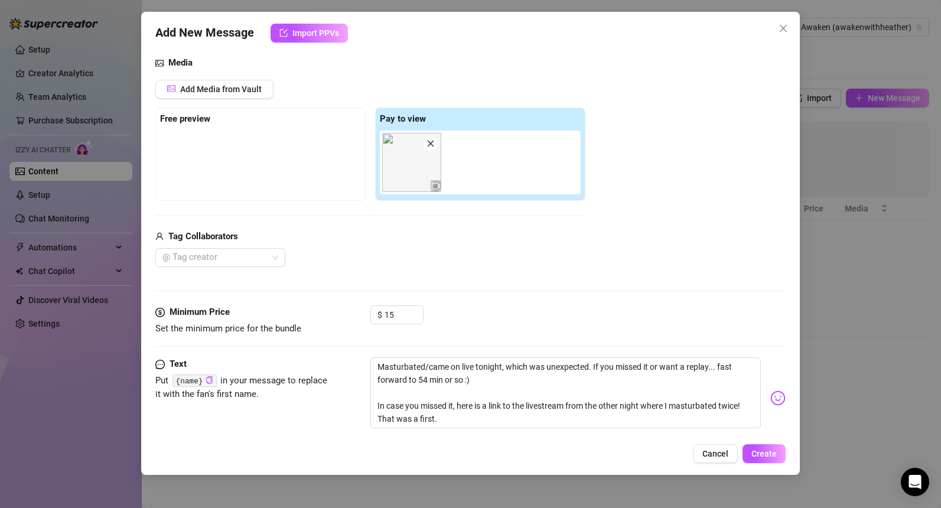
click at [774, 396] on img at bounding box center [777, 397] width 15 height 15
click at [781, 402] on img at bounding box center [777, 397] width 15 height 15
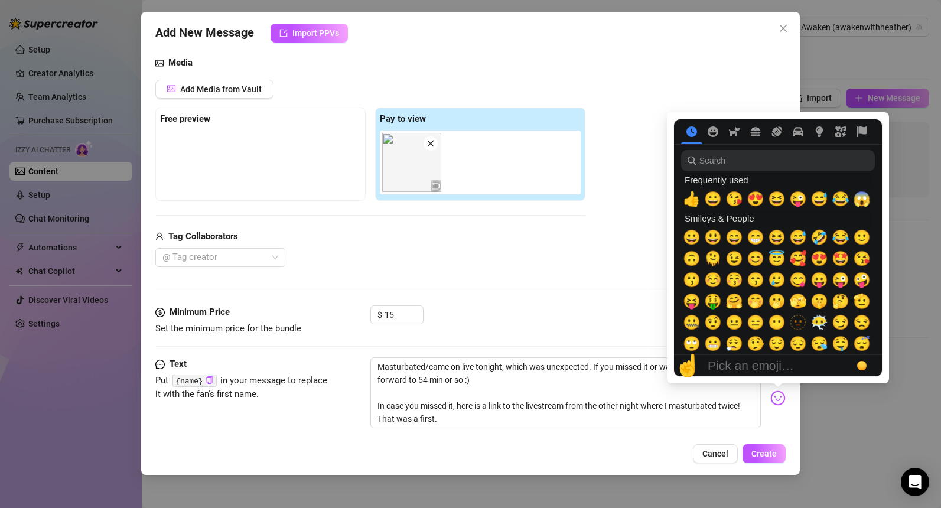
click at [780, 404] on img at bounding box center [777, 397] width 15 height 15
click at [758, 302] on span "🤭" at bounding box center [756, 301] width 18 height 17
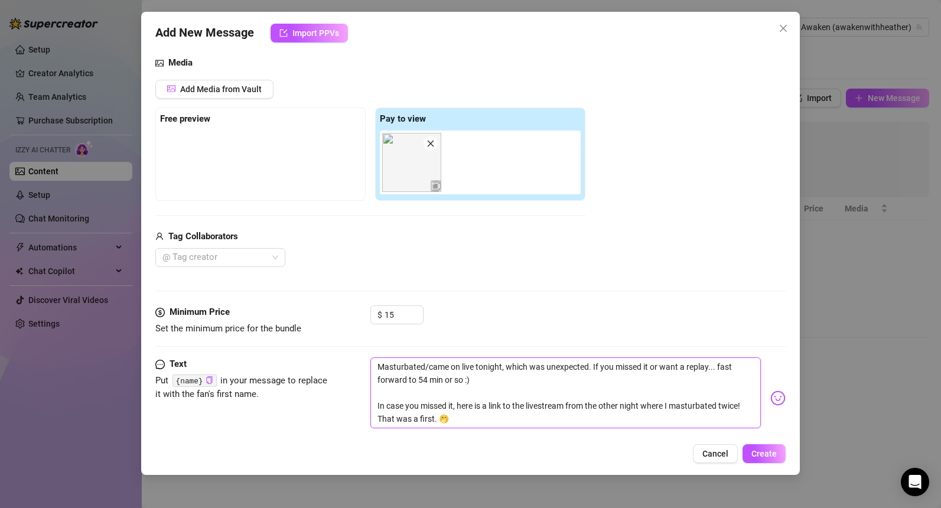
click at [470, 416] on textarea "Masturbated/came on live tonight, which was unexpected. If you missed it or wan…" at bounding box center [565, 392] width 390 height 71
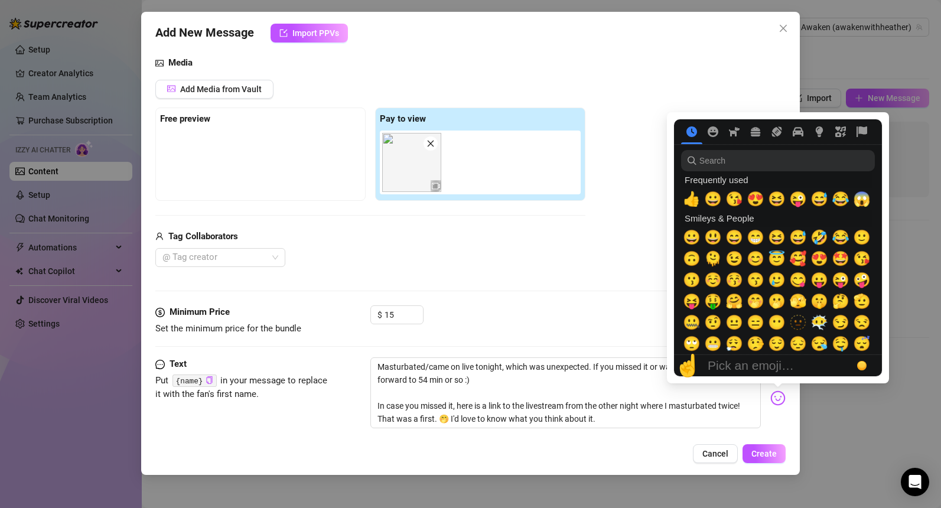
click at [778, 399] on img at bounding box center [777, 397] width 15 height 15
click at [736, 202] on span "😘" at bounding box center [734, 199] width 18 height 17
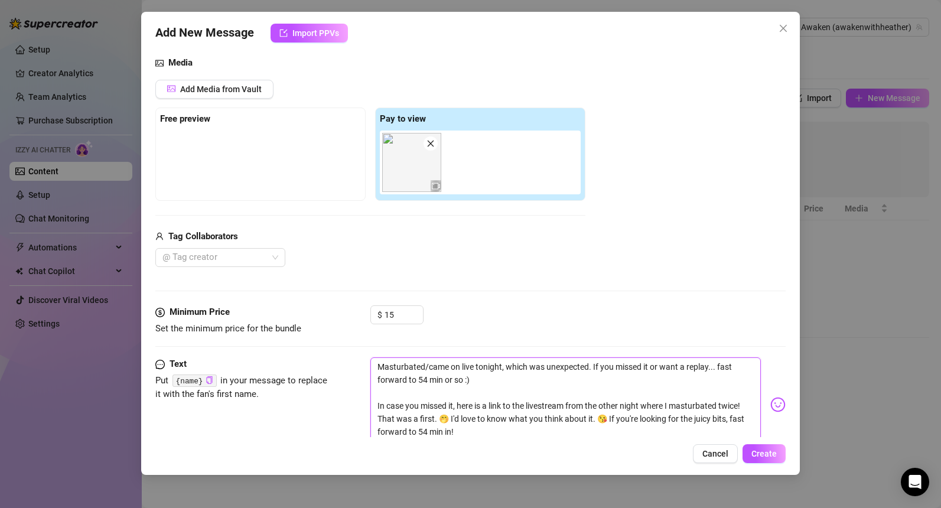
click at [390, 395] on textarea "Masturbated/came on live tonight, which was unexpected. If you missed it or wan…" at bounding box center [565, 399] width 390 height 84
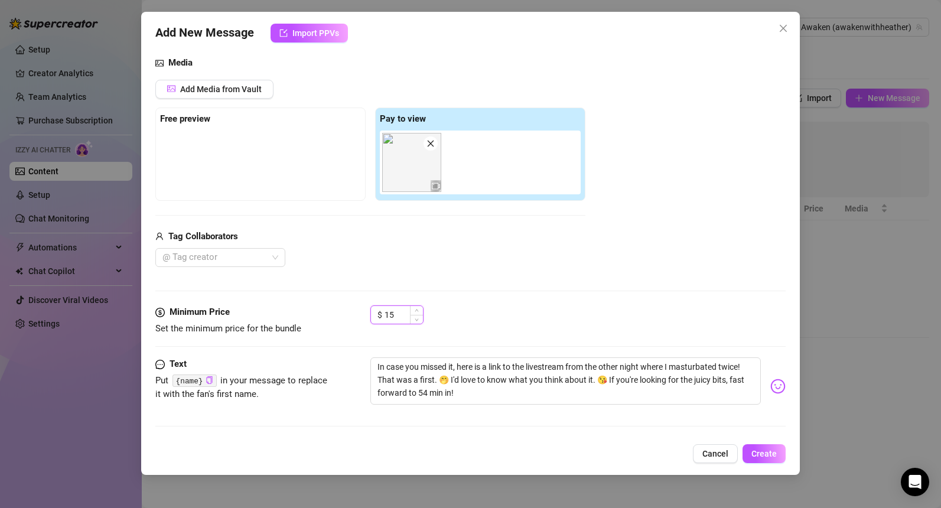
click at [395, 315] on input "15" at bounding box center [403, 315] width 38 height 18
click at [223, 258] on div at bounding box center [214, 257] width 113 height 17
click at [221, 283] on div "[PERSON_NAME]" at bounding box center [220, 281] width 111 height 13
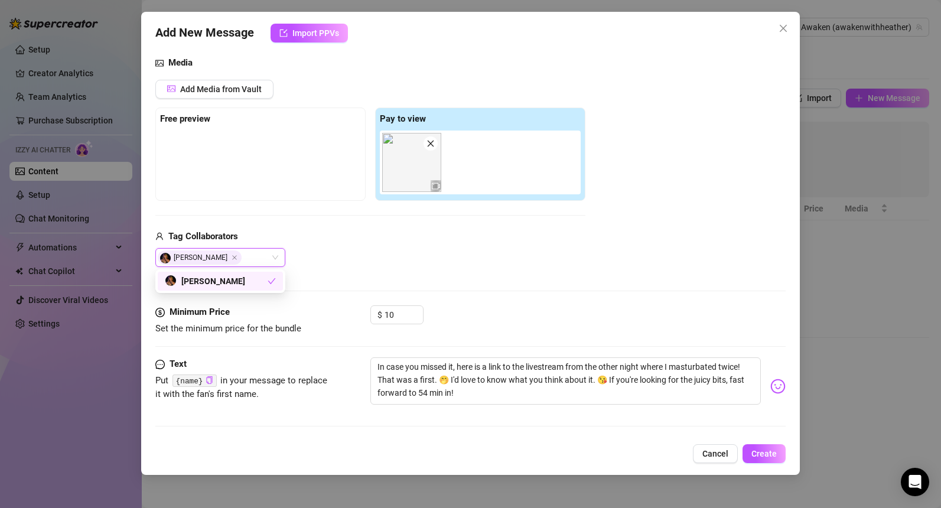
click at [347, 285] on div "Media Add Media from Vault Free preview Pay to view Tag Collaborators [PERSON_N…" at bounding box center [470, 180] width 630 height 249
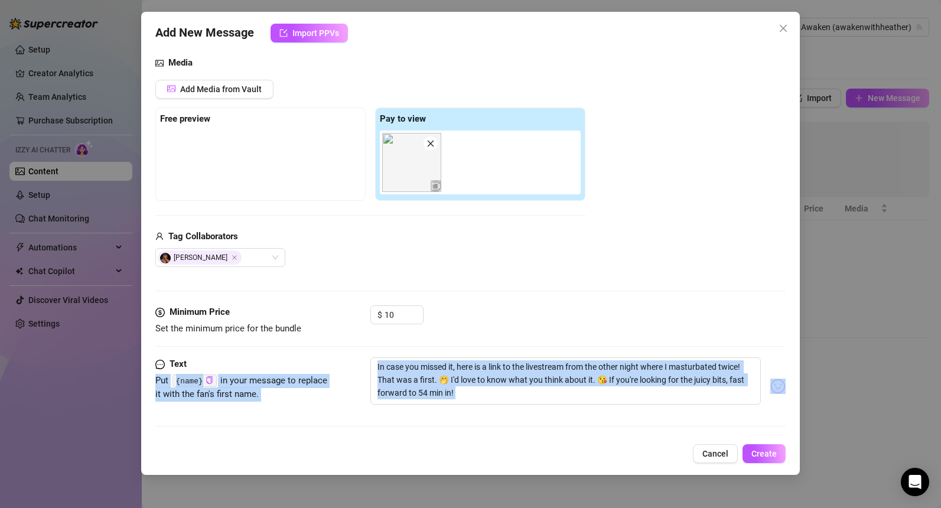
drag, startPoint x: 295, startPoint y: 363, endPoint x: 296, endPoint y: 462, distance: 99.2
click at [298, 462] on div "Add New Message Import PPVs Account Awaken (@awakenwithheather) Media Add Media…" at bounding box center [470, 243] width 659 height 463
click at [325, 406] on div "Text Put {name} in your message to replace it with the fan's first name. In cas…" at bounding box center [470, 386] width 630 height 58
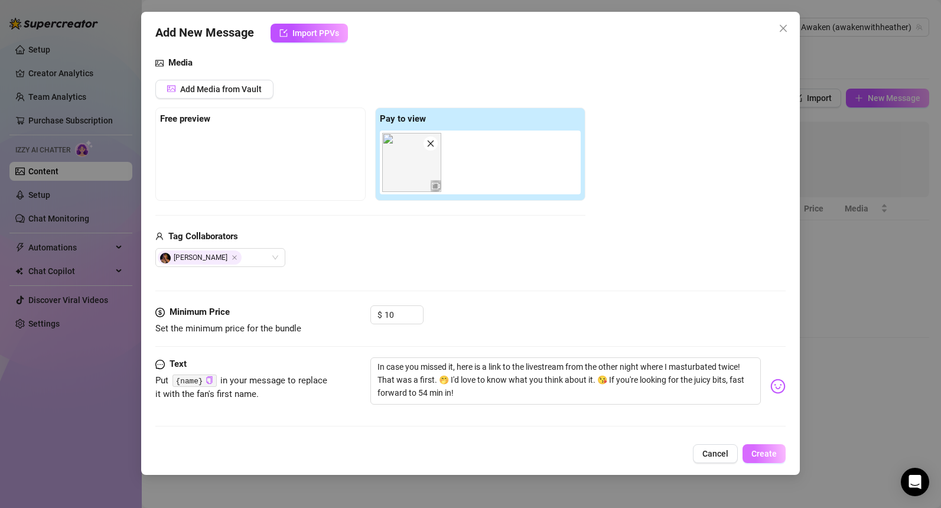
click at [771, 457] on span "Create" at bounding box center [763, 453] width 25 height 9
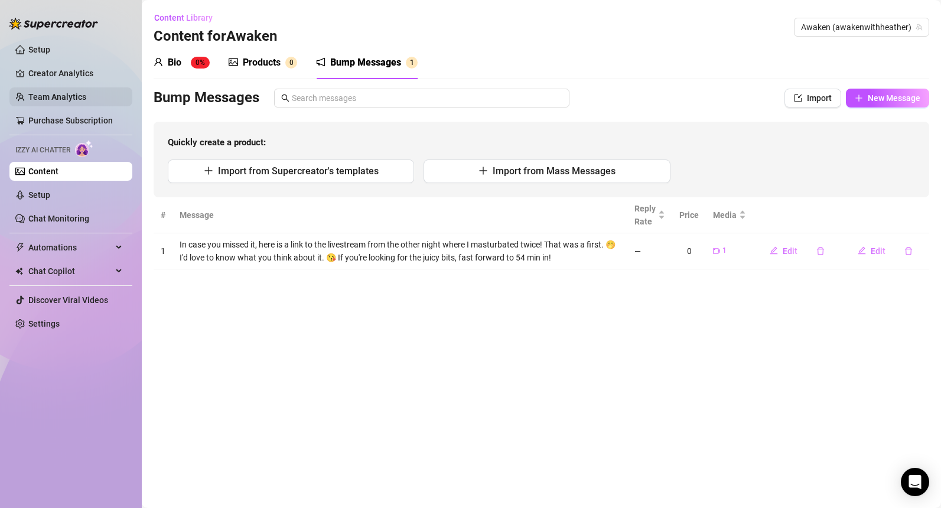
click at [77, 97] on link "Team Analytics" at bounding box center [57, 96] width 58 height 9
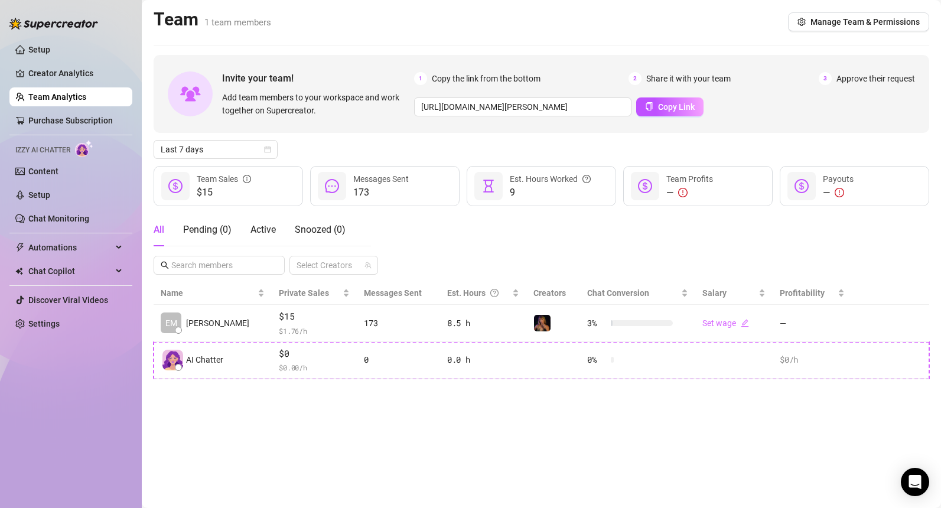
click at [296, 432] on main "Team 1 team members Manage Team & Permissions Invite your team! Add team member…" at bounding box center [541, 254] width 799 height 508
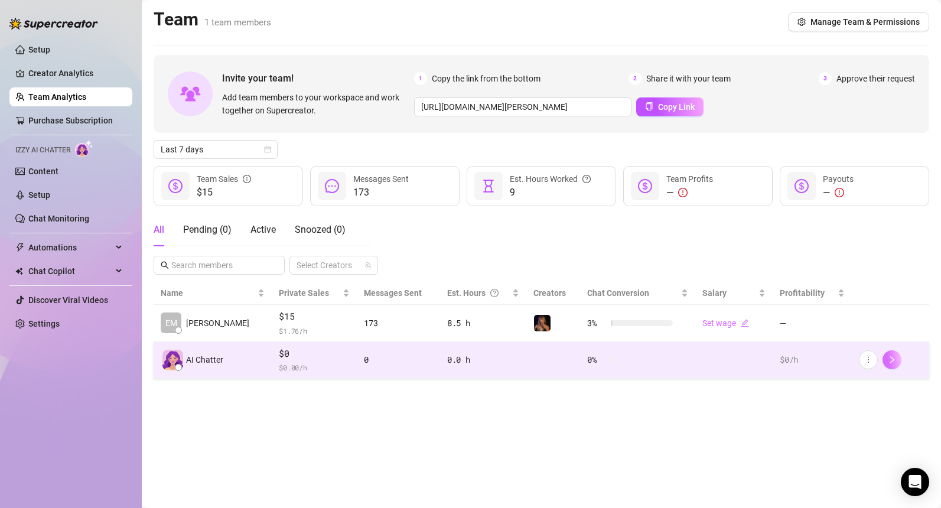
click at [888, 360] on icon "right" at bounding box center [892, 360] width 8 height 8
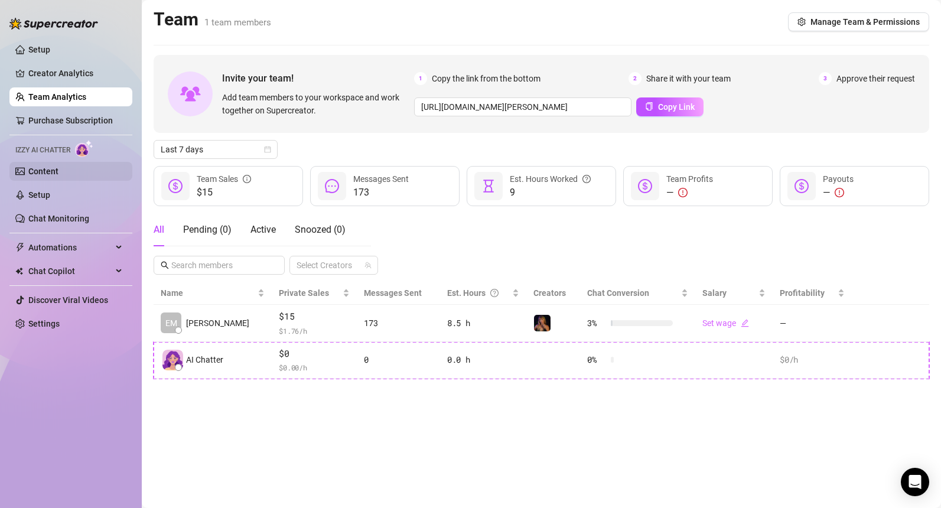
click at [42, 167] on link "Content" at bounding box center [43, 171] width 30 height 9
